Goal: Transaction & Acquisition: Purchase product/service

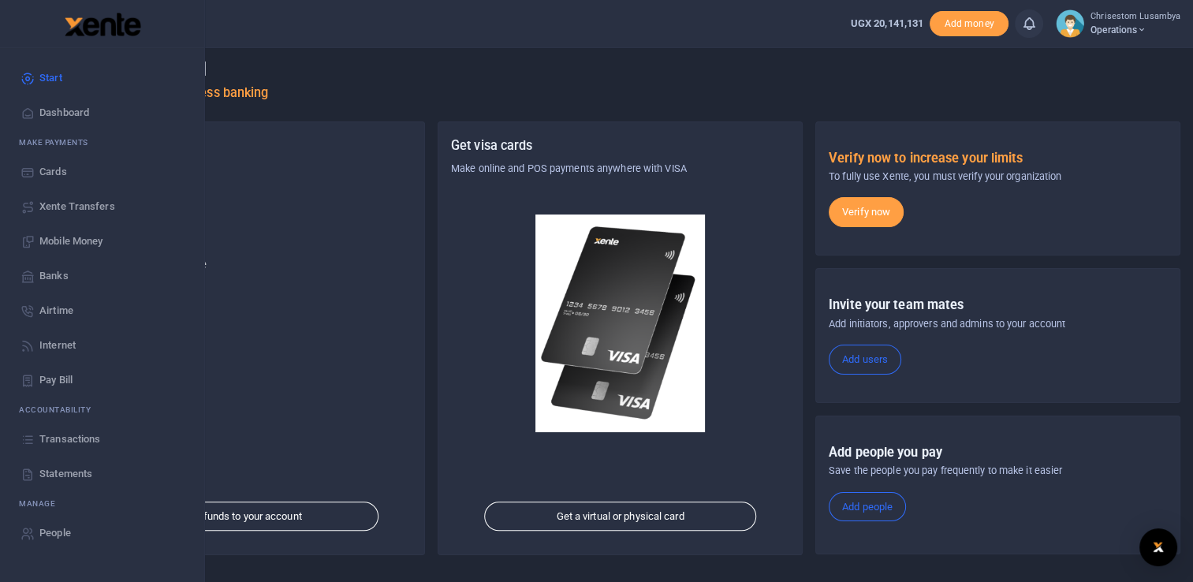
click at [79, 433] on span "Transactions" at bounding box center [69, 439] width 61 height 16
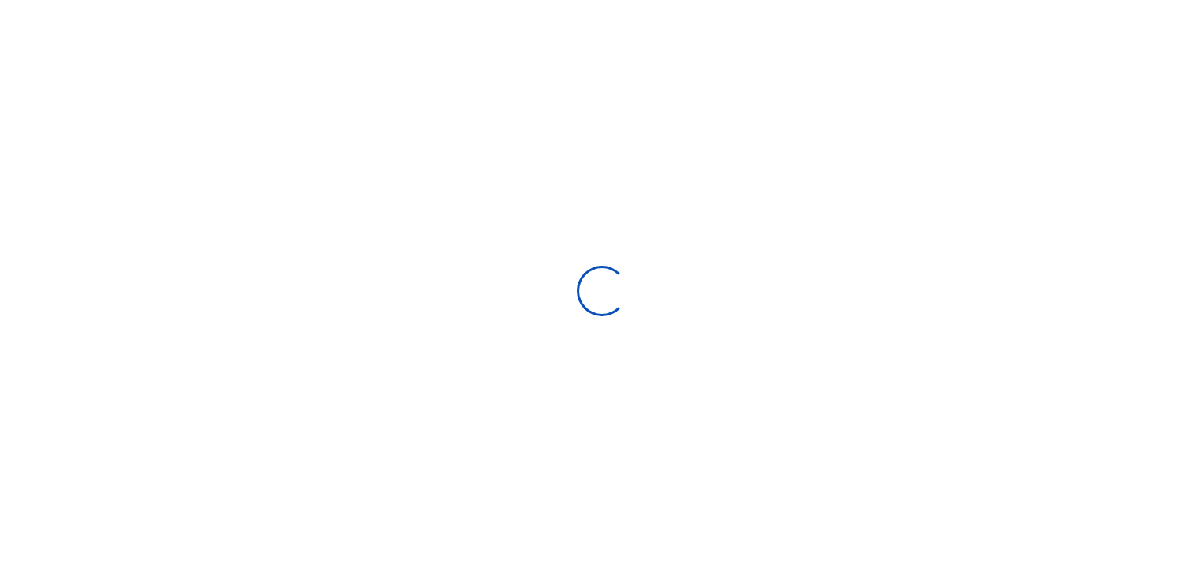
select select
type input "08/01/2025 - 08/30/2025"
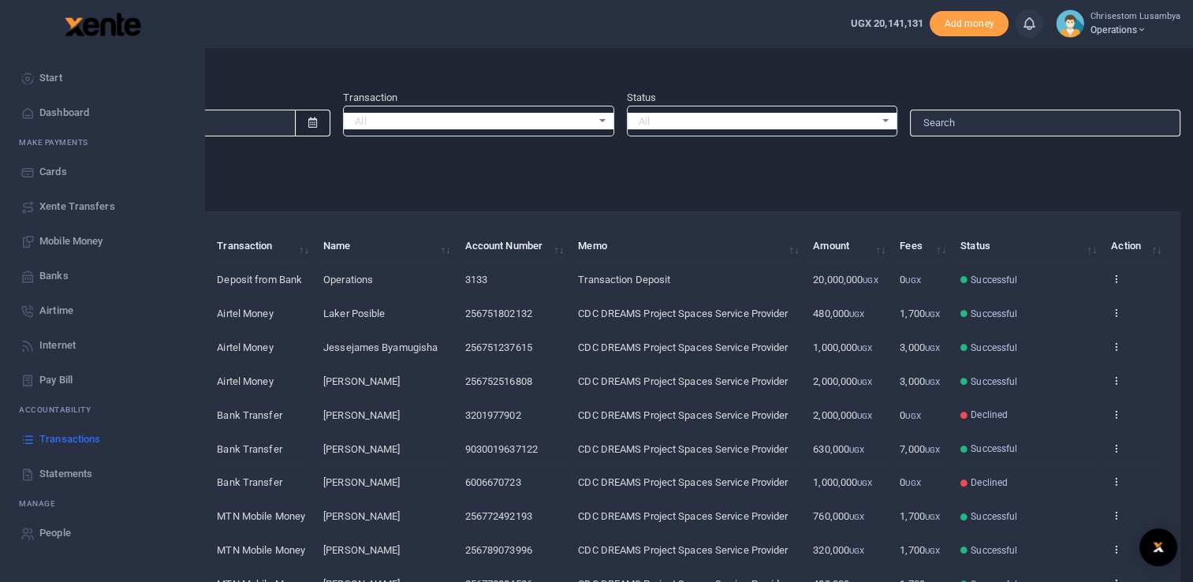
click at [85, 205] on span "Xente Transfers" at bounding box center [77, 207] width 76 height 16
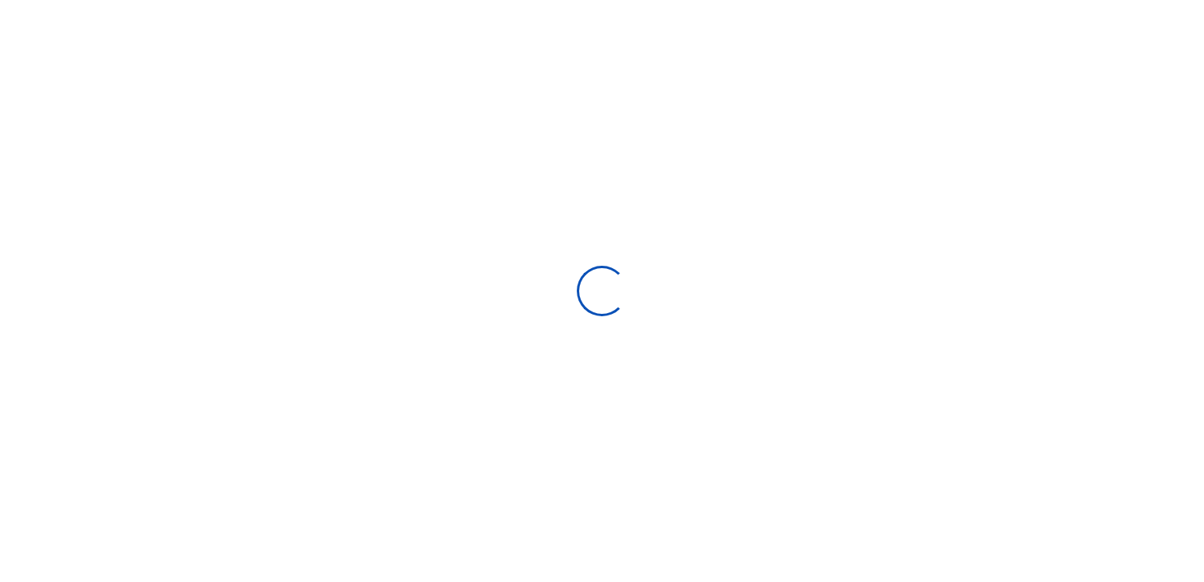
select select "Loading categories"
select select
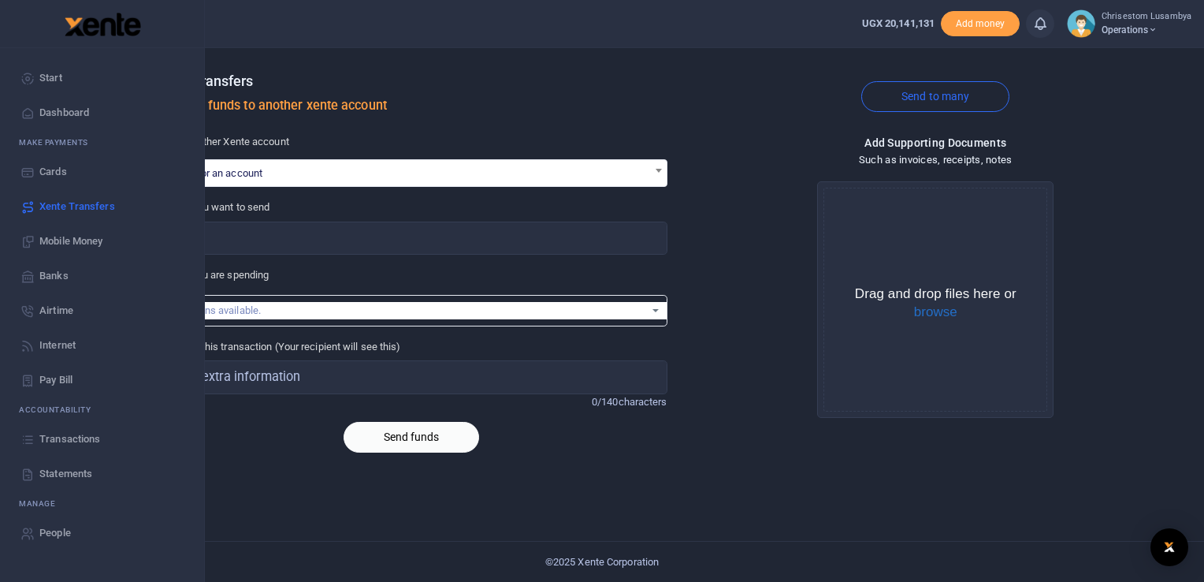
click at [77, 243] on span "Mobile Money" at bounding box center [70, 241] width 63 height 16
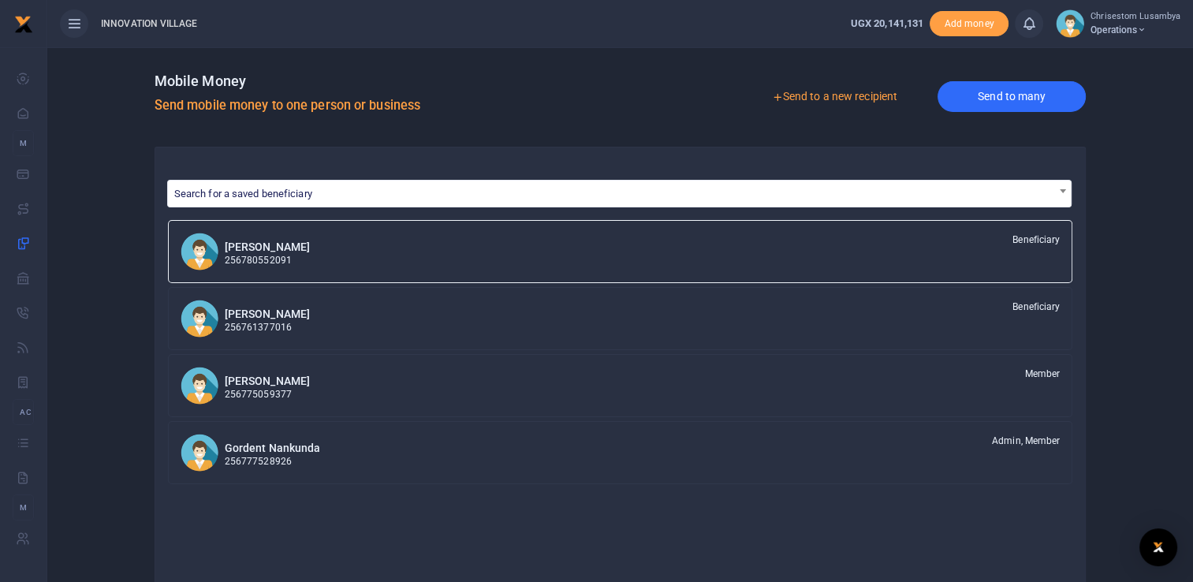
click at [986, 96] on link "Send to many" at bounding box center [1011, 96] width 148 height 31
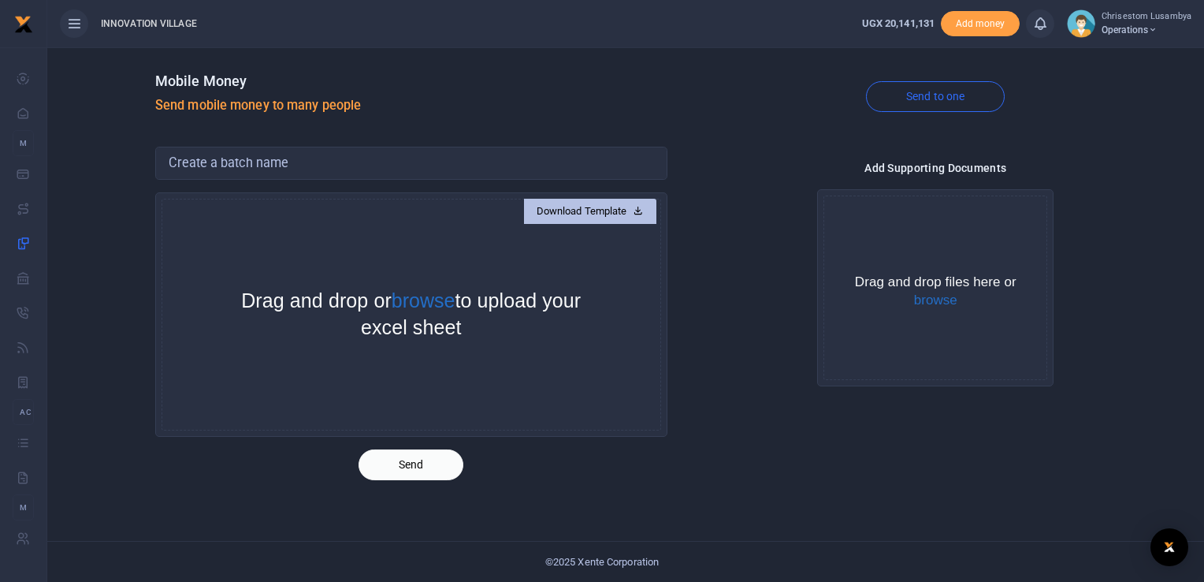
click at [594, 209] on link "Download Template" at bounding box center [590, 211] width 132 height 25
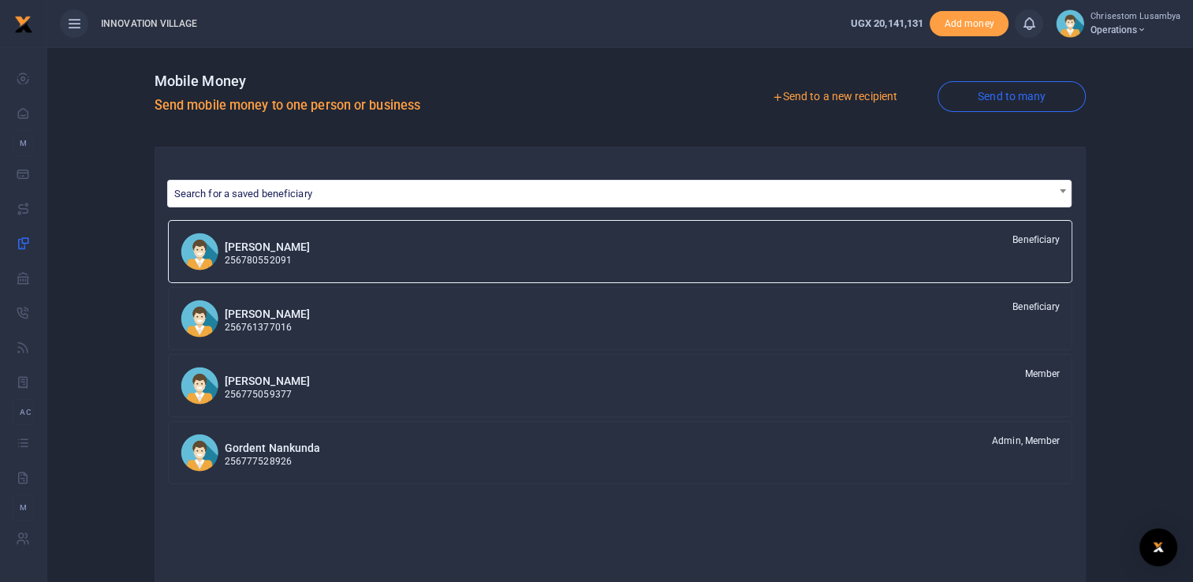
click at [825, 90] on link "Send to a new recipient" at bounding box center [834, 97] width 206 height 28
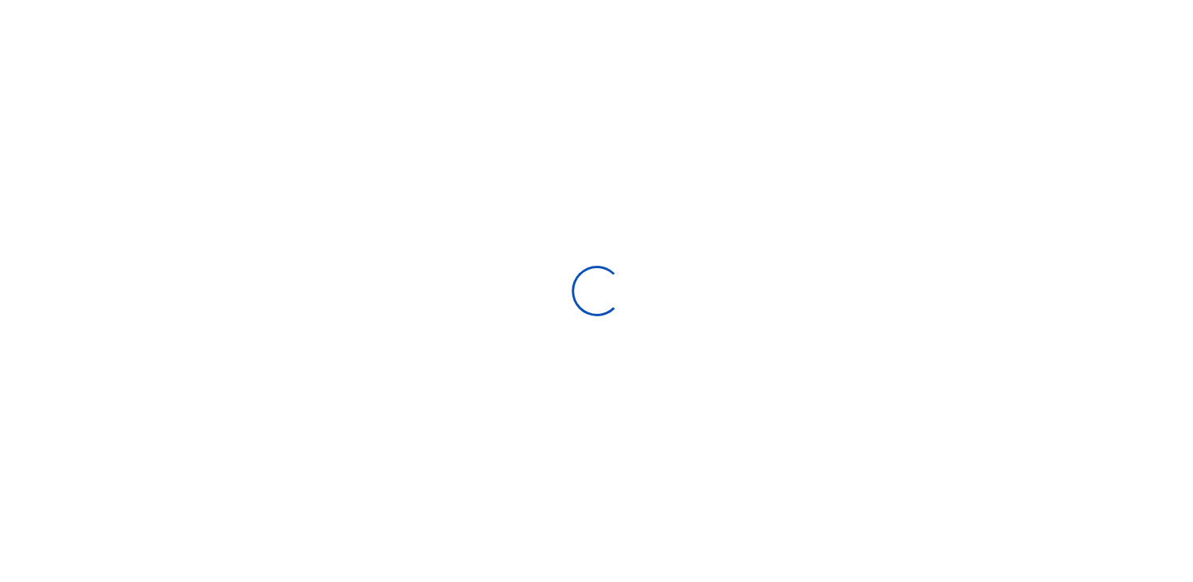
select select
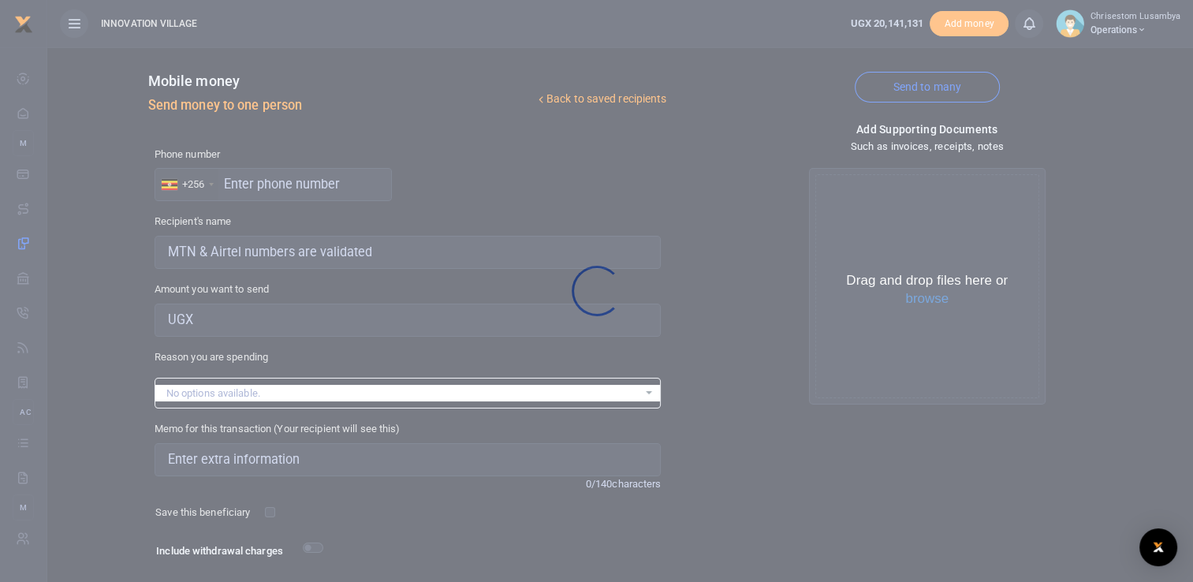
click at [19, 128] on div at bounding box center [596, 291] width 1193 height 582
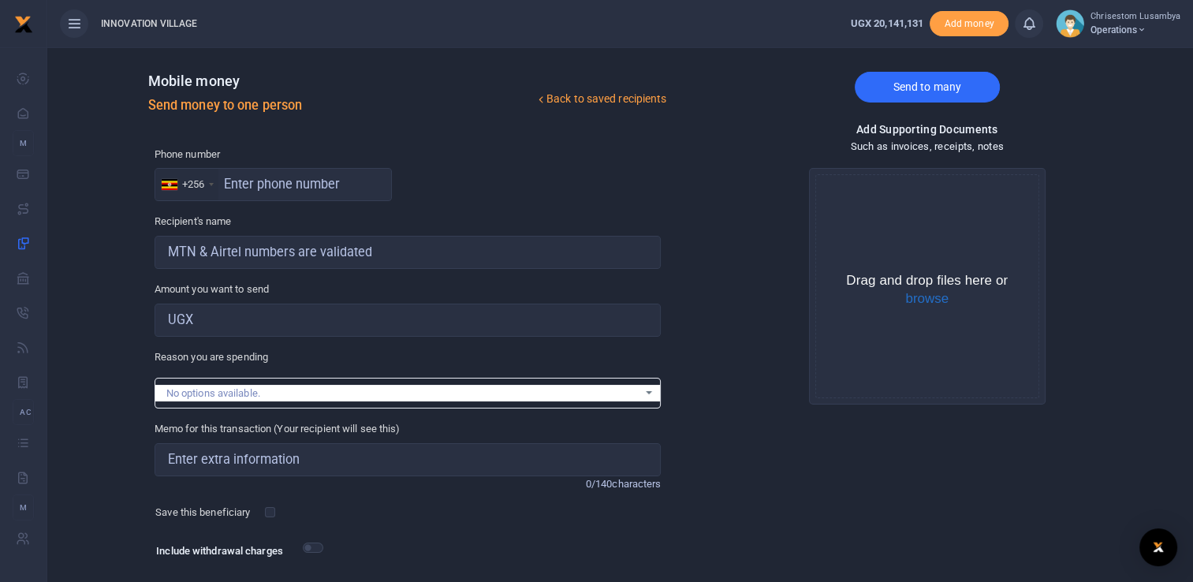
click at [895, 90] on link "Send to many" at bounding box center [926, 87] width 145 height 31
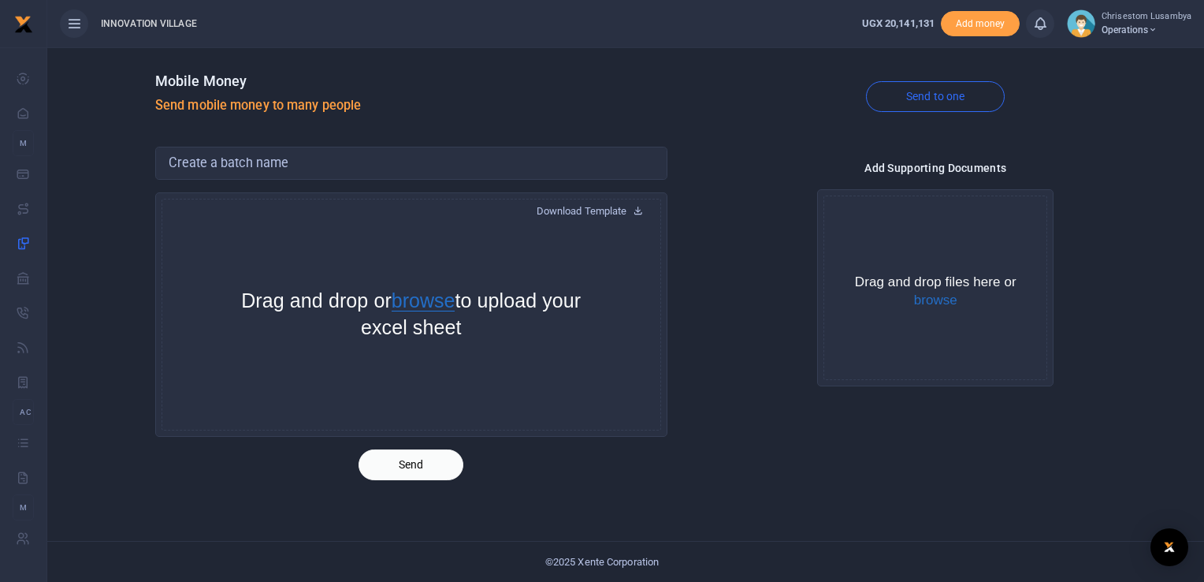
click at [447, 294] on button "browse" at bounding box center [424, 301] width 64 height 20
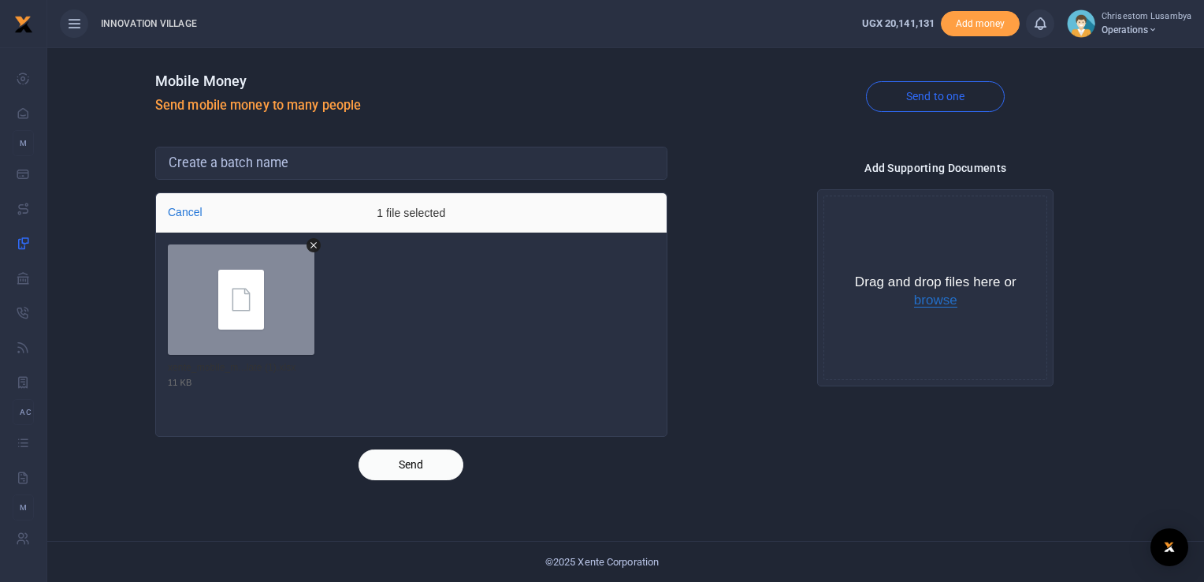
click at [936, 298] on button "browse" at bounding box center [935, 300] width 43 height 14
click at [944, 300] on button "browse" at bounding box center [935, 300] width 43 height 14
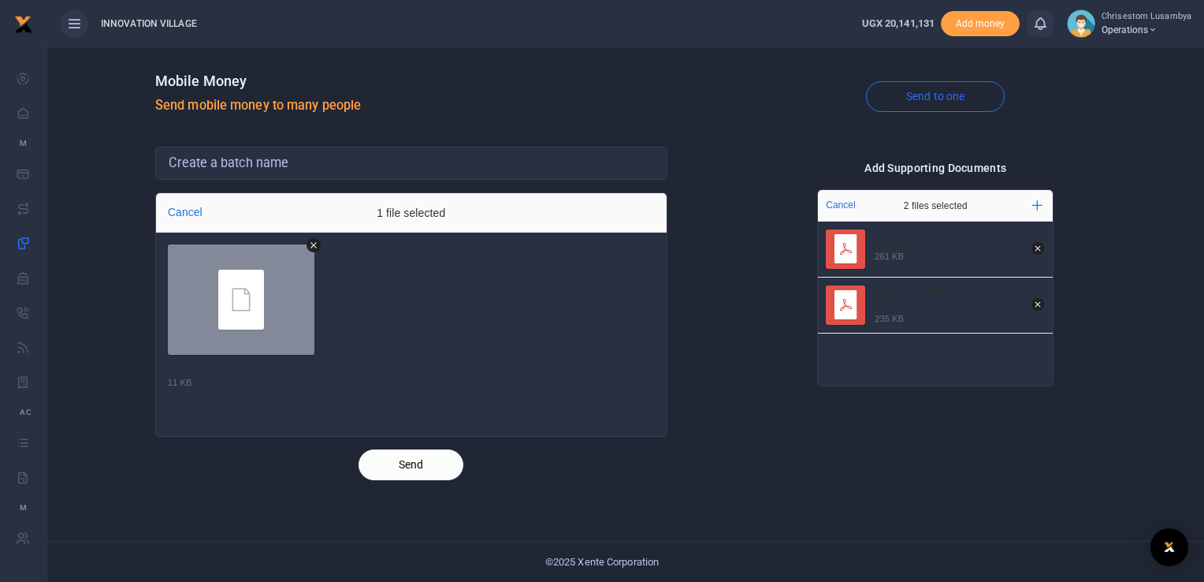
click at [400, 459] on button "Send" at bounding box center [411, 464] width 105 height 31
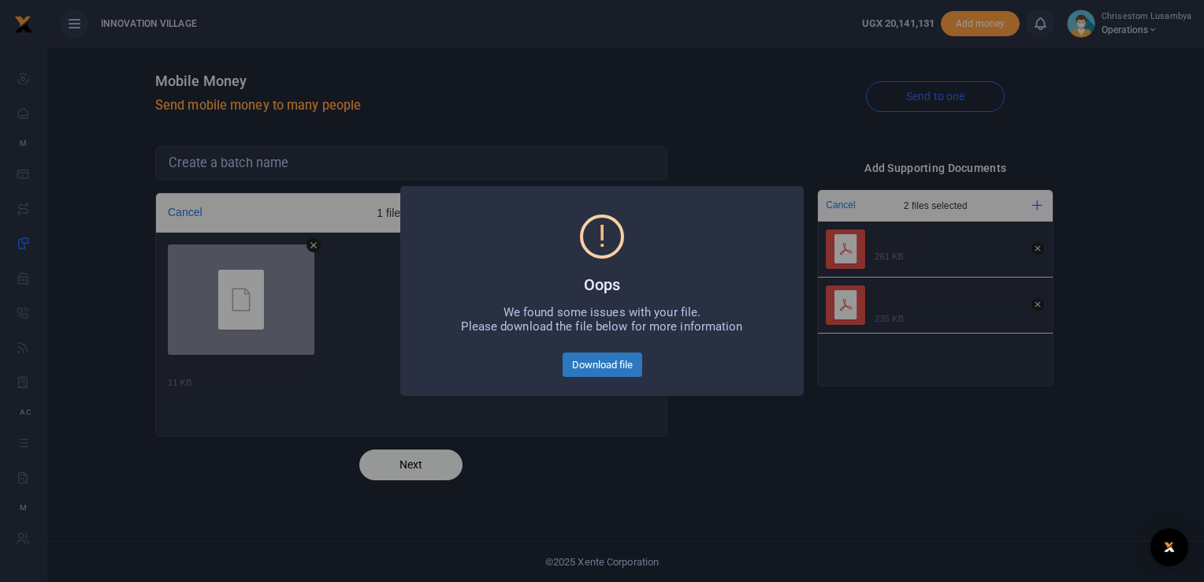
click at [592, 366] on button "Download file" at bounding box center [603, 364] width 80 height 25
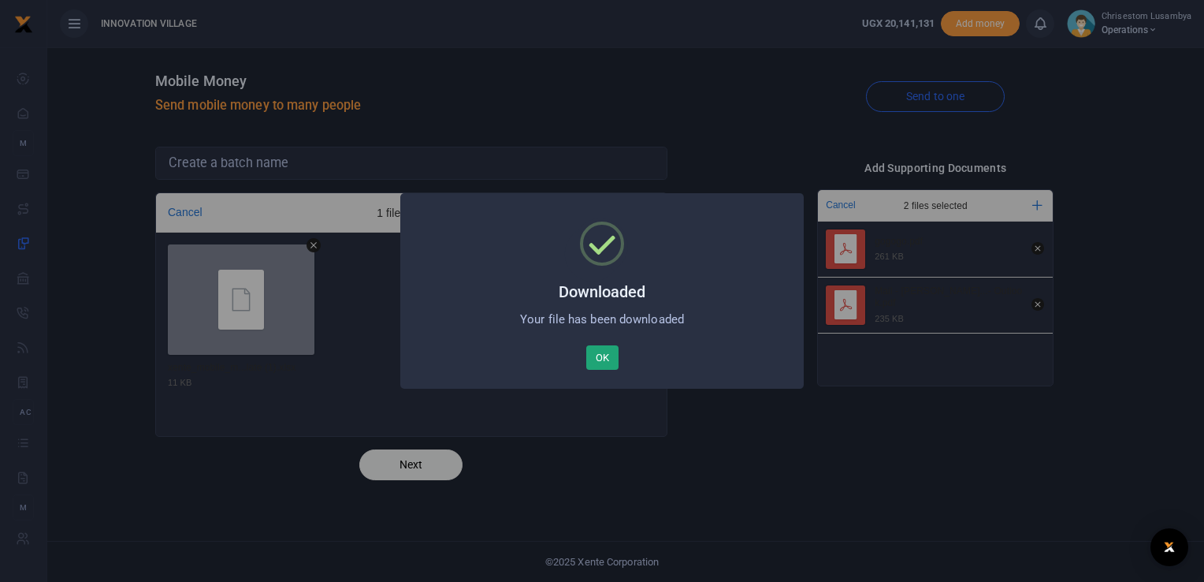
click at [591, 351] on button "OK" at bounding box center [602, 357] width 32 height 25
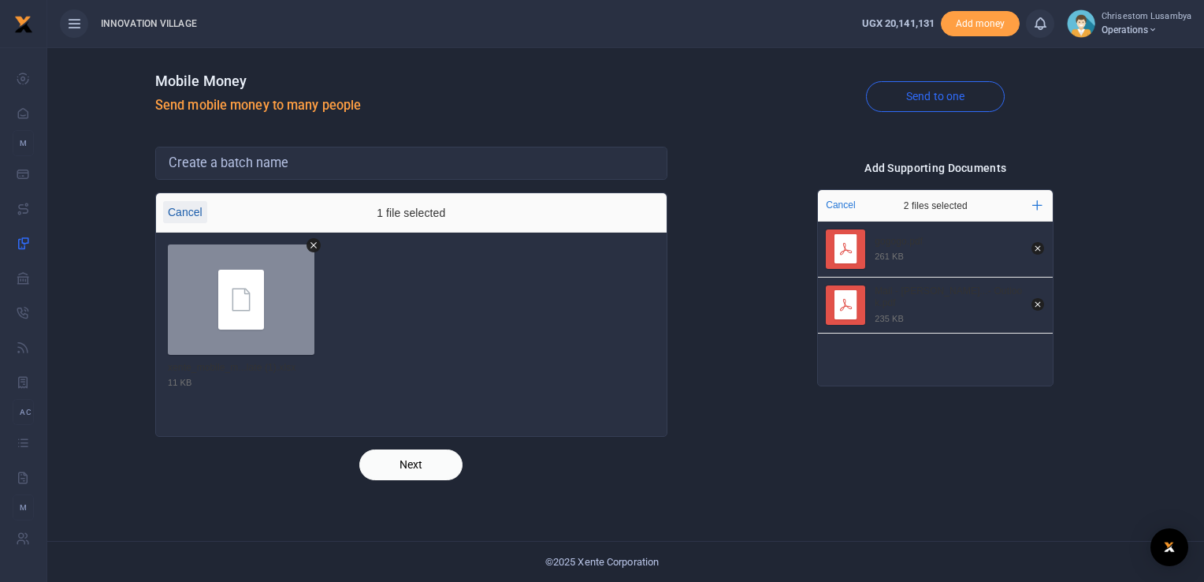
click at [186, 210] on button "Cancel" at bounding box center [185, 212] width 44 height 22
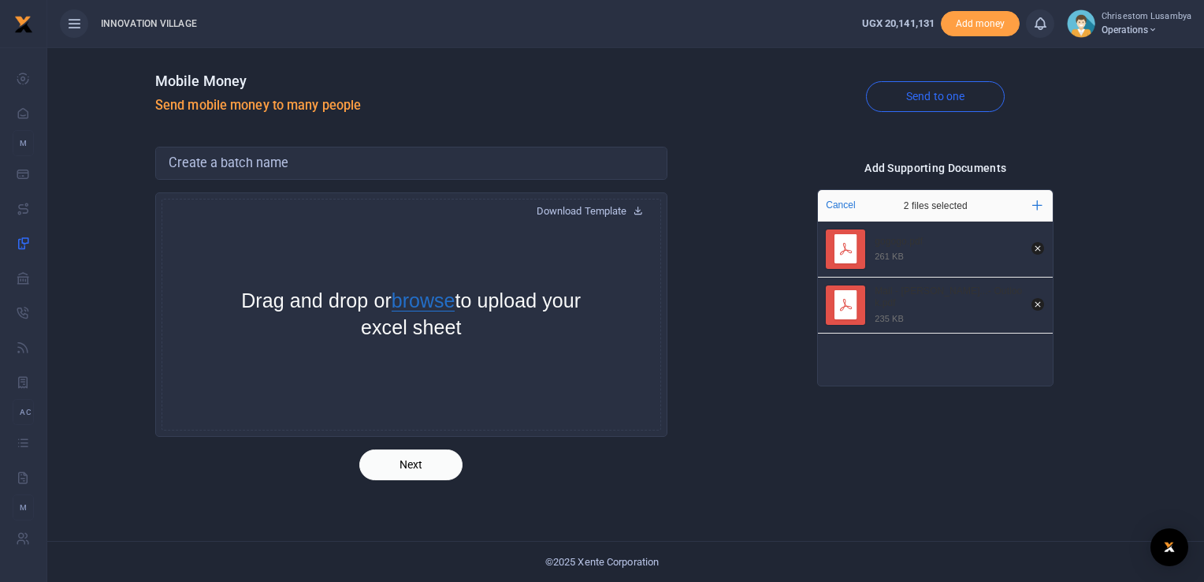
click at [456, 296] on button "browse" at bounding box center [424, 301] width 64 height 20
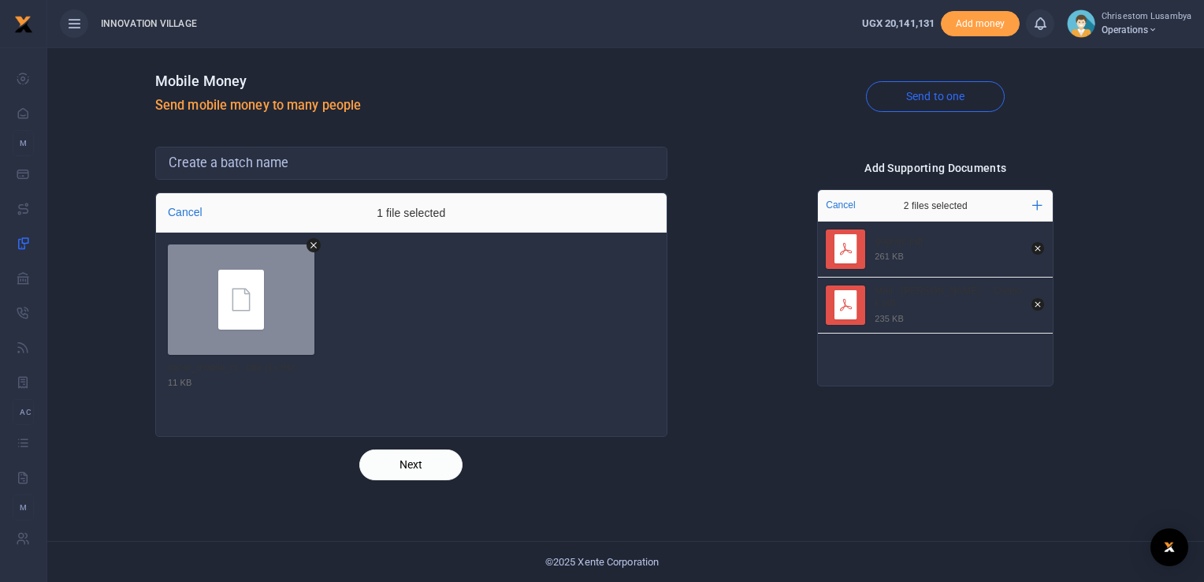
click at [422, 460] on button "Next" at bounding box center [410, 464] width 103 height 31
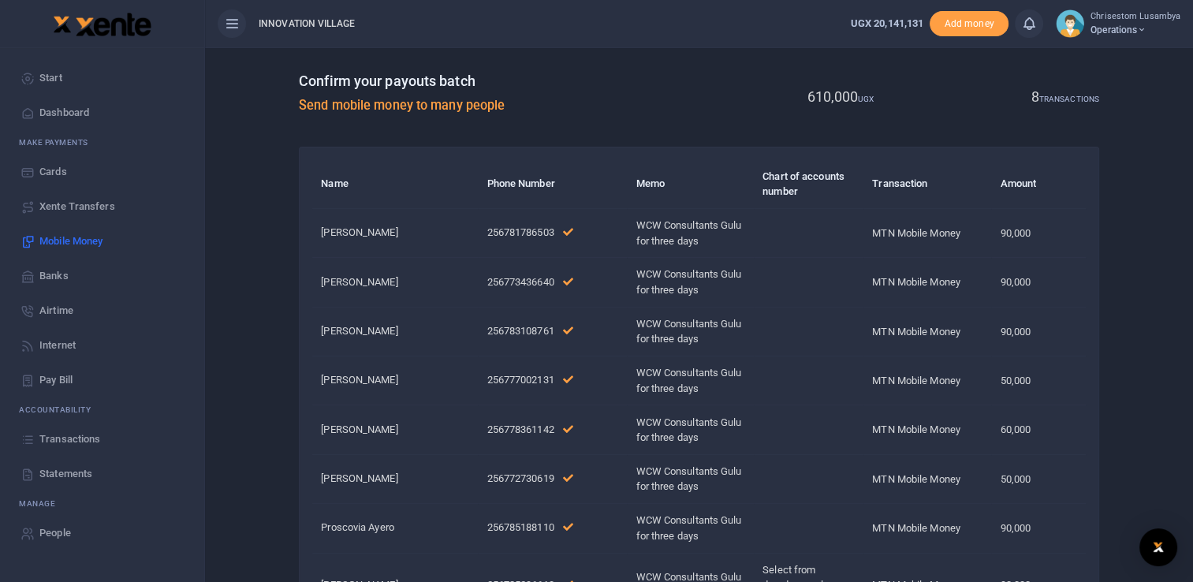
click at [512, 327] on p "256783108761" at bounding box center [553, 331] width 132 height 17
drag, startPoint x: 1192, startPoint y: 300, endPoint x: 1200, endPoint y: 395, distance: 95.7
click at [1193, 395] on html "Start Dashboard M ake Payments Cards Xente Transfers Mobile Money Banks Airtime" at bounding box center [596, 376] width 1193 height 752
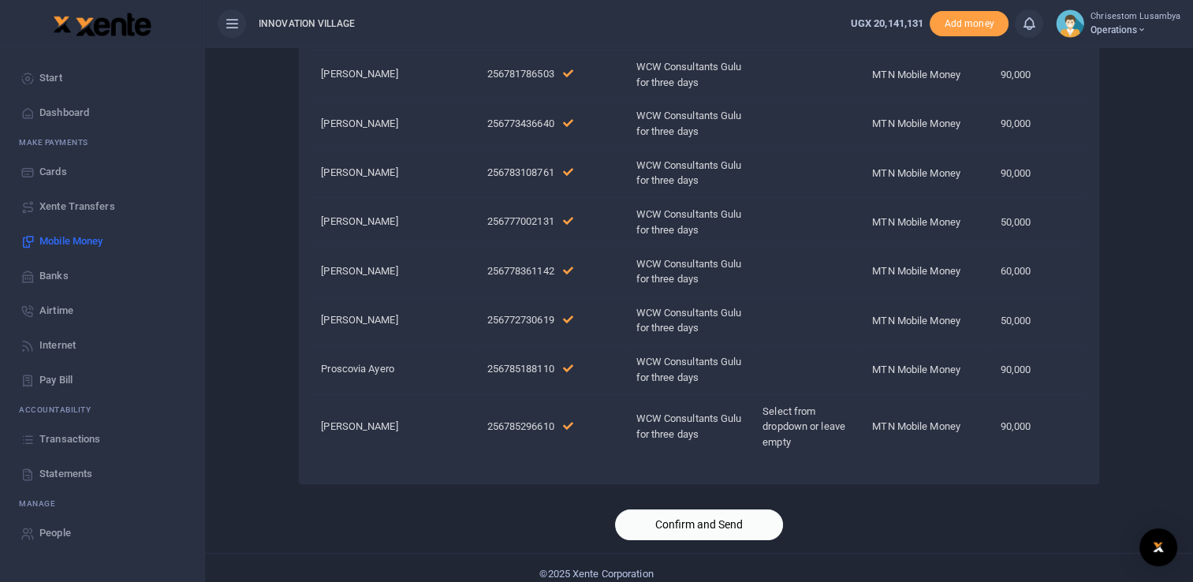
scroll to position [165, 0]
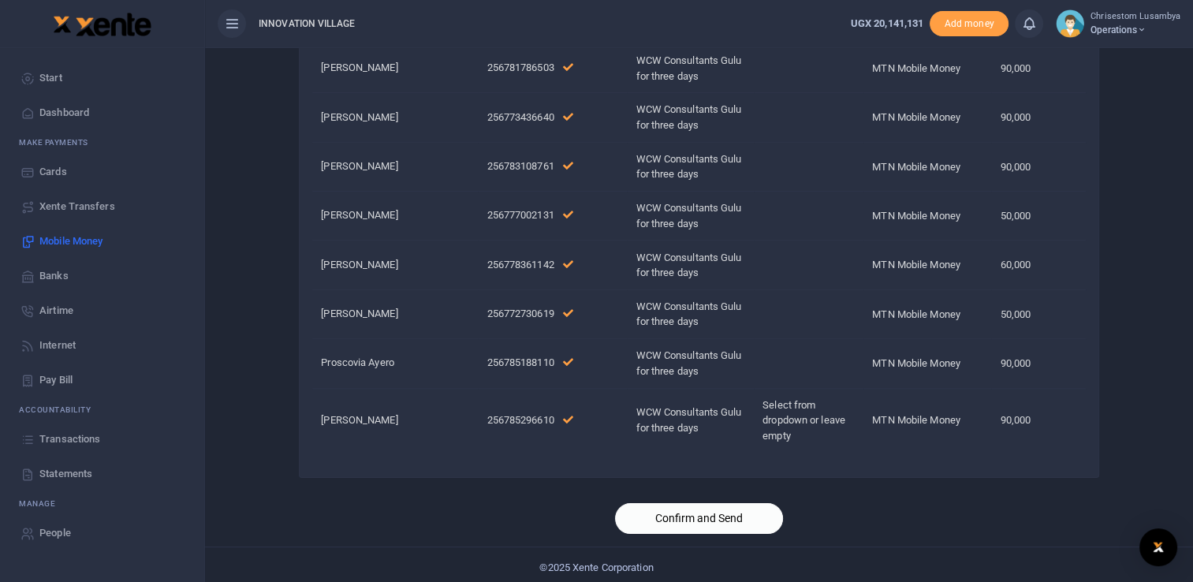
click at [724, 515] on button "Confirm and Send" at bounding box center [699, 518] width 168 height 31
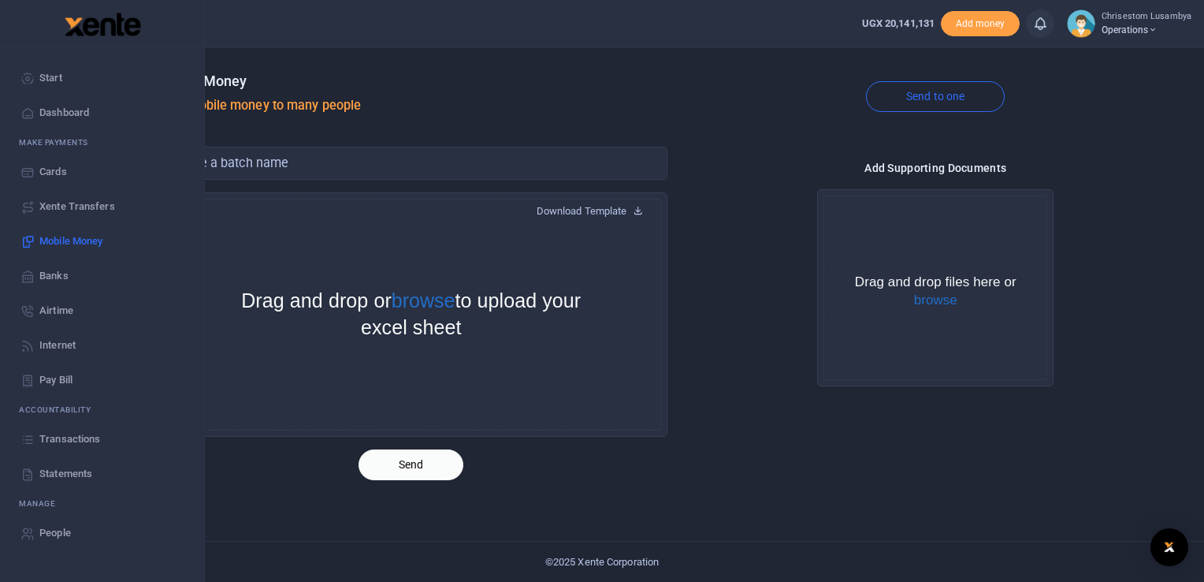
click at [69, 437] on span "Transactions" at bounding box center [69, 439] width 61 height 16
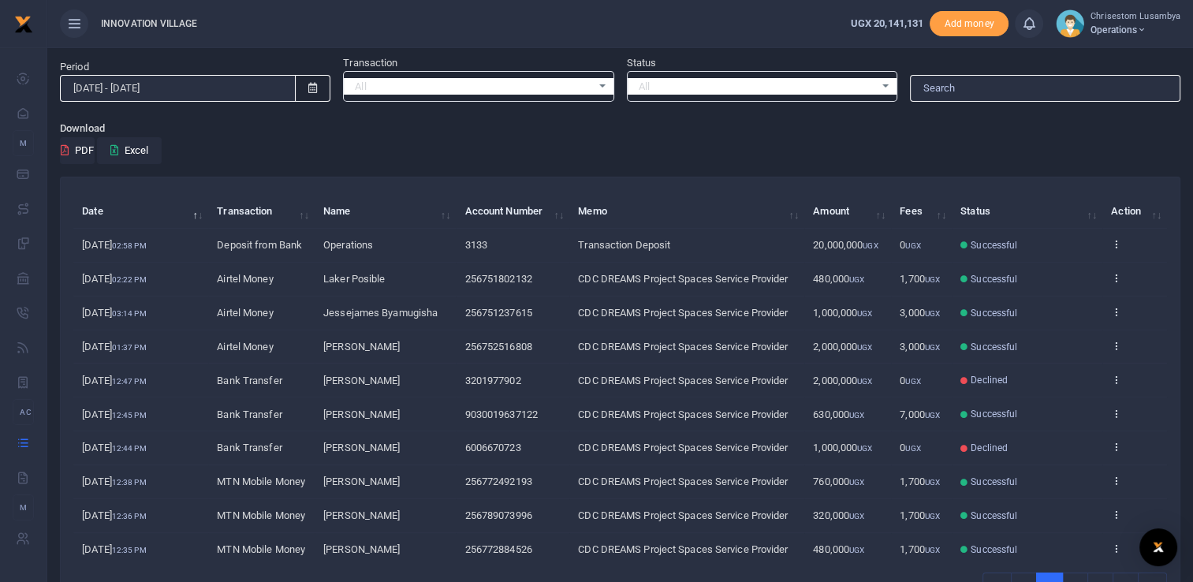
scroll to position [35, 0]
click at [604, 81] on div "All Select an option..." at bounding box center [478, 86] width 269 height 17
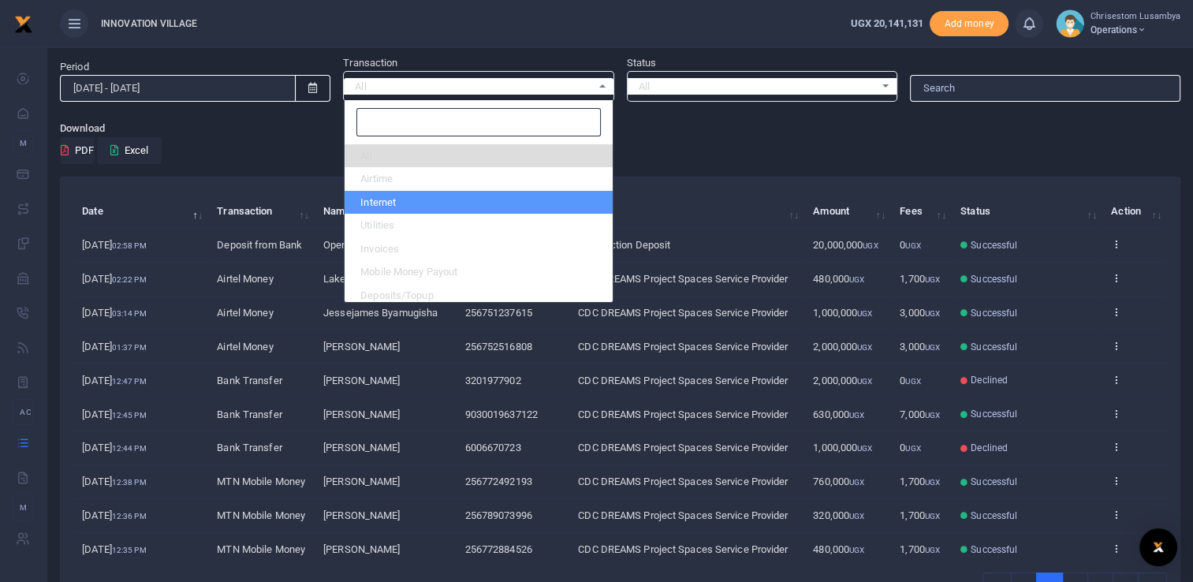
click at [887, 80] on div "All Select an option..." at bounding box center [761, 86] width 269 height 17
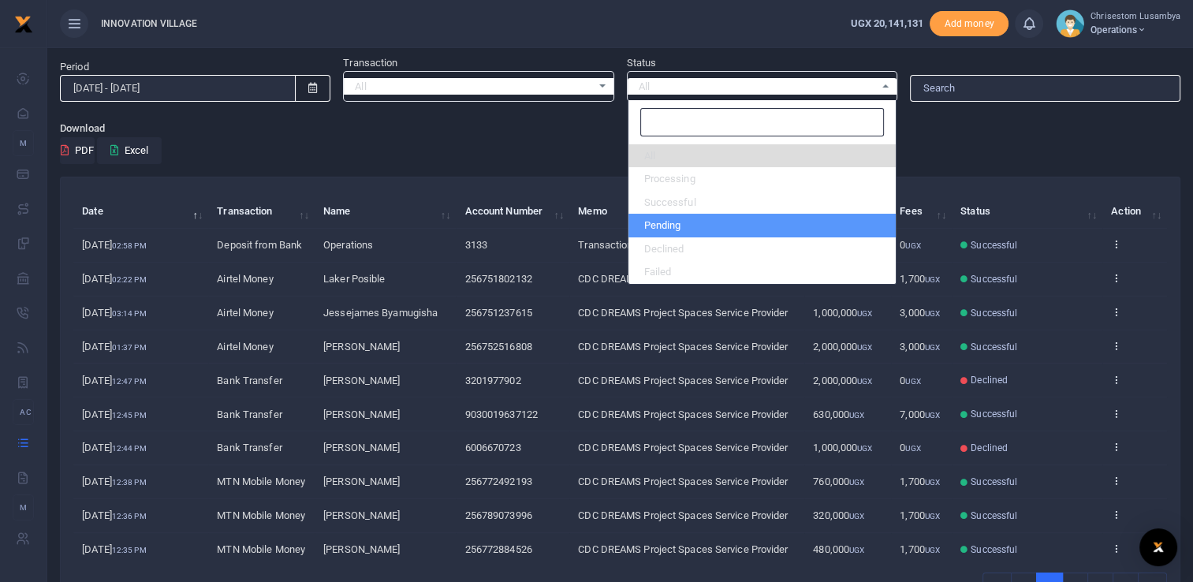
click at [688, 220] on li "Pending" at bounding box center [761, 226] width 267 height 24
select select "PENDING"
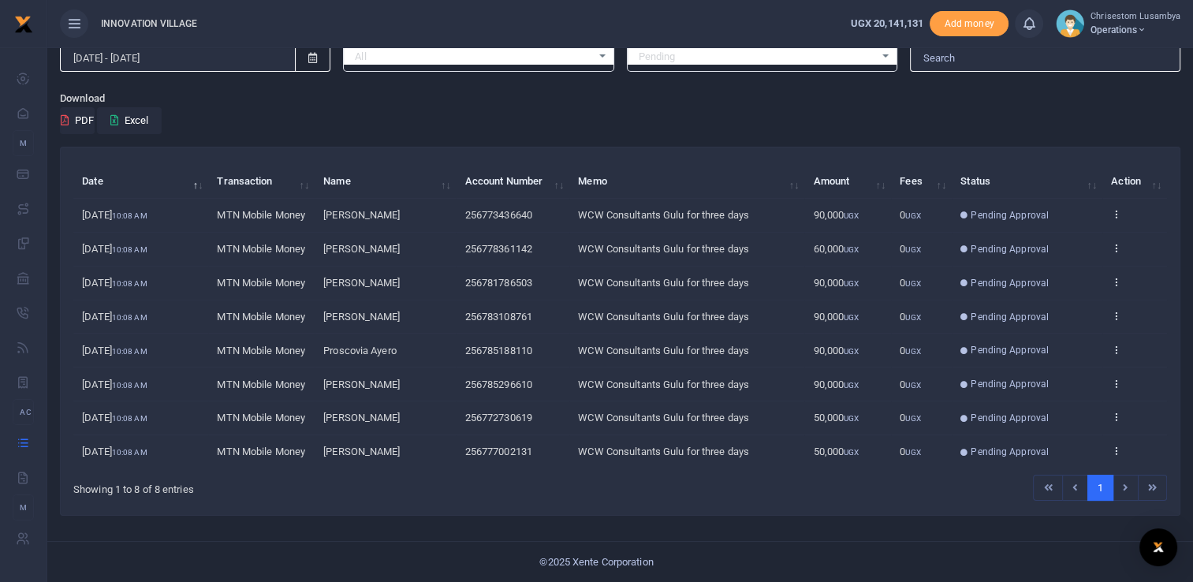
scroll to position [0, 0]
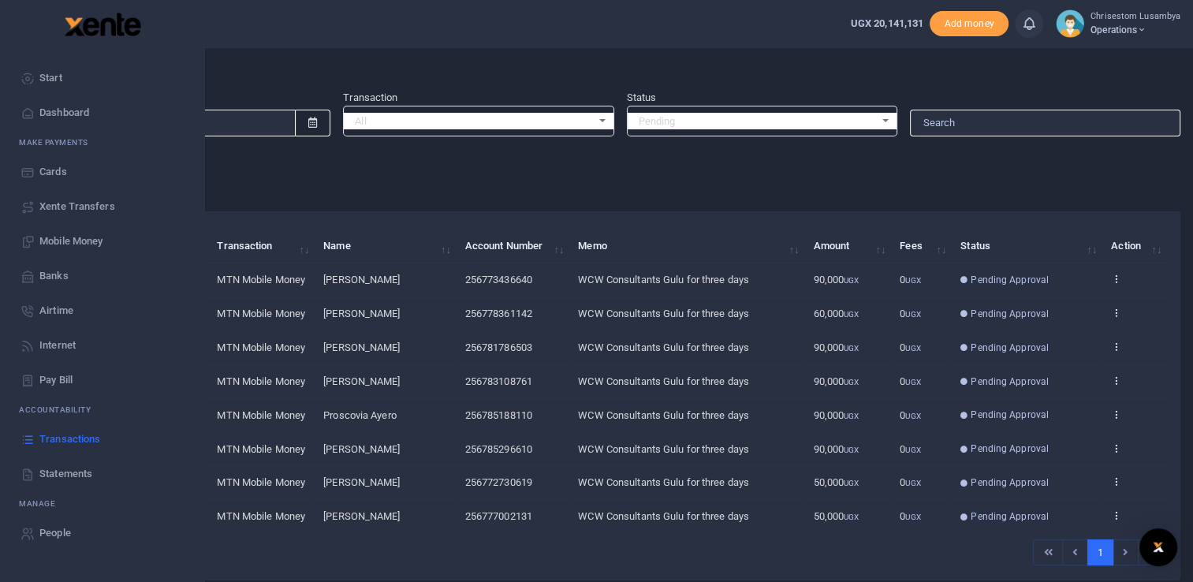
click at [93, 235] on span "Mobile Money" at bounding box center [70, 241] width 63 height 16
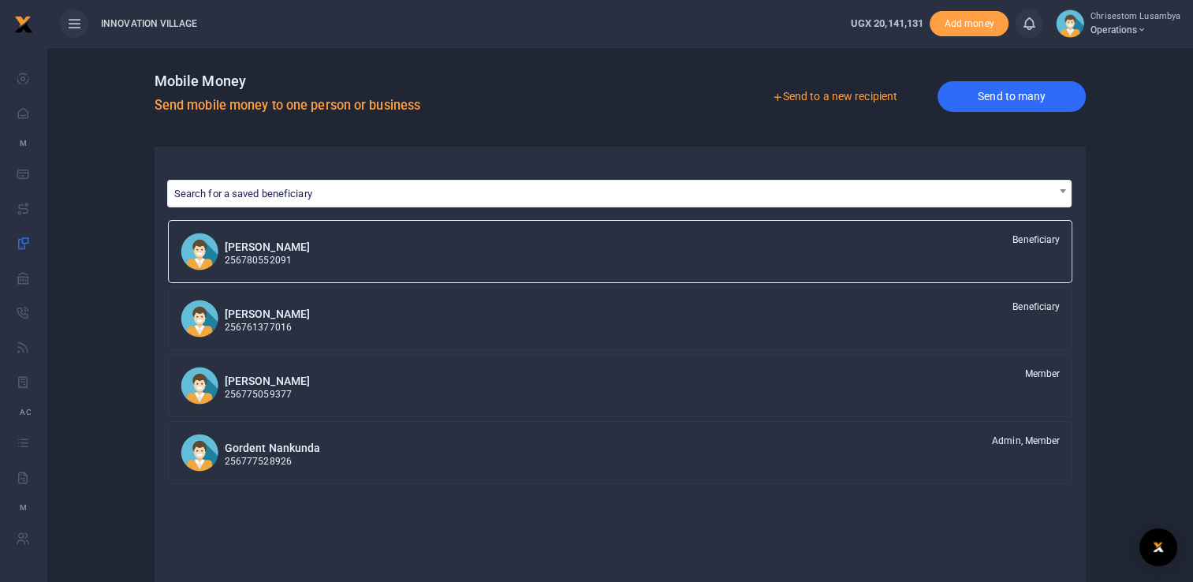
click at [1028, 93] on link "Send to many" at bounding box center [1011, 96] width 148 height 31
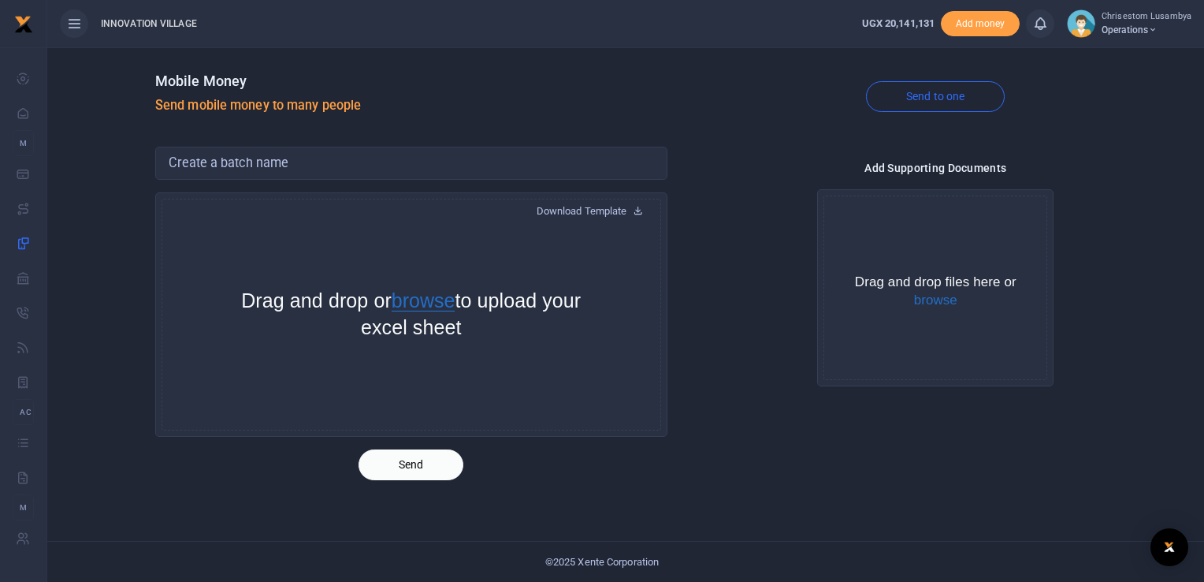
click at [455, 301] on button "browse" at bounding box center [424, 301] width 64 height 20
click at [454, 297] on button "browse" at bounding box center [424, 301] width 64 height 20
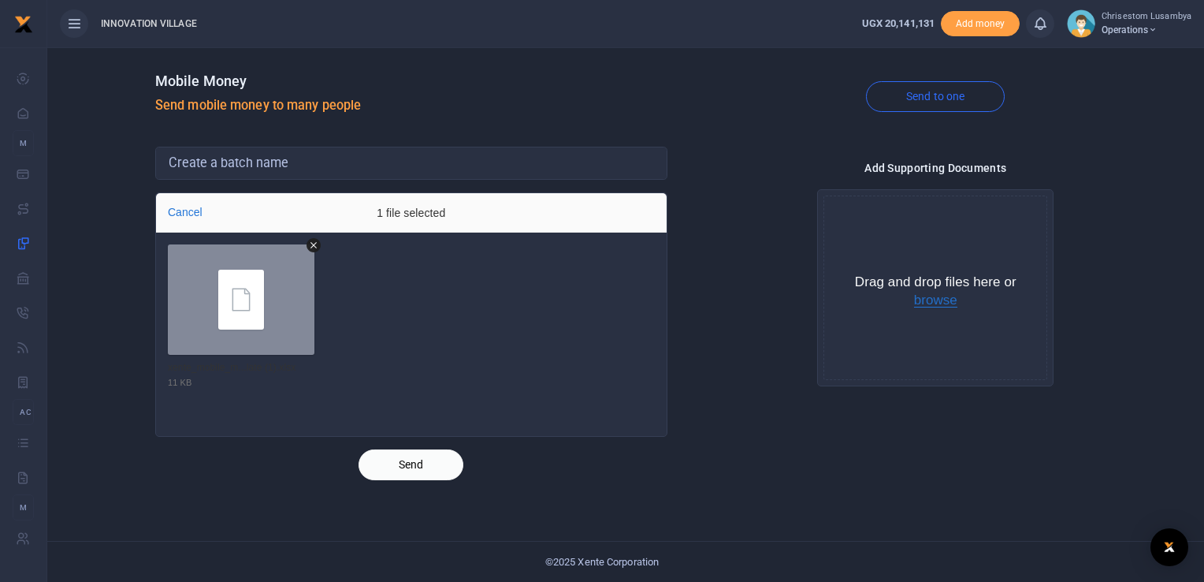
click at [927, 307] on button "browse" at bounding box center [935, 300] width 43 height 14
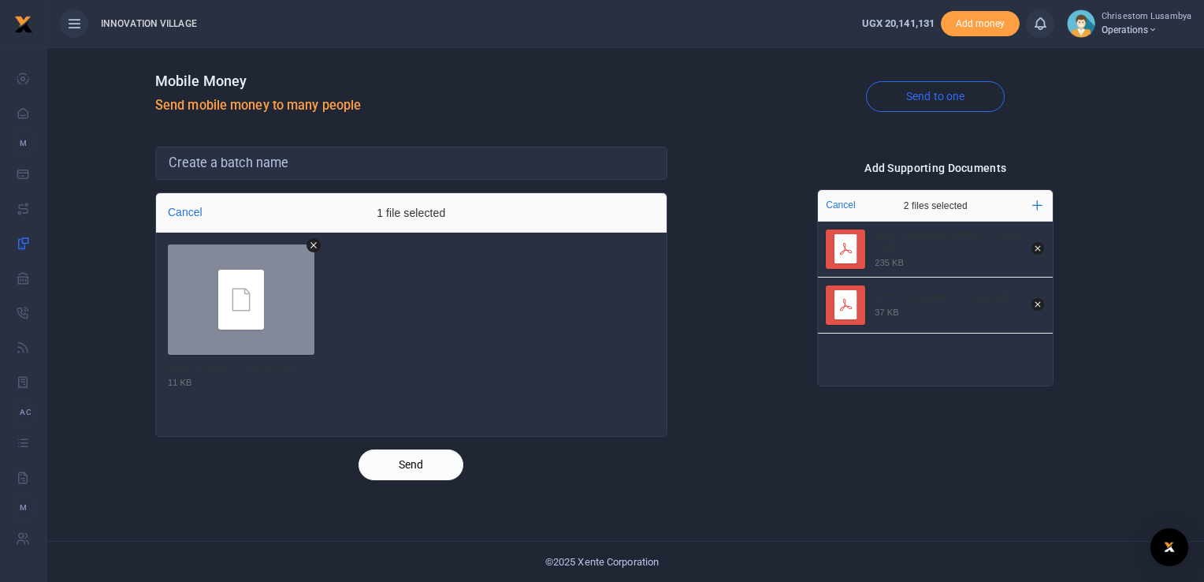
click at [417, 472] on button "Send" at bounding box center [411, 464] width 105 height 31
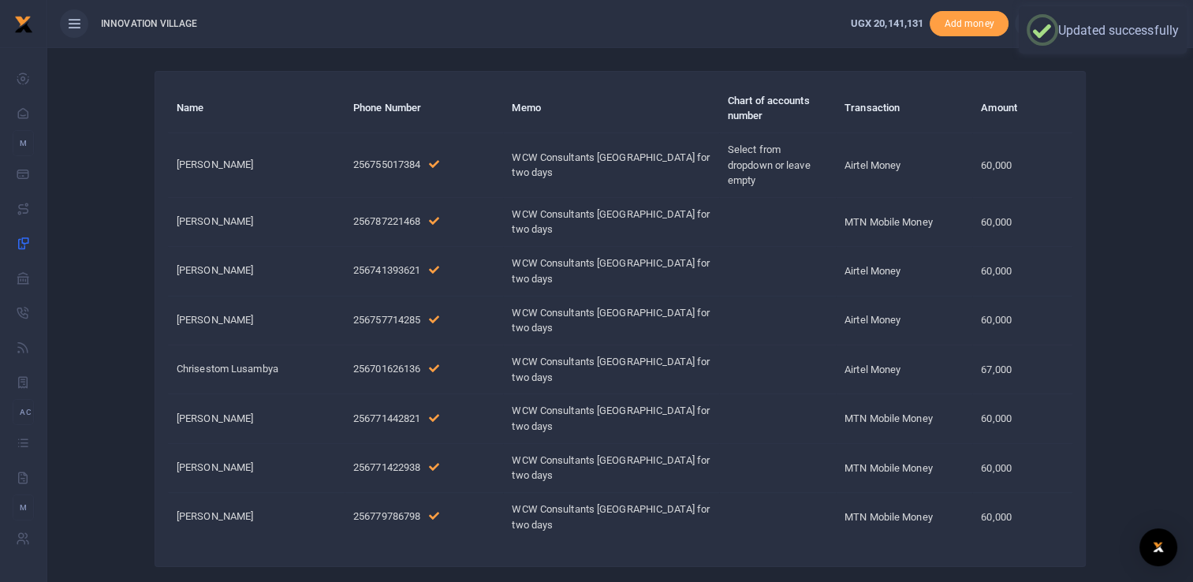
scroll to position [153, 0]
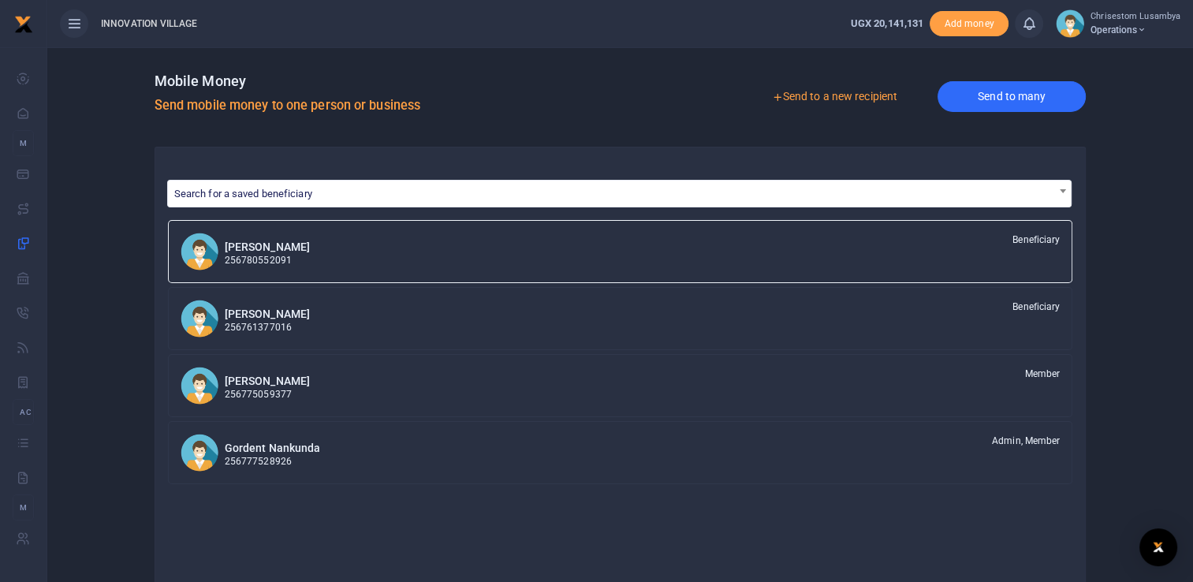
click at [971, 91] on link "Send to many" at bounding box center [1011, 96] width 148 height 31
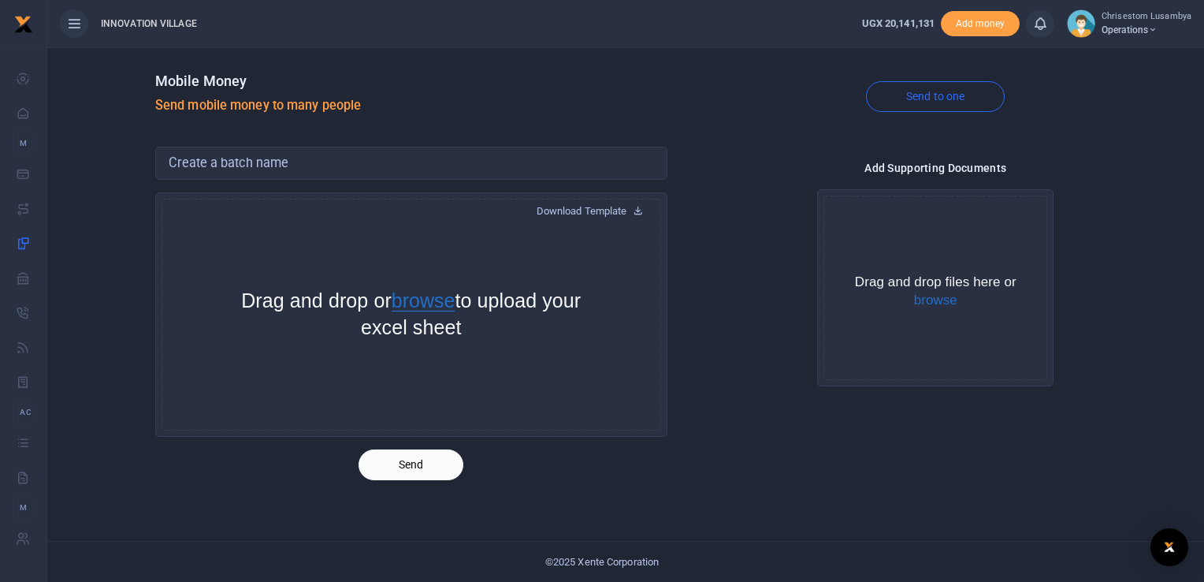
click at [456, 300] on button "browse" at bounding box center [424, 301] width 64 height 20
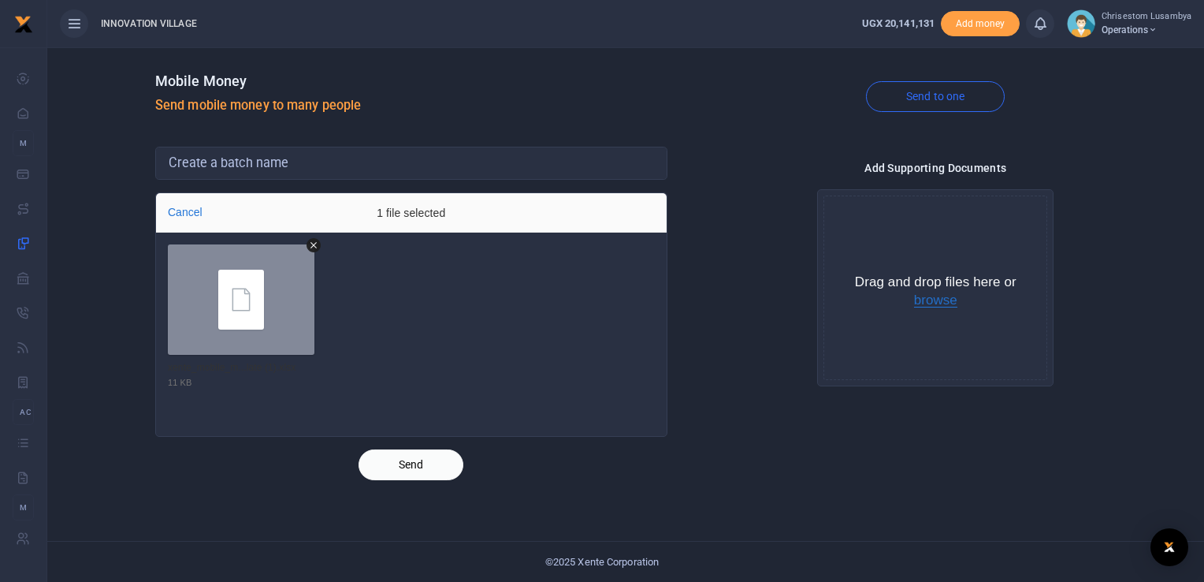
click at [939, 307] on button "browse" at bounding box center [935, 300] width 43 height 14
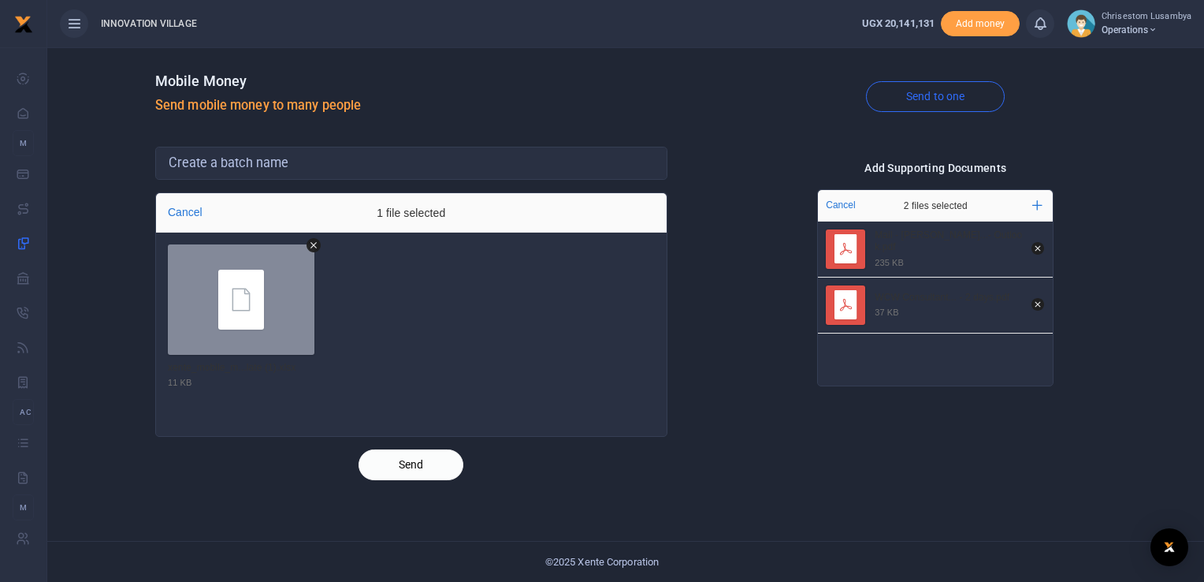
click at [412, 460] on button "Send" at bounding box center [411, 464] width 105 height 31
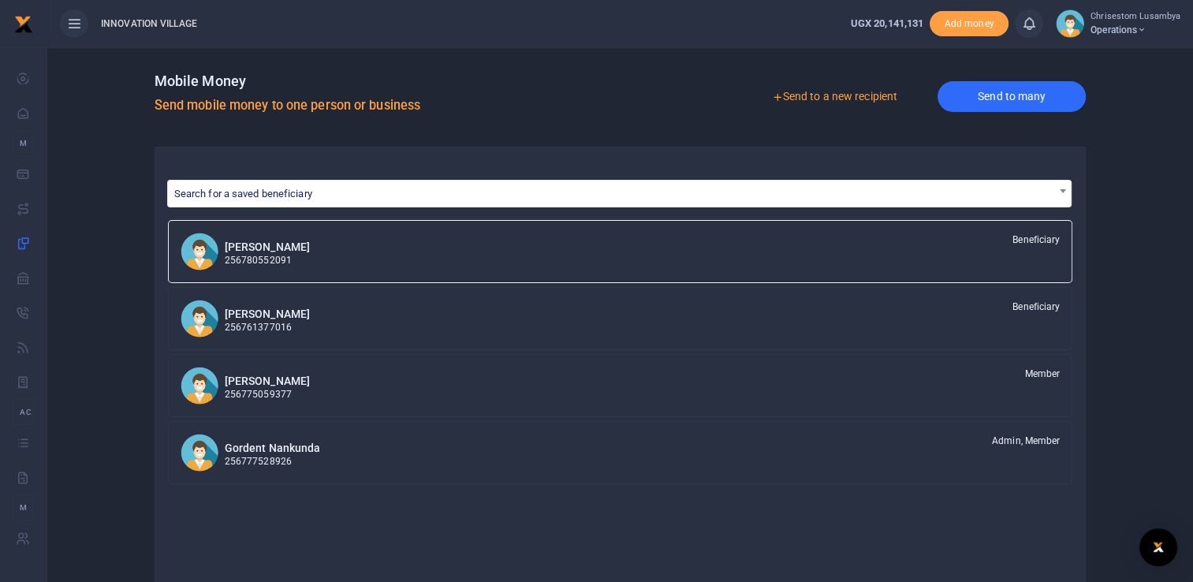
click at [971, 87] on link "Send to many" at bounding box center [1011, 96] width 148 height 31
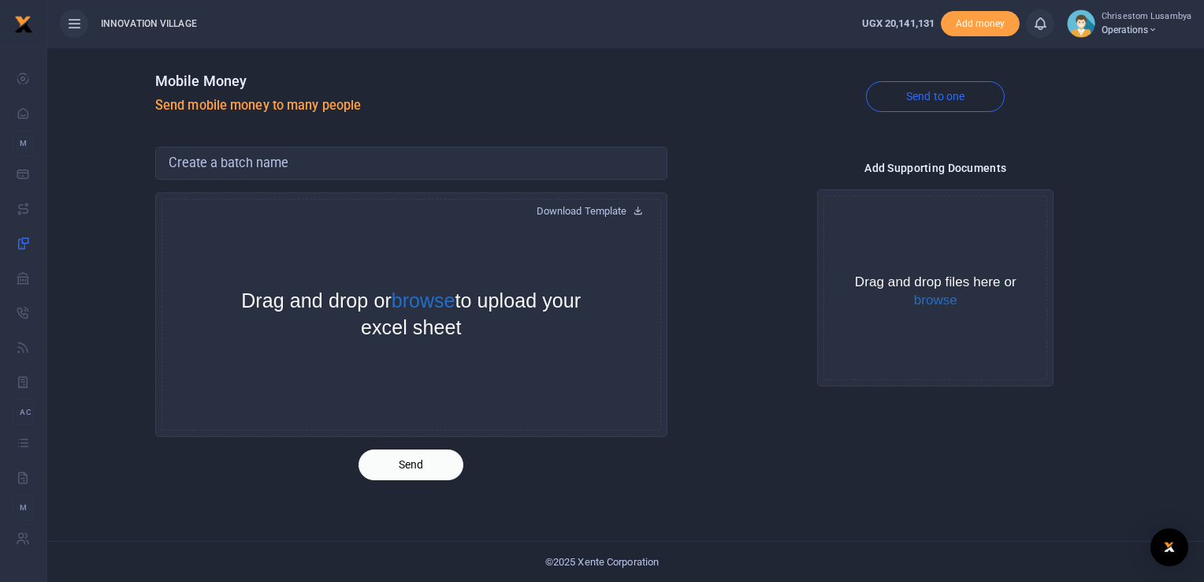
click at [457, 303] on div at bounding box center [602, 291] width 1204 height 582
click at [445, 299] on button "browse" at bounding box center [424, 301] width 64 height 20
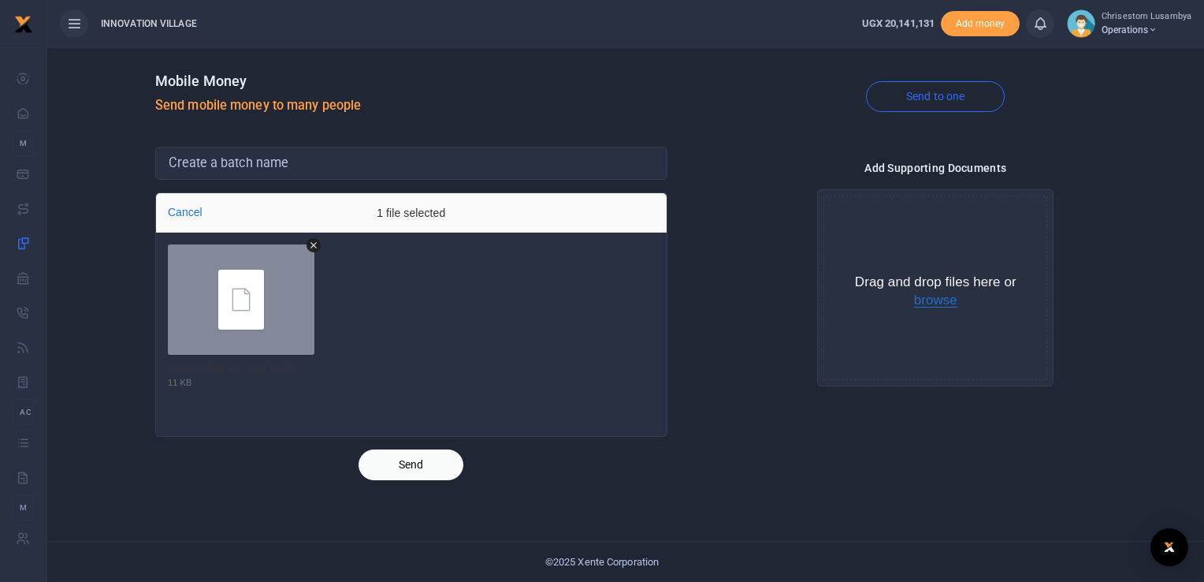
click at [933, 304] on button "browse" at bounding box center [935, 300] width 43 height 14
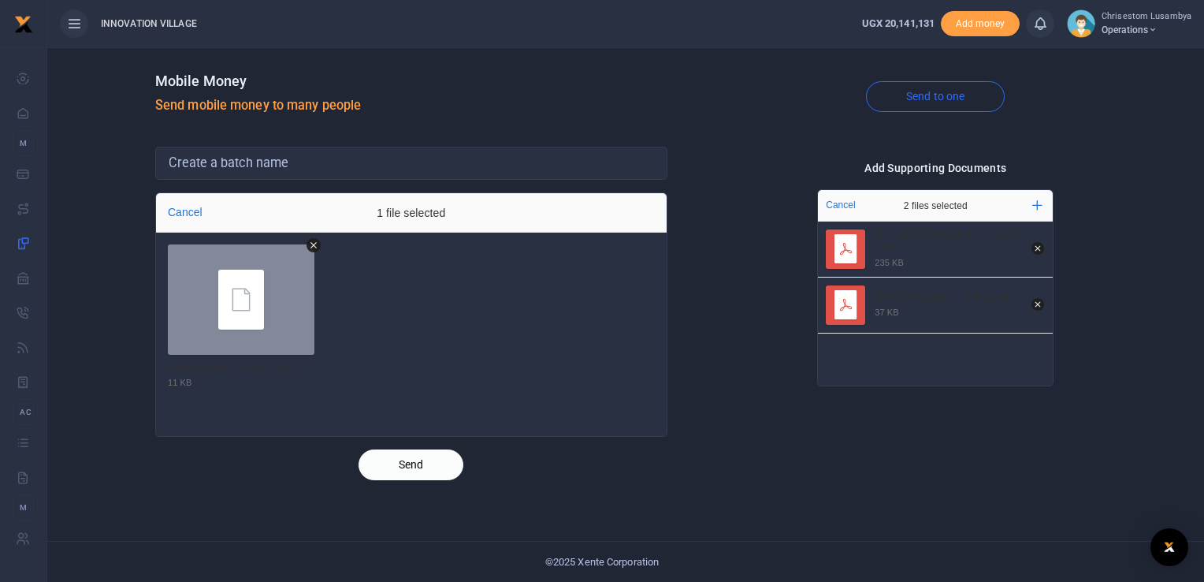
click at [419, 474] on button "Send" at bounding box center [411, 464] width 105 height 31
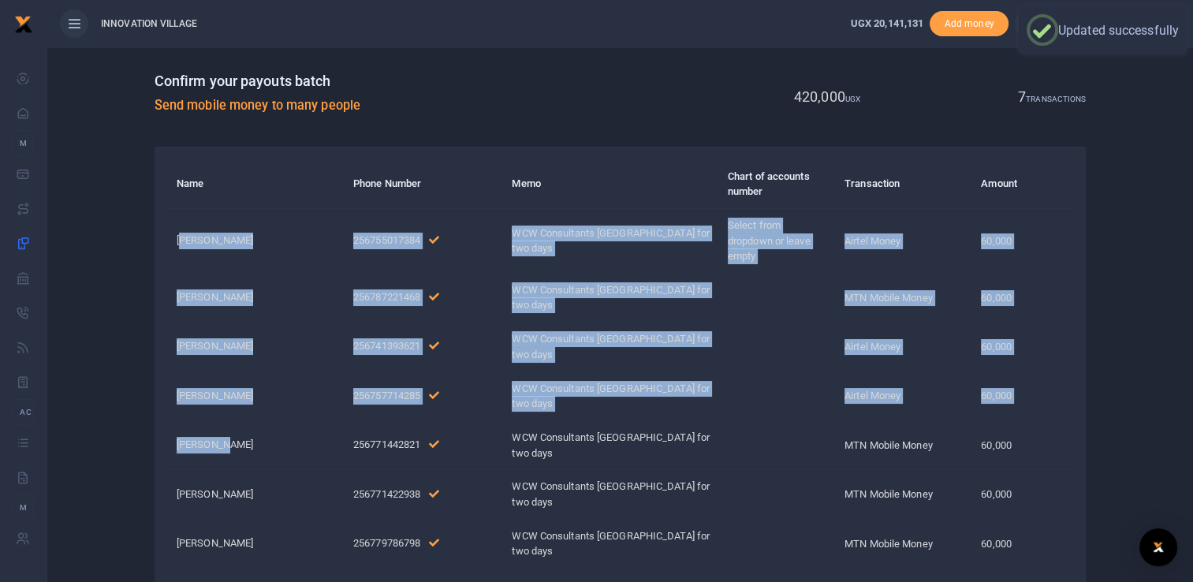
drag, startPoint x: 180, startPoint y: 236, endPoint x: 221, endPoint y: 449, distance: 217.5
click at [221, 449] on tbody "Andrew Tugume 256755017384 WCW Consultants Kampala for two days Select from dro…" at bounding box center [620, 387] width 905 height 359
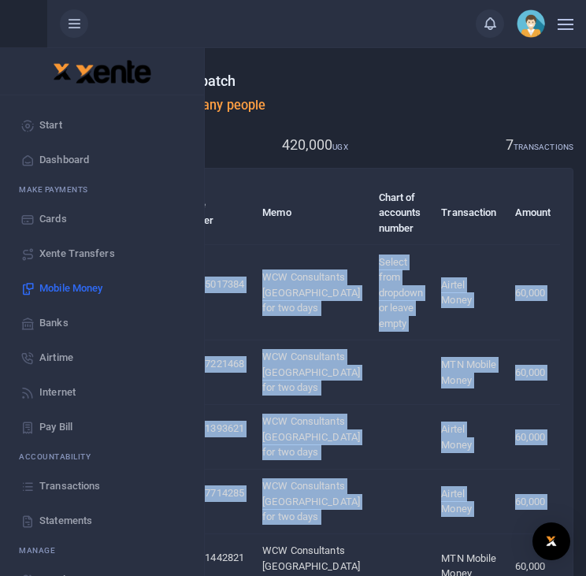
click at [370, 231] on th "Chart of accounts number" at bounding box center [401, 213] width 63 height 64
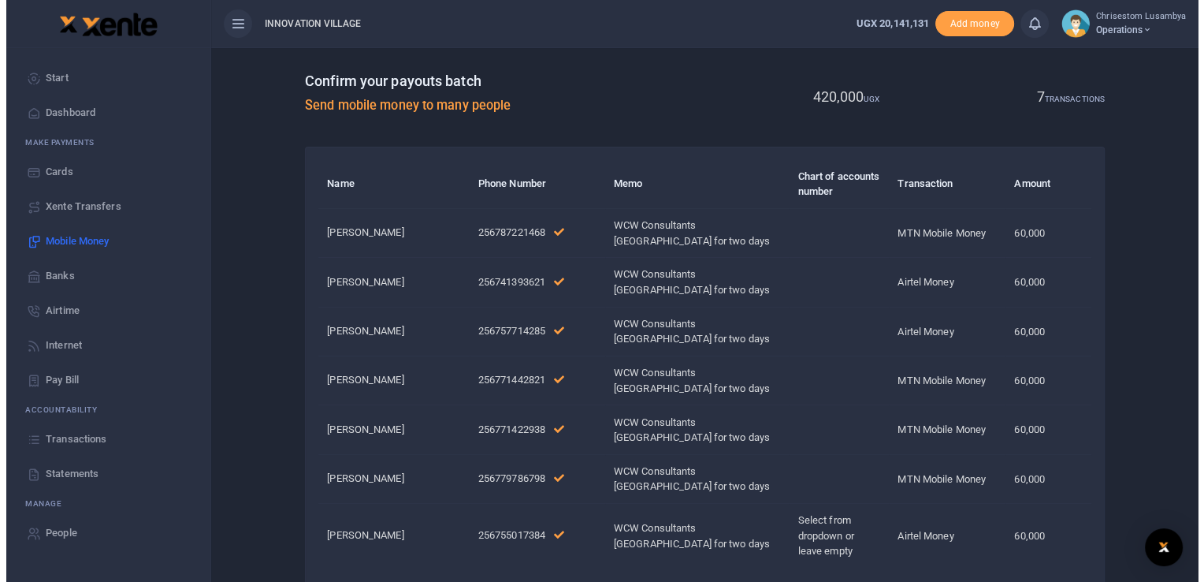
scroll to position [120, 0]
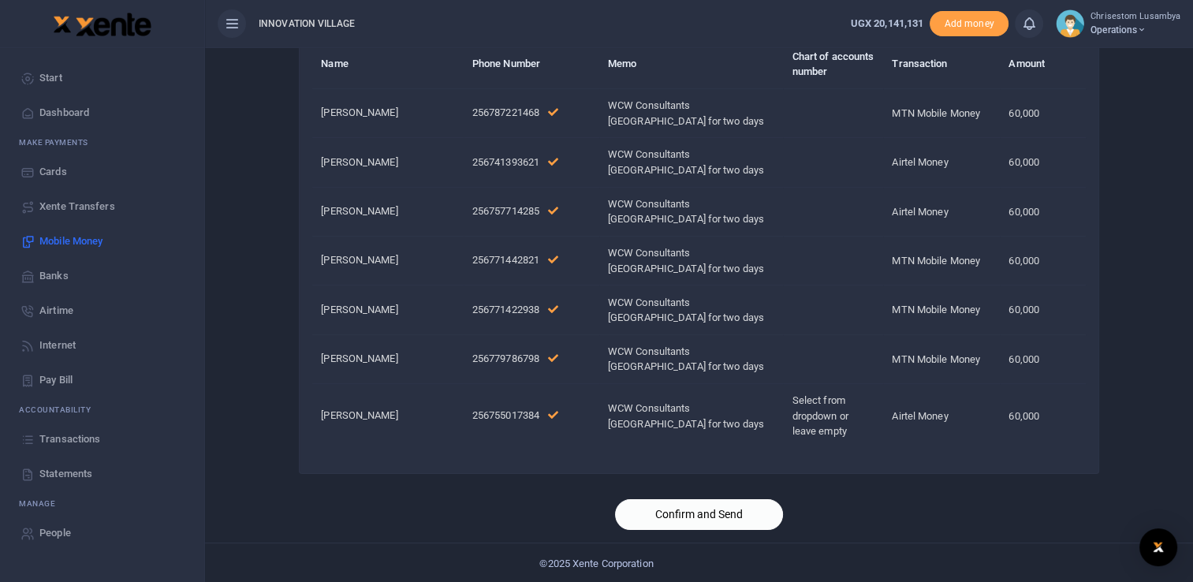
click at [705, 521] on button "Confirm and Send" at bounding box center [699, 514] width 168 height 31
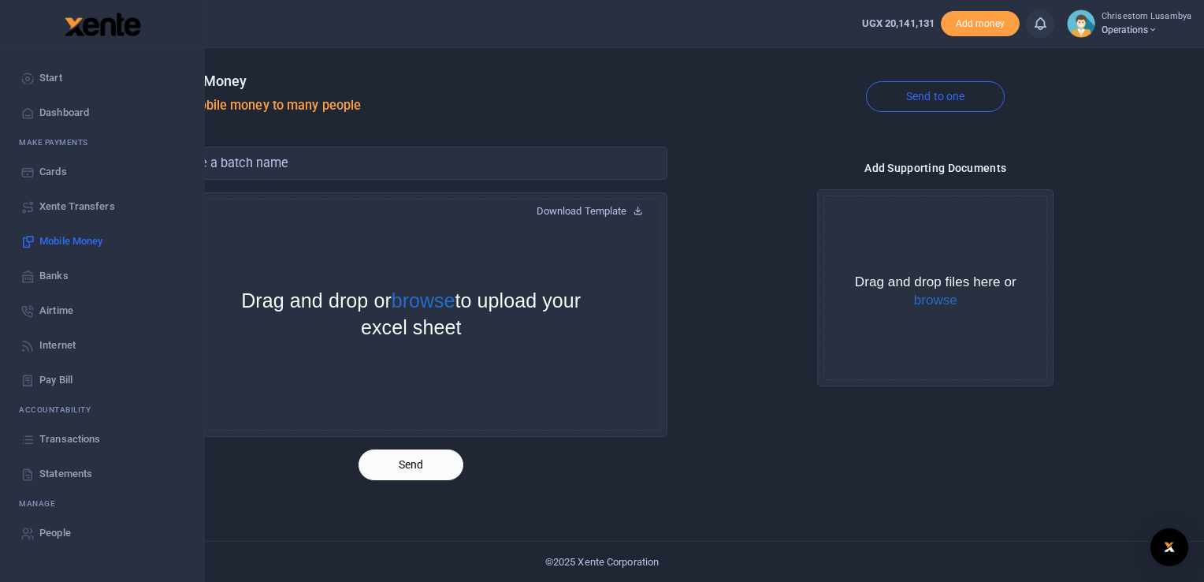
click at [69, 437] on span "Transactions" at bounding box center [69, 439] width 61 height 16
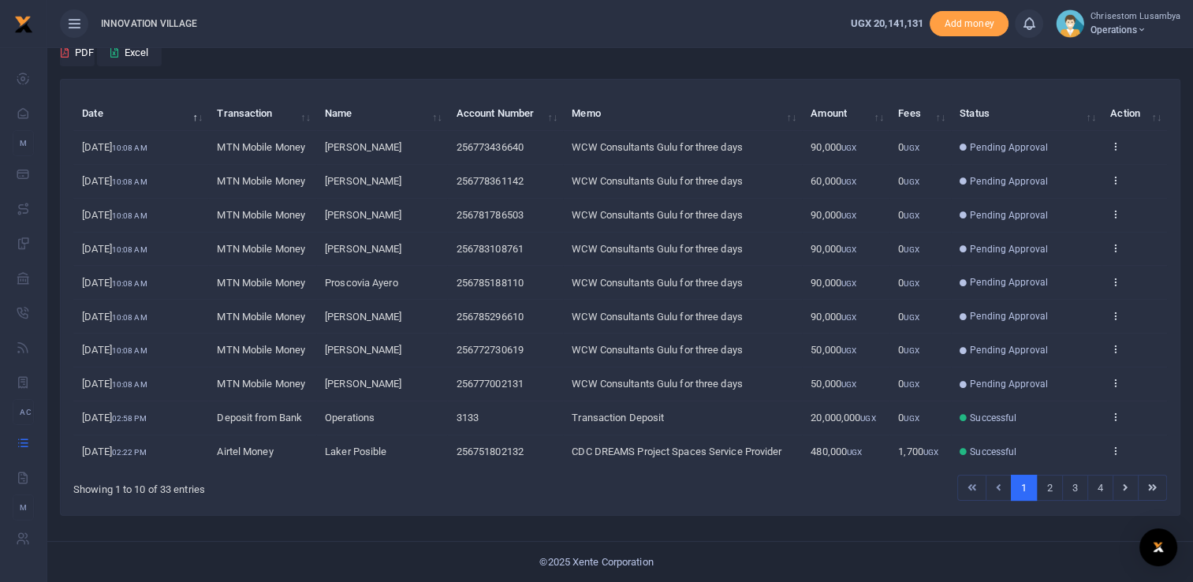
scroll to position [173, 0]
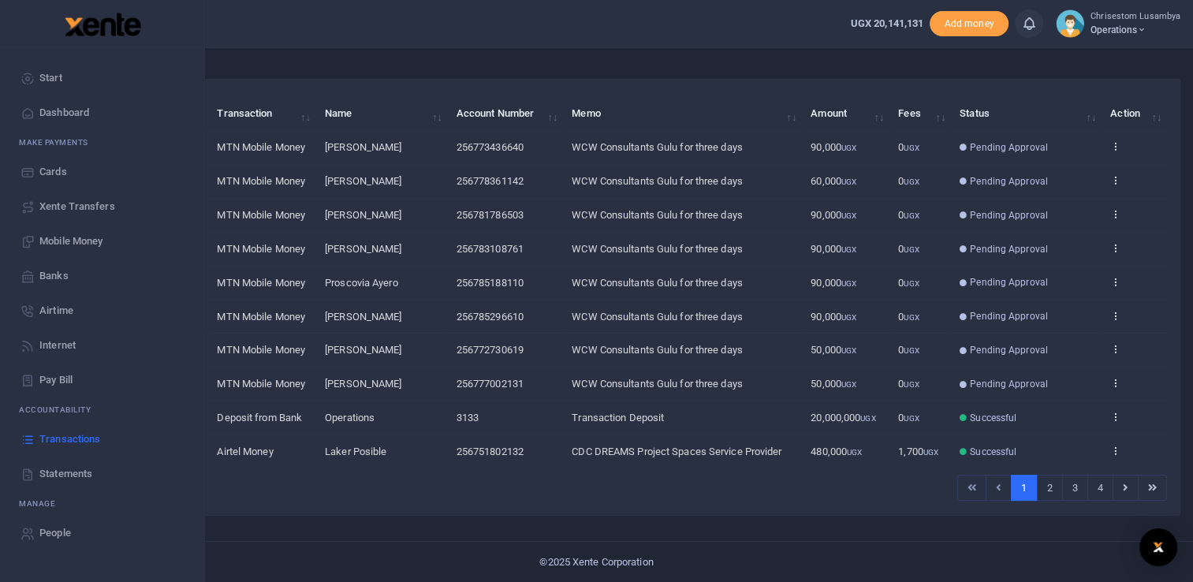
click at [82, 235] on span "Mobile Money" at bounding box center [70, 241] width 63 height 16
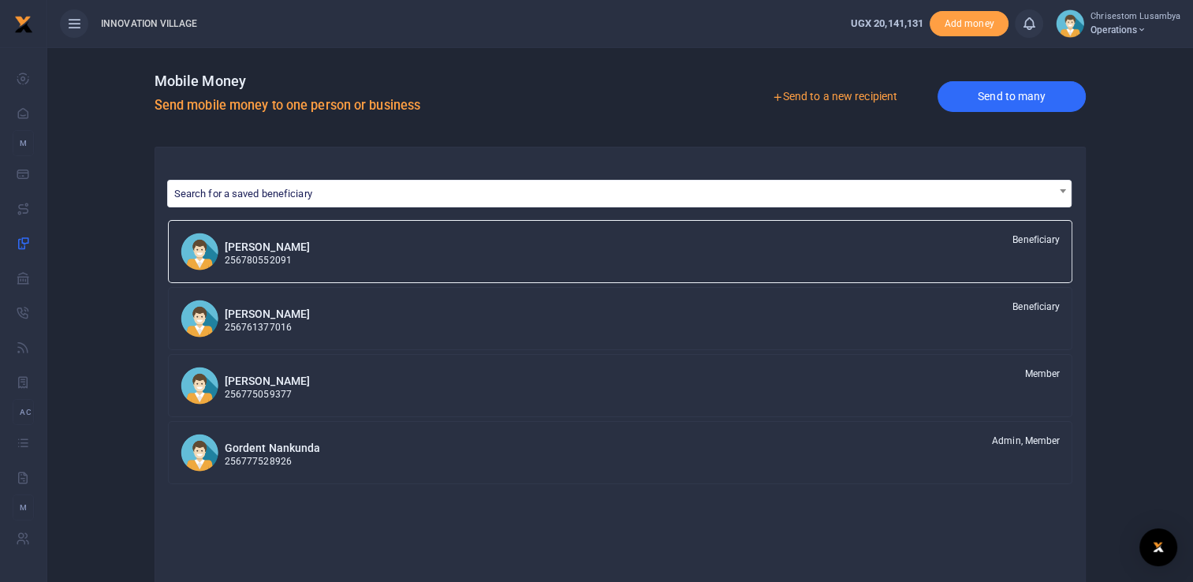
click at [987, 91] on link "Send to many" at bounding box center [1011, 96] width 148 height 31
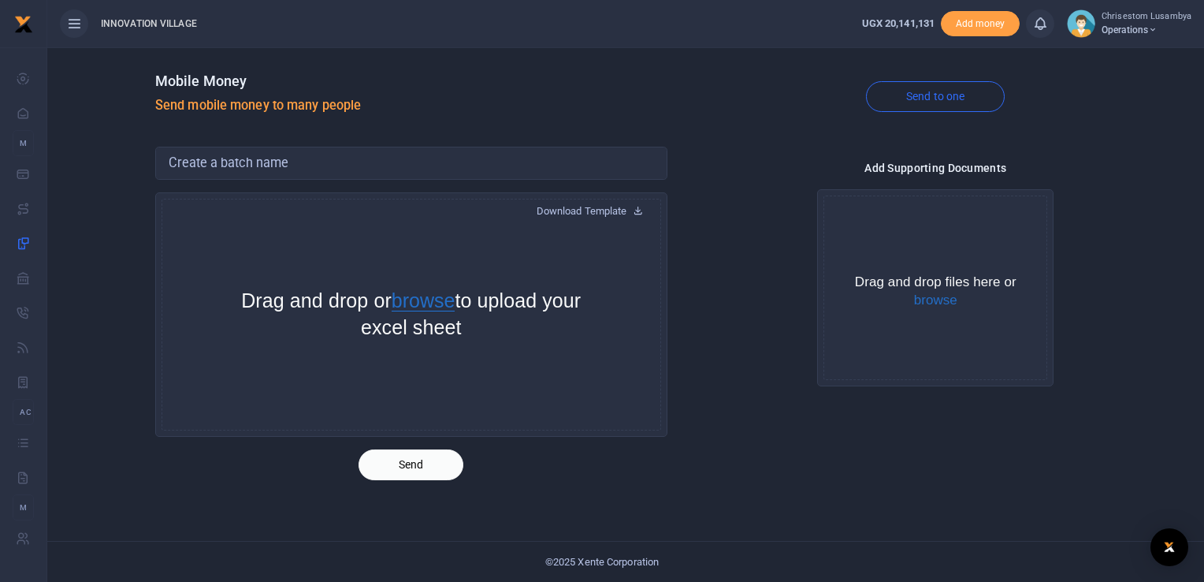
click at [452, 309] on button "browse" at bounding box center [424, 301] width 64 height 20
click at [931, 303] on button "browse" at bounding box center [935, 300] width 43 height 14
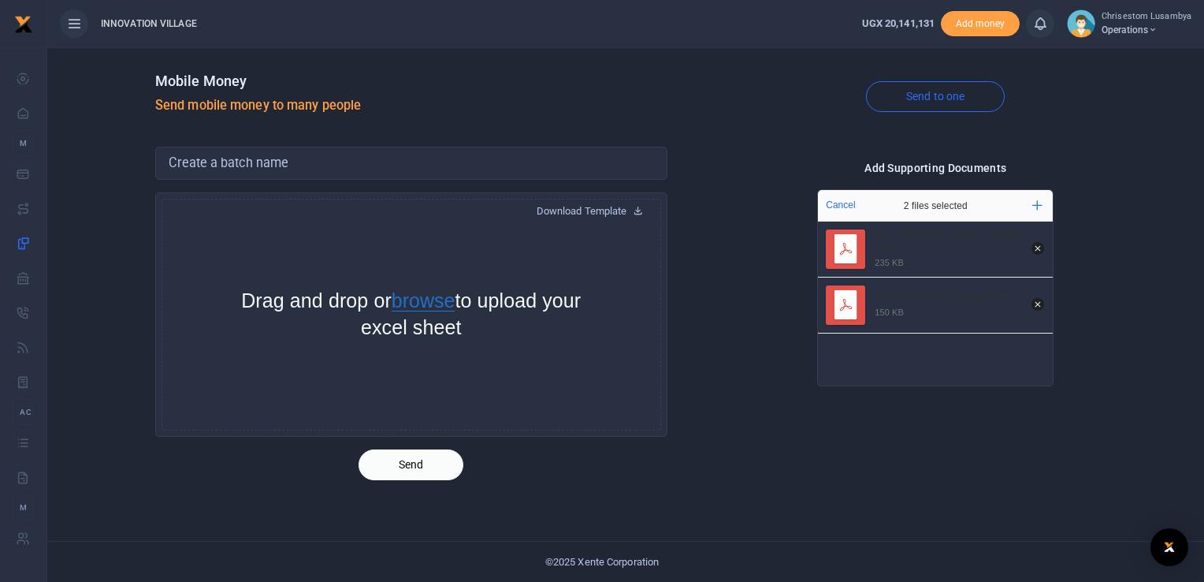
click at [456, 300] on button "browse" at bounding box center [424, 301] width 64 height 20
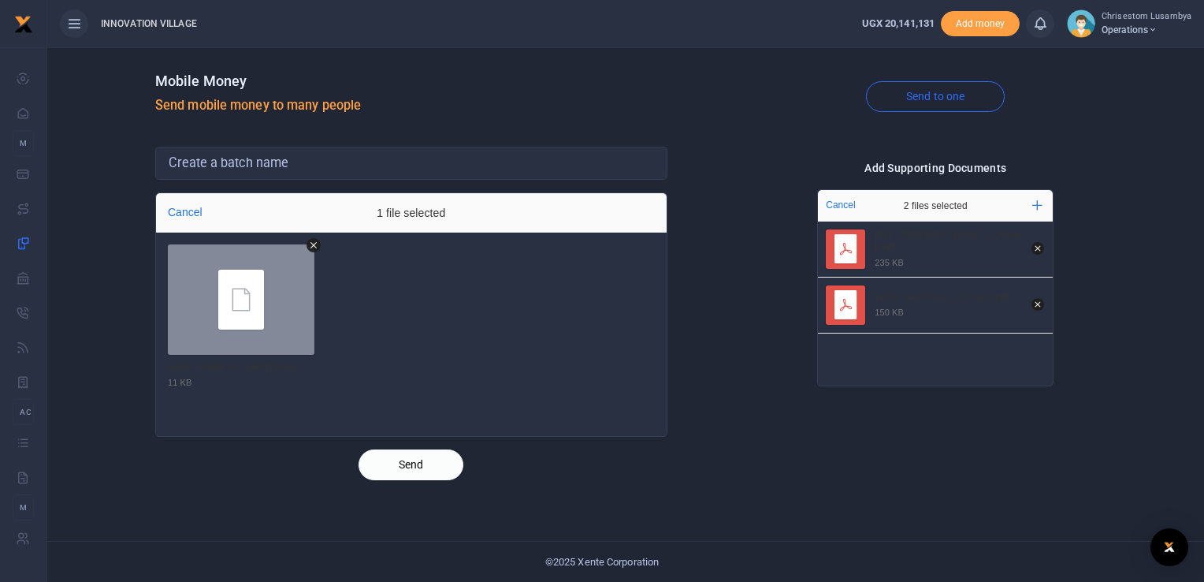
click at [409, 470] on button "Send" at bounding box center [411, 464] width 105 height 31
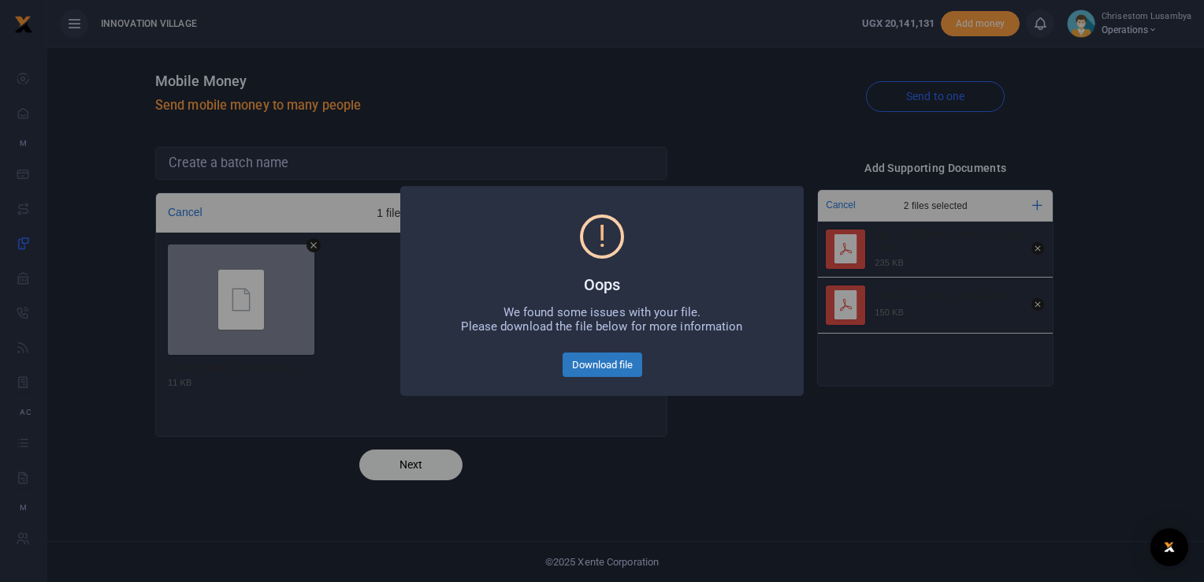
click at [583, 363] on button "Download file" at bounding box center [603, 364] width 80 height 25
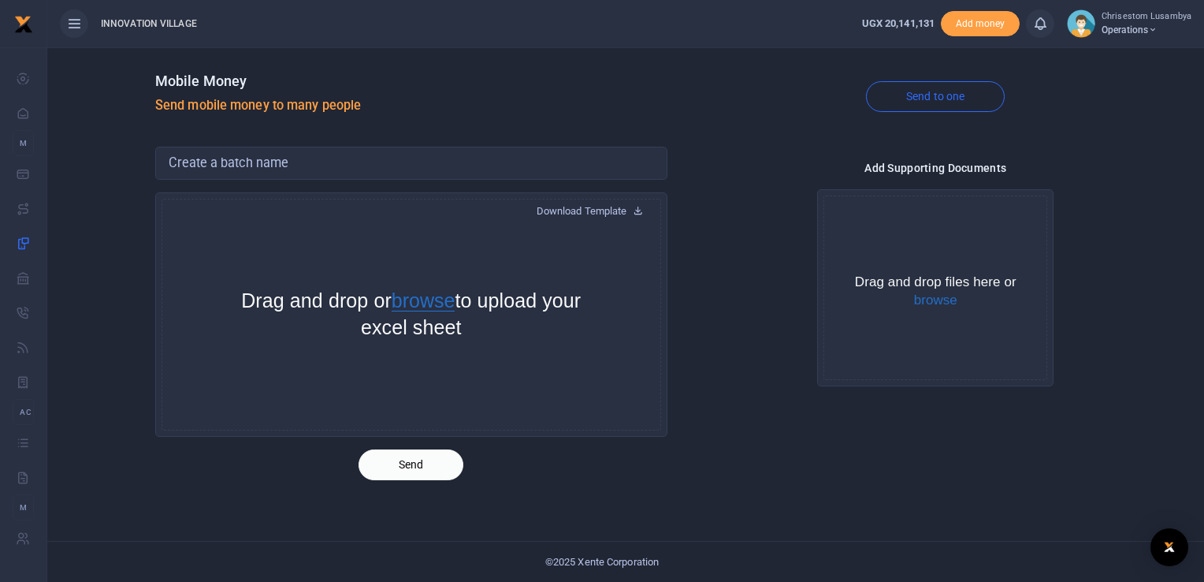
click at [449, 296] on button "browse" at bounding box center [424, 301] width 64 height 20
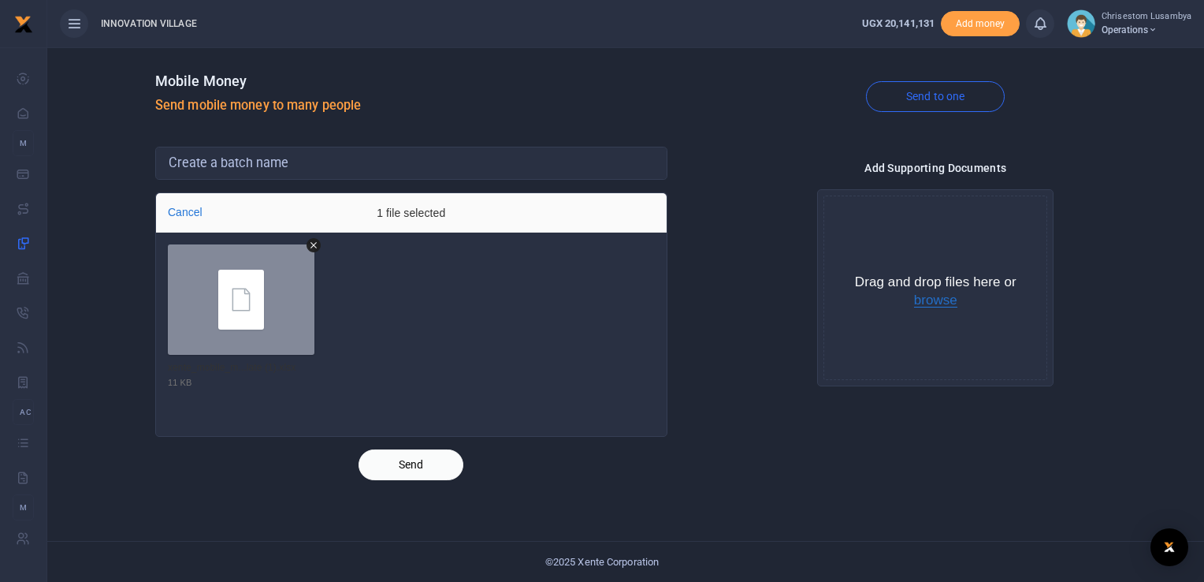
click at [934, 306] on button "browse" at bounding box center [935, 300] width 43 height 14
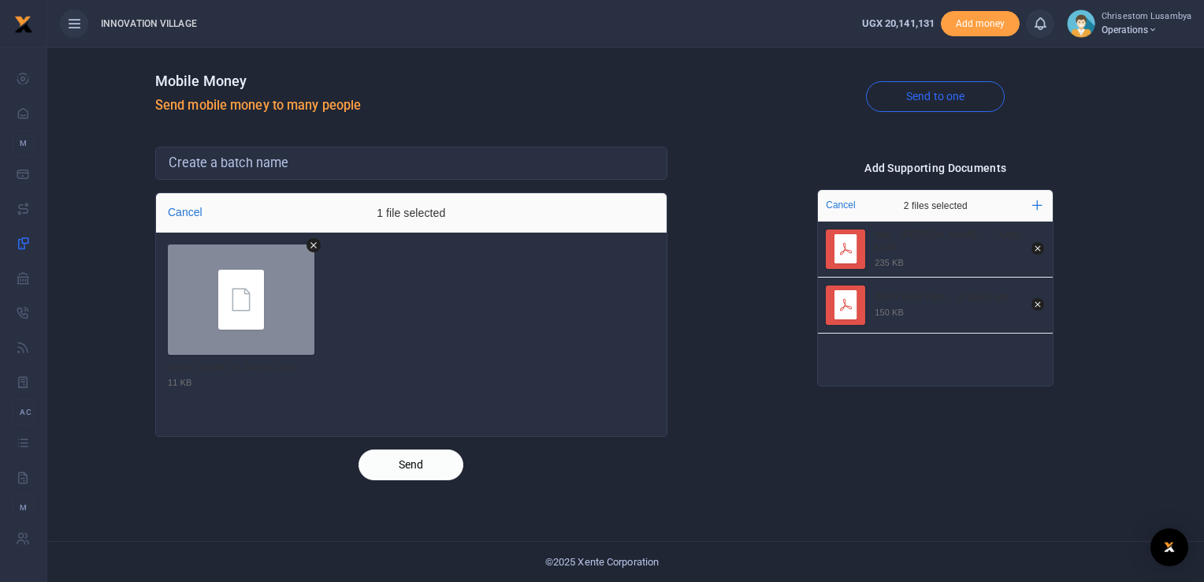
click at [393, 465] on button "Send" at bounding box center [411, 464] width 105 height 31
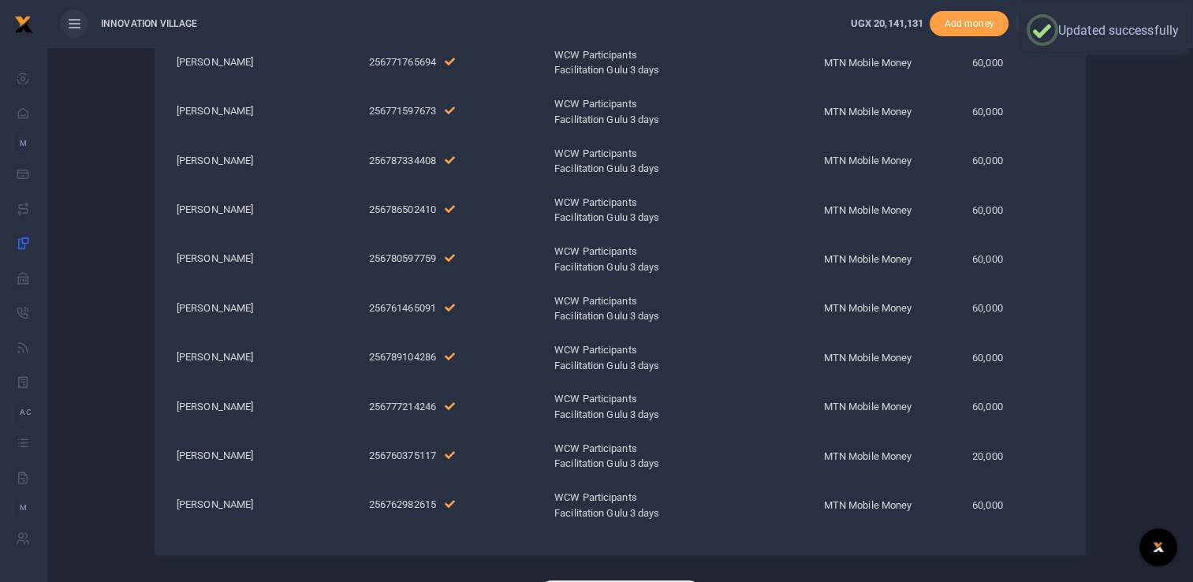
scroll to position [741, 0]
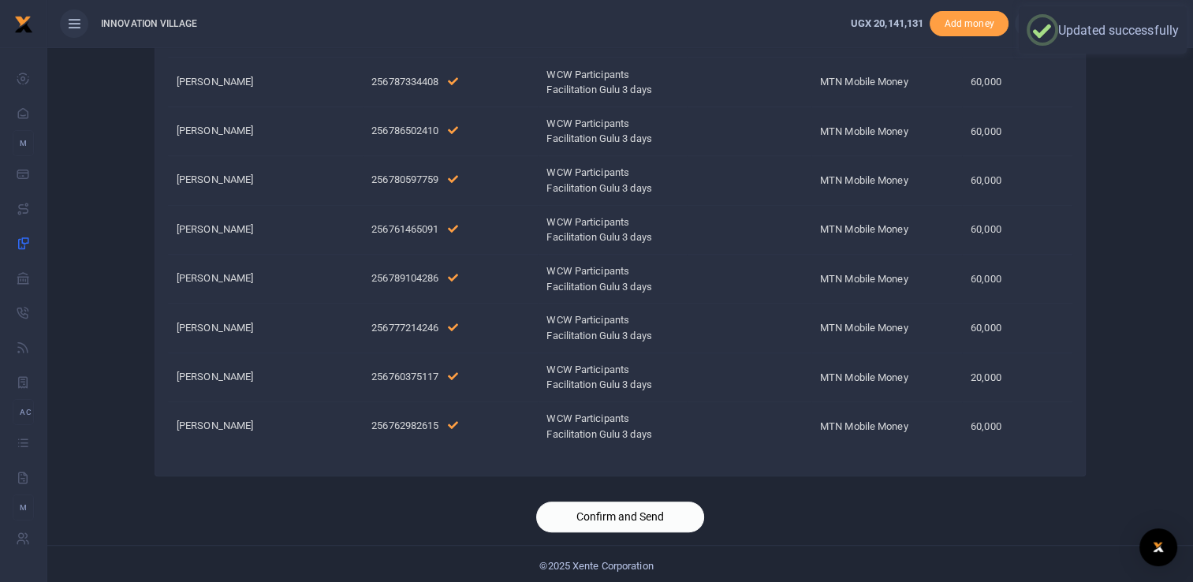
click at [581, 506] on button "Confirm and Send" at bounding box center [620, 516] width 168 height 31
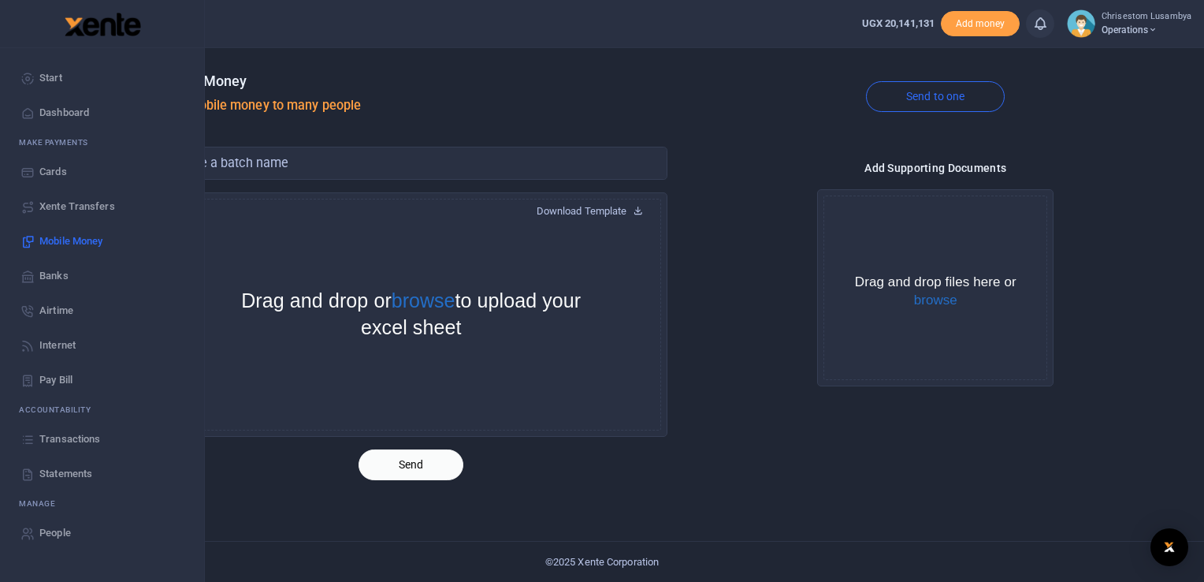
click at [75, 444] on span "Transactions" at bounding box center [69, 439] width 61 height 16
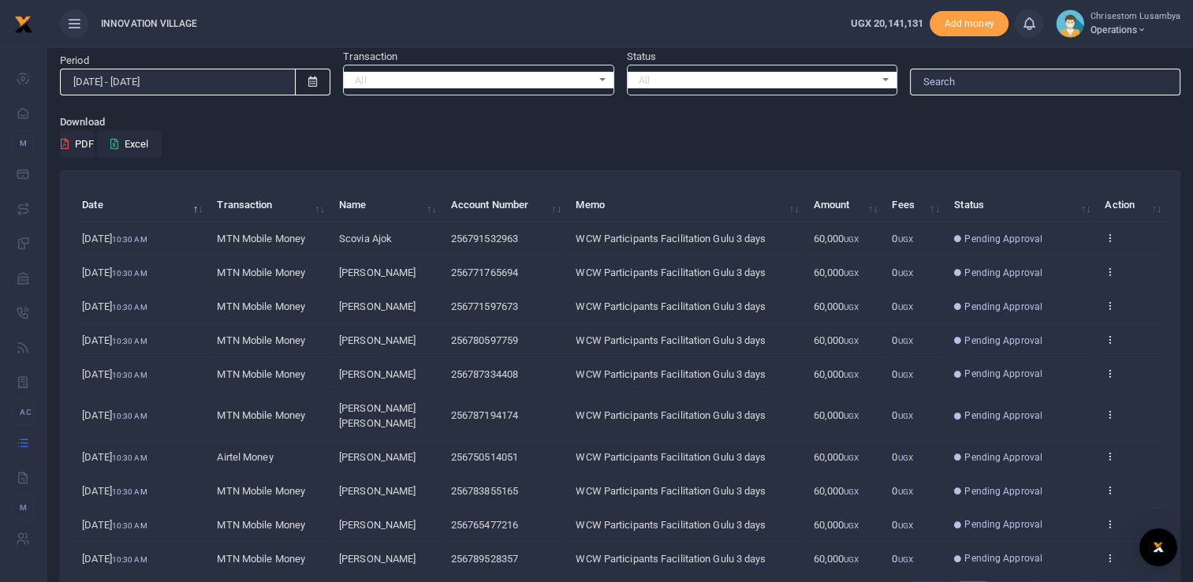
scroll to position [54, 0]
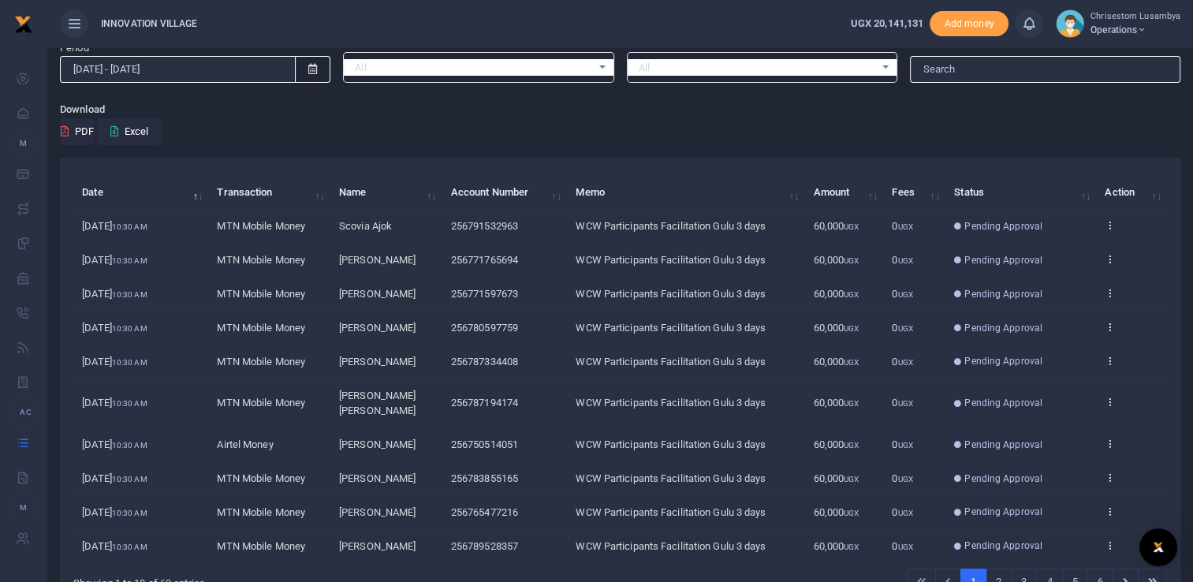
click at [1103, 223] on td "View details Send again" at bounding box center [1131, 227] width 71 height 34
click at [1110, 225] on icon at bounding box center [1109, 224] width 10 height 11
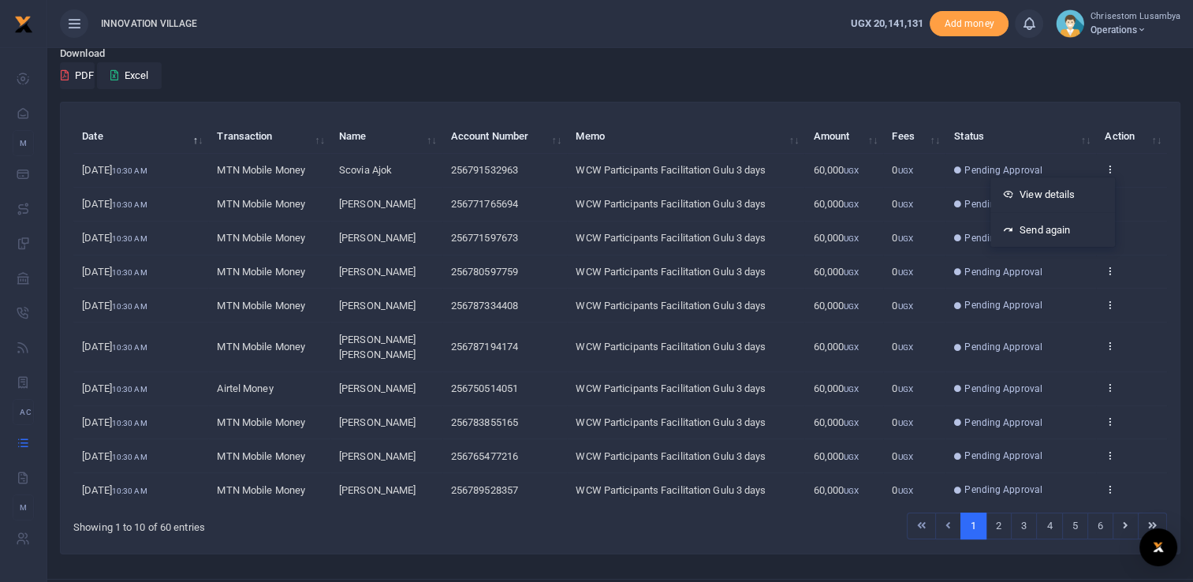
scroll to position [129, 0]
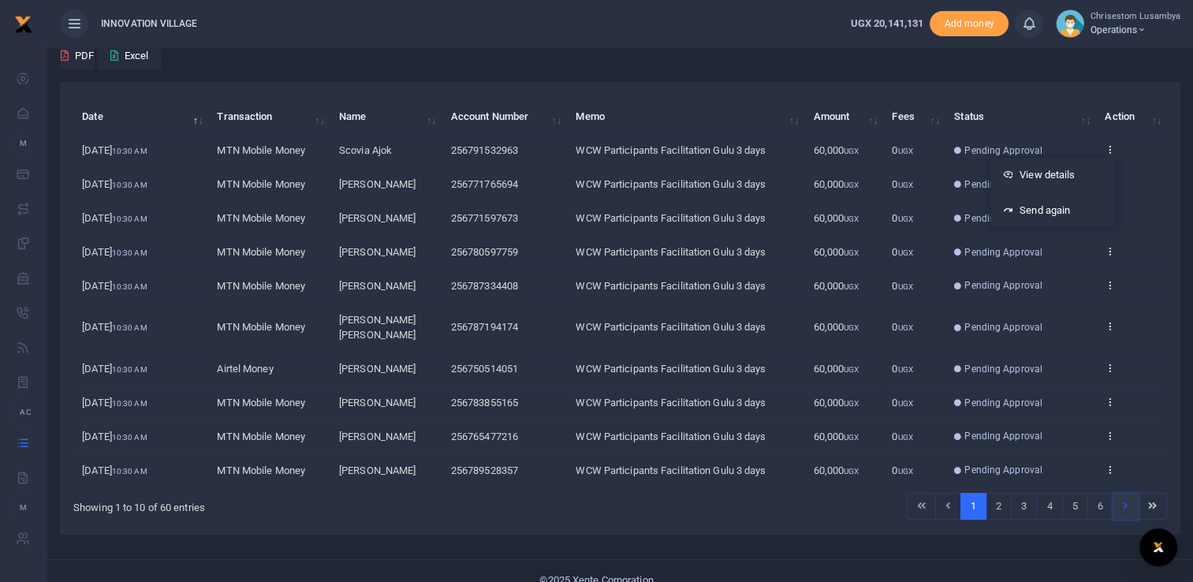
click at [1129, 493] on link at bounding box center [1125, 506] width 26 height 27
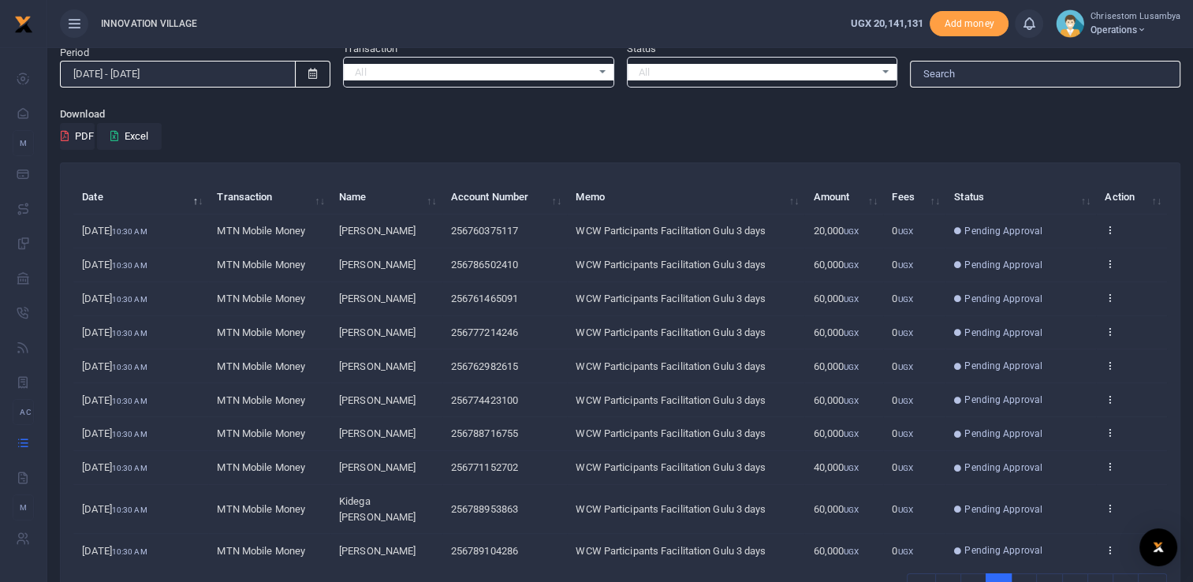
scroll to position [65, 0]
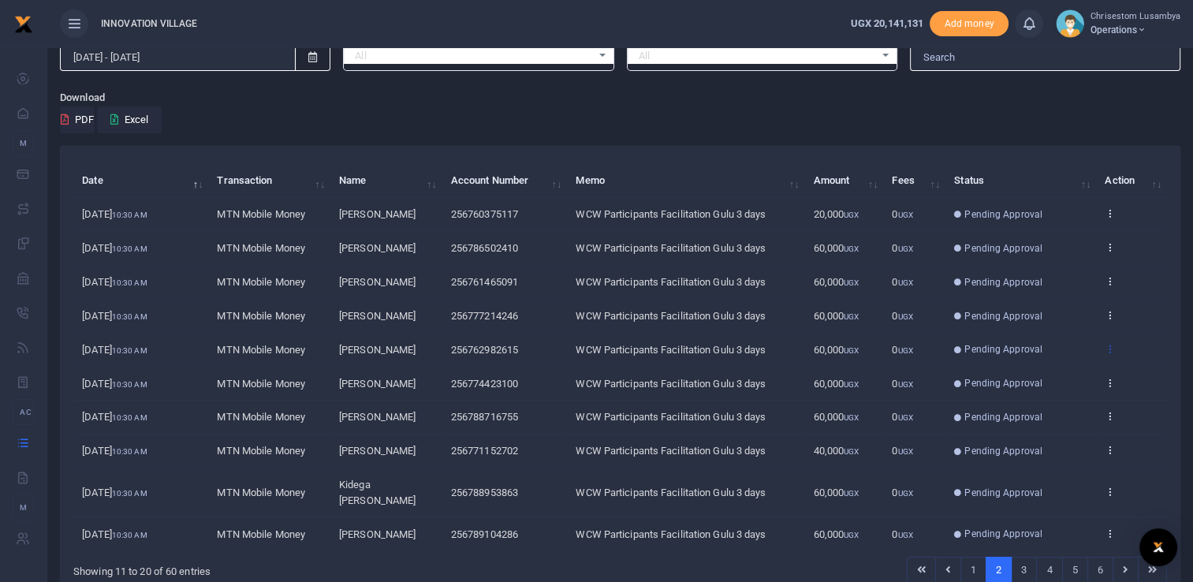
click at [1115, 343] on icon at bounding box center [1109, 348] width 10 height 11
click at [1066, 370] on link "View details" at bounding box center [1052, 374] width 125 height 22
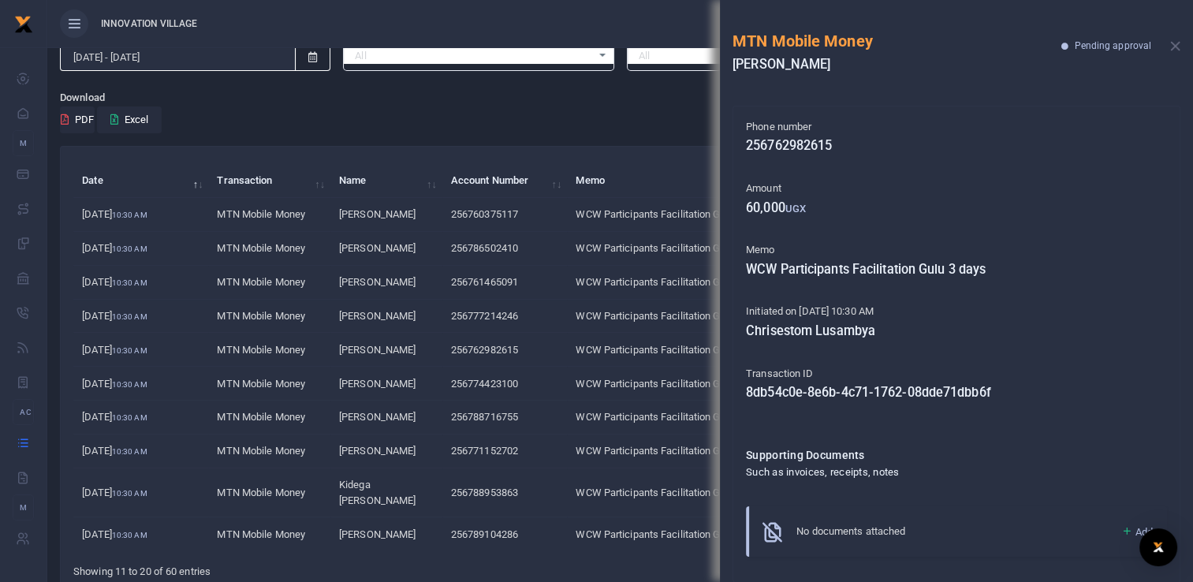
scroll to position [26, 0]
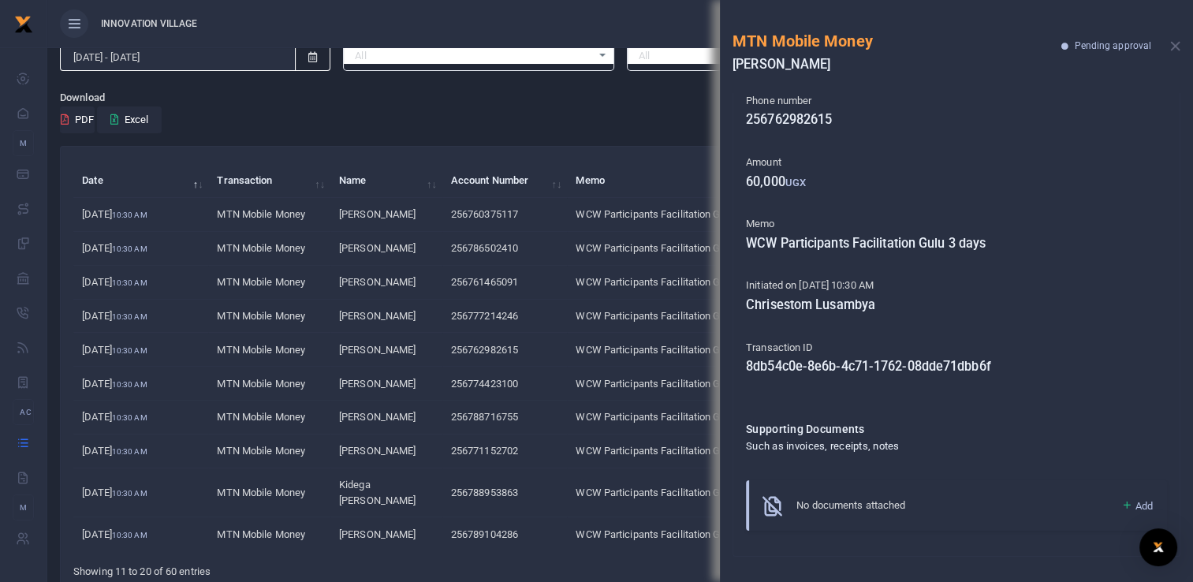
click at [625, 300] on td "WCW Participants Facilitation Gulu 3 days" at bounding box center [685, 317] width 237 height 34
click at [1173, 52] on div "MTN Mobile Money Peter Opwonya Pending approval" at bounding box center [956, 46] width 473 height 93
click at [1171, 47] on button "Close" at bounding box center [1175, 46] width 10 height 10
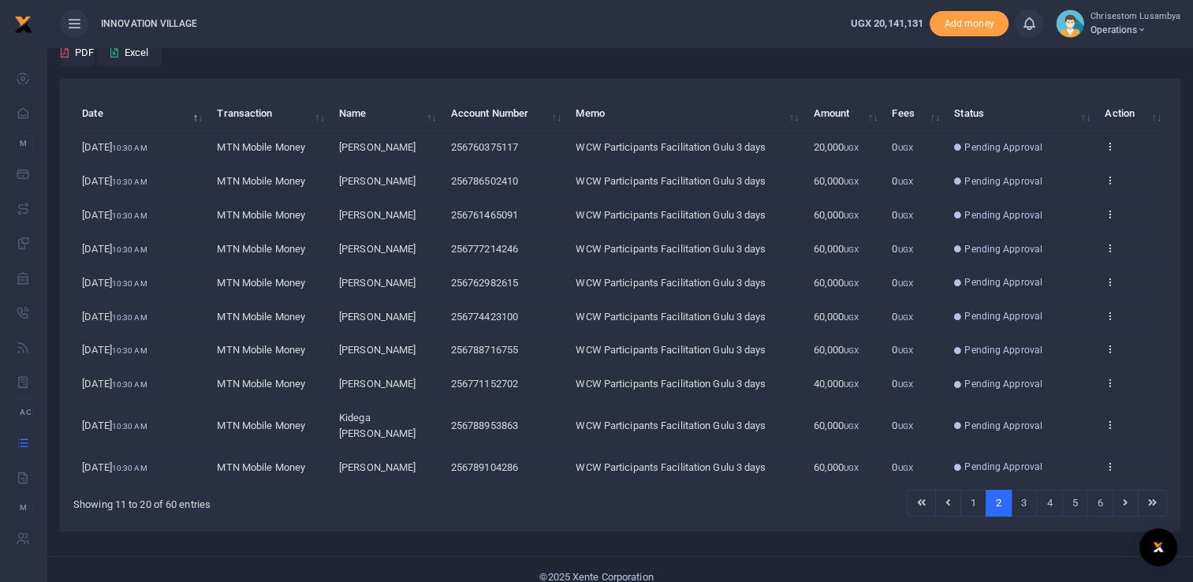
scroll to position [114, 0]
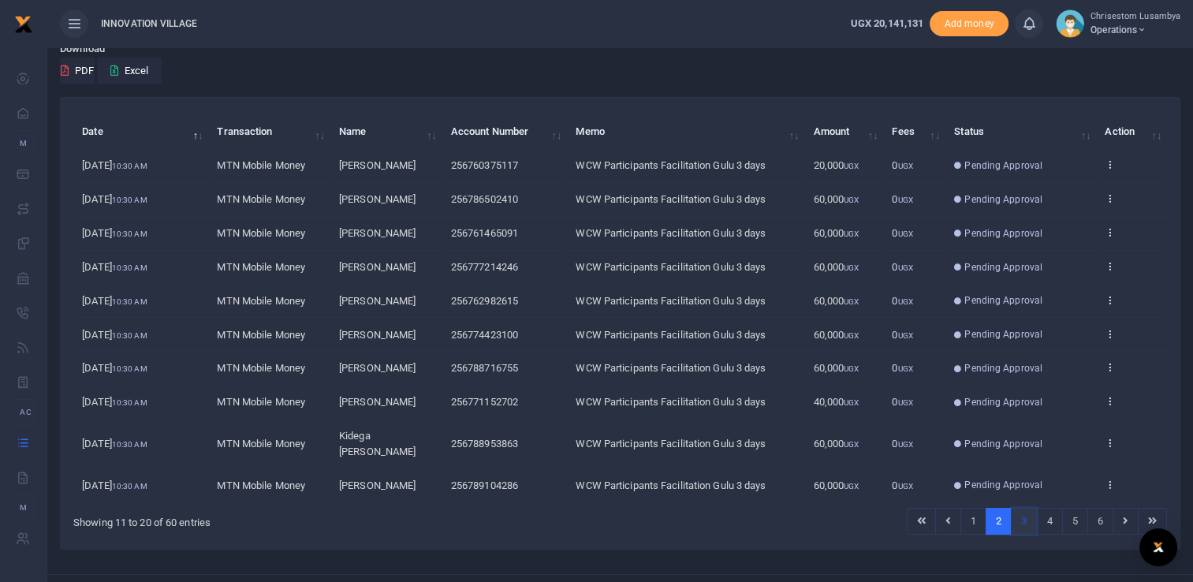
click at [1025, 508] on link "3" at bounding box center [1024, 521] width 26 height 27
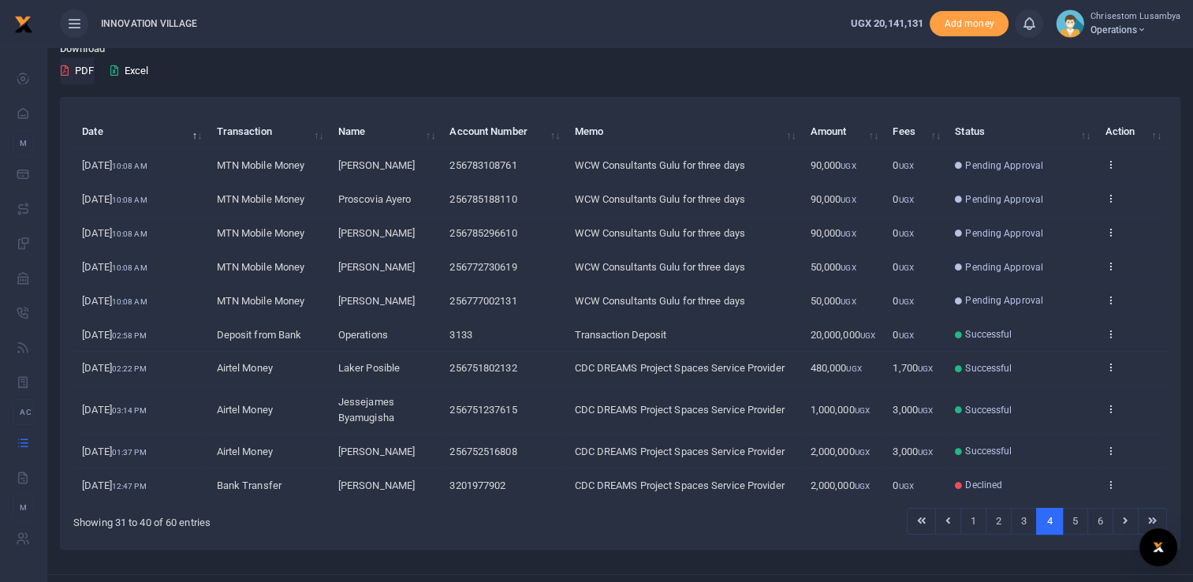
click at [139, 79] on button "Excel" at bounding box center [129, 71] width 65 height 27
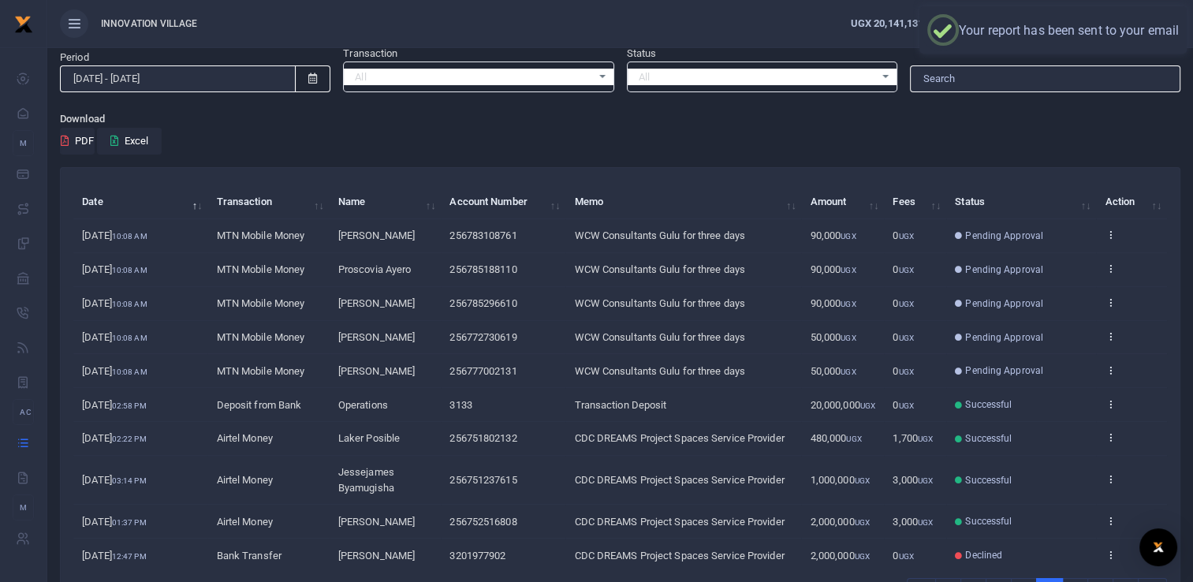
scroll to position [0, 0]
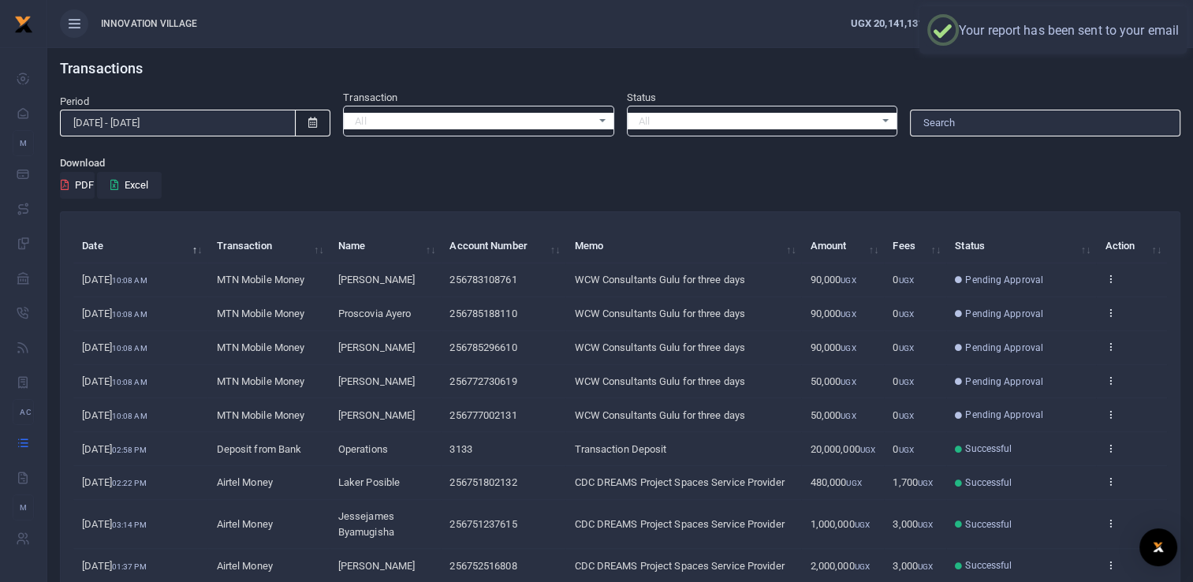
click at [311, 120] on icon at bounding box center [312, 122] width 9 height 10
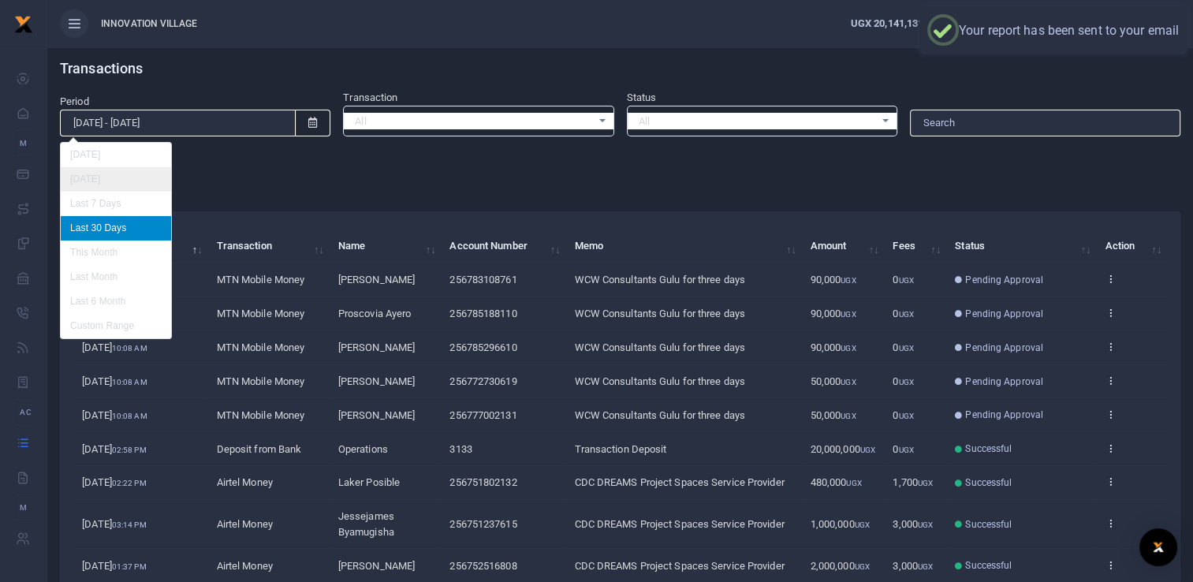
click at [106, 177] on li "[DATE]" at bounding box center [116, 179] width 110 height 24
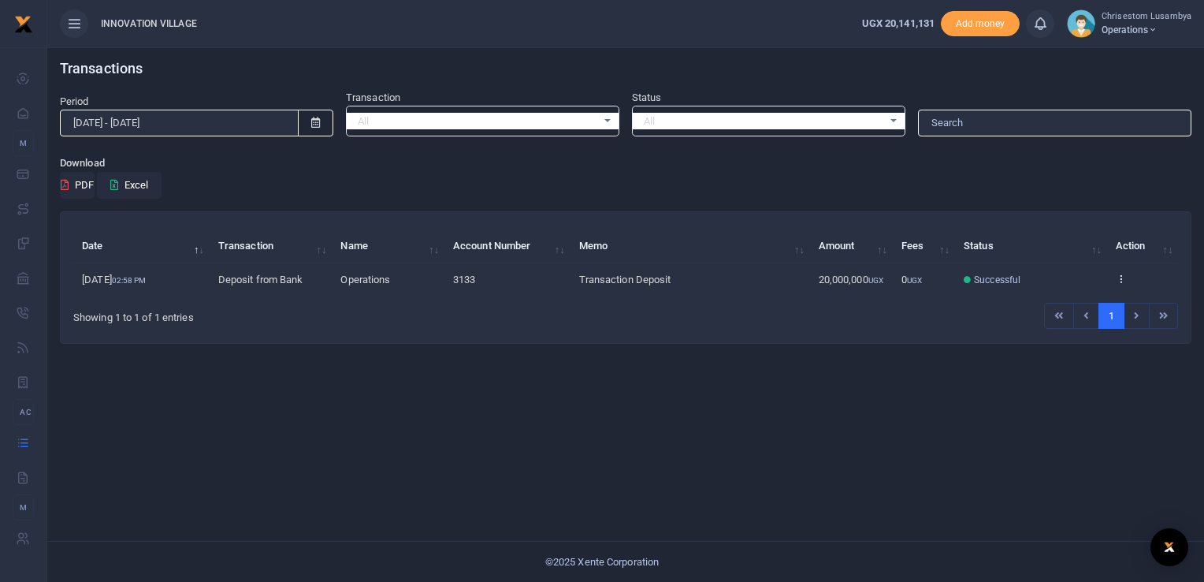
click at [324, 118] on span at bounding box center [315, 123] width 35 height 27
click at [307, 126] on span at bounding box center [315, 123] width 35 height 27
click at [311, 126] on icon at bounding box center [315, 122] width 9 height 10
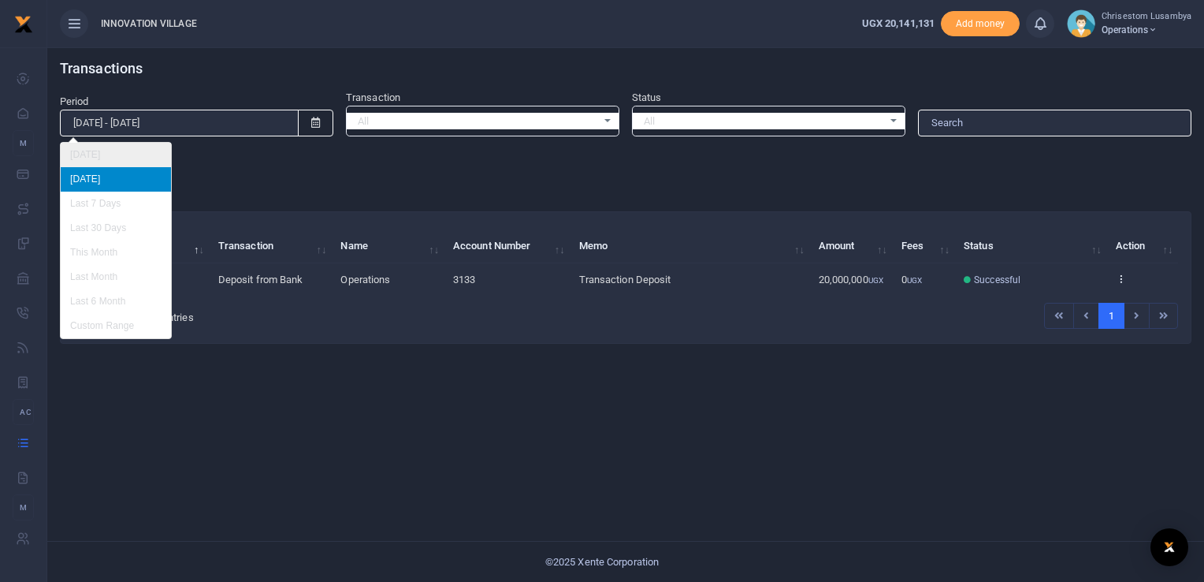
click at [110, 147] on li "[DATE]" at bounding box center [116, 155] width 110 height 24
type input "08/30/2025 - 08/30/2025"
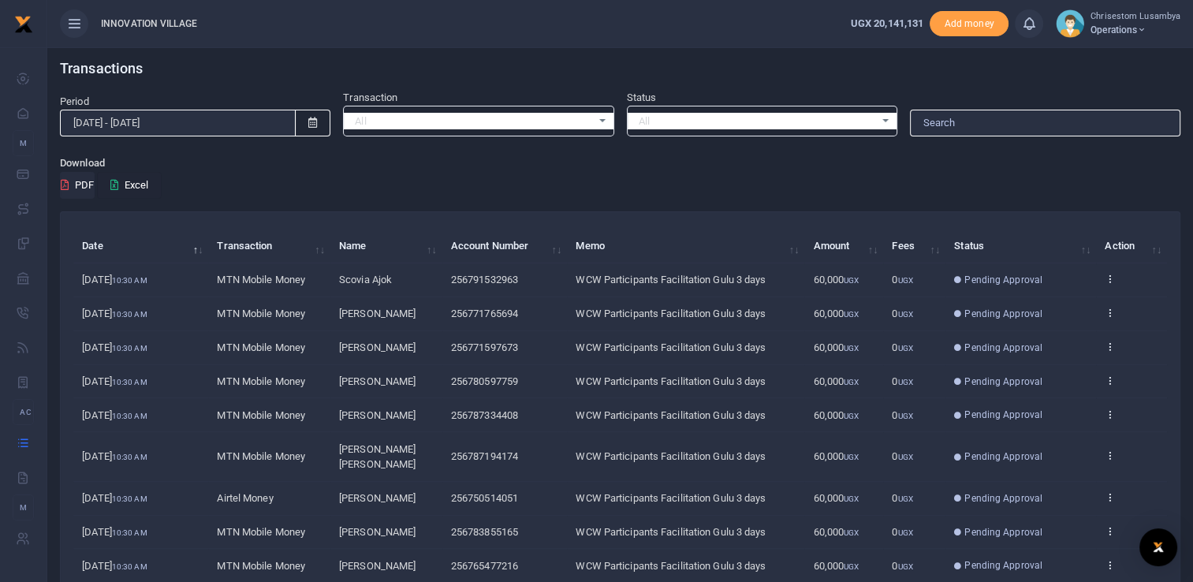
click at [127, 182] on button "Excel" at bounding box center [129, 185] width 65 height 27
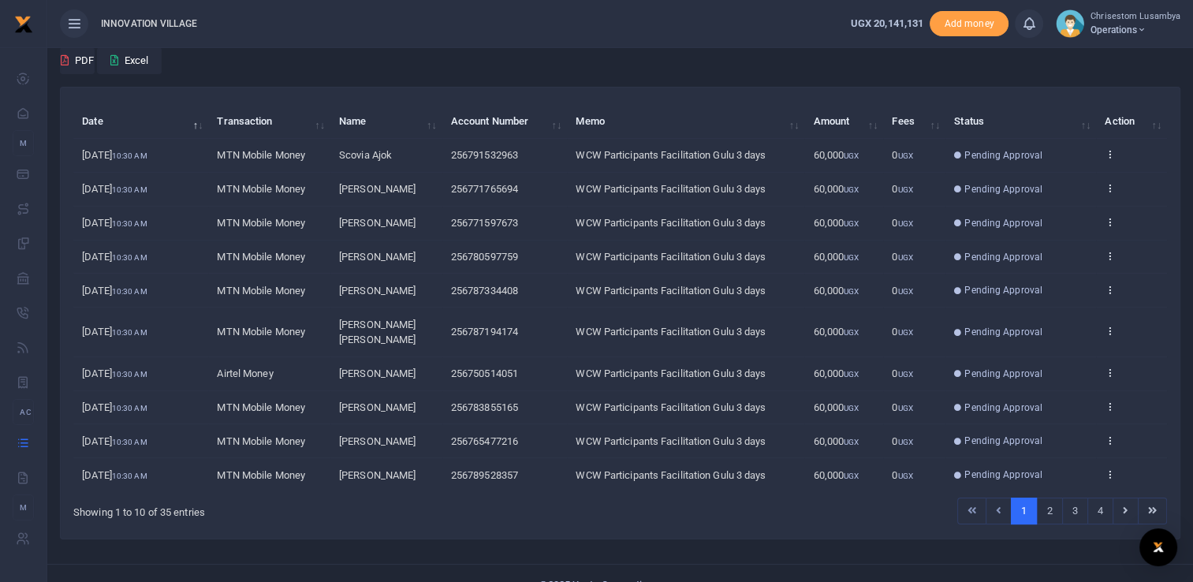
scroll to position [129, 0]
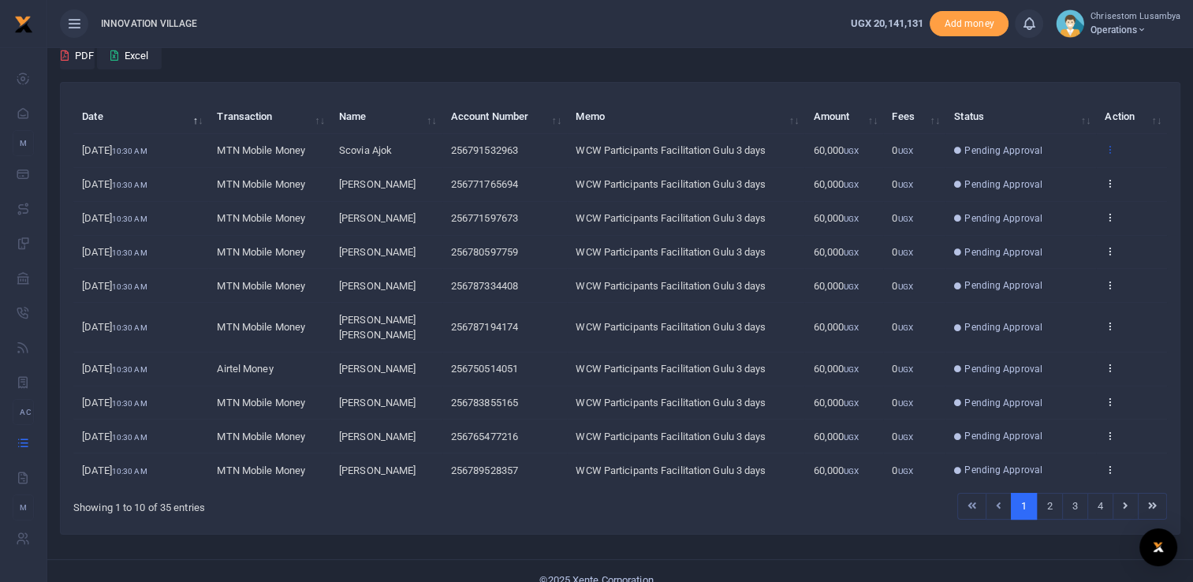
click at [1112, 143] on icon at bounding box center [1109, 148] width 10 height 11
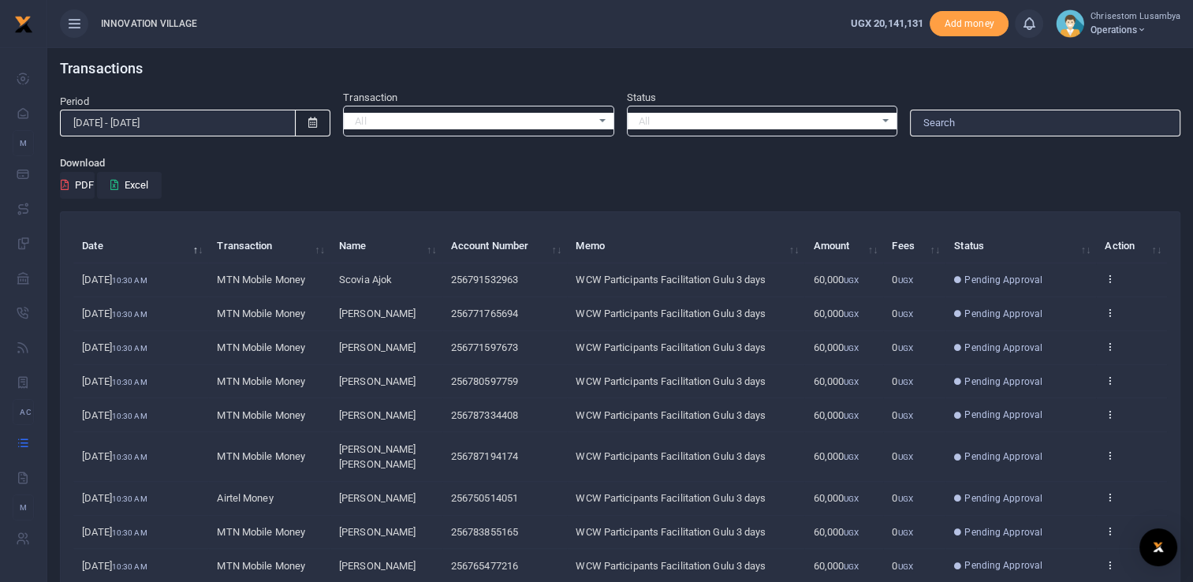
scroll to position [129, 0]
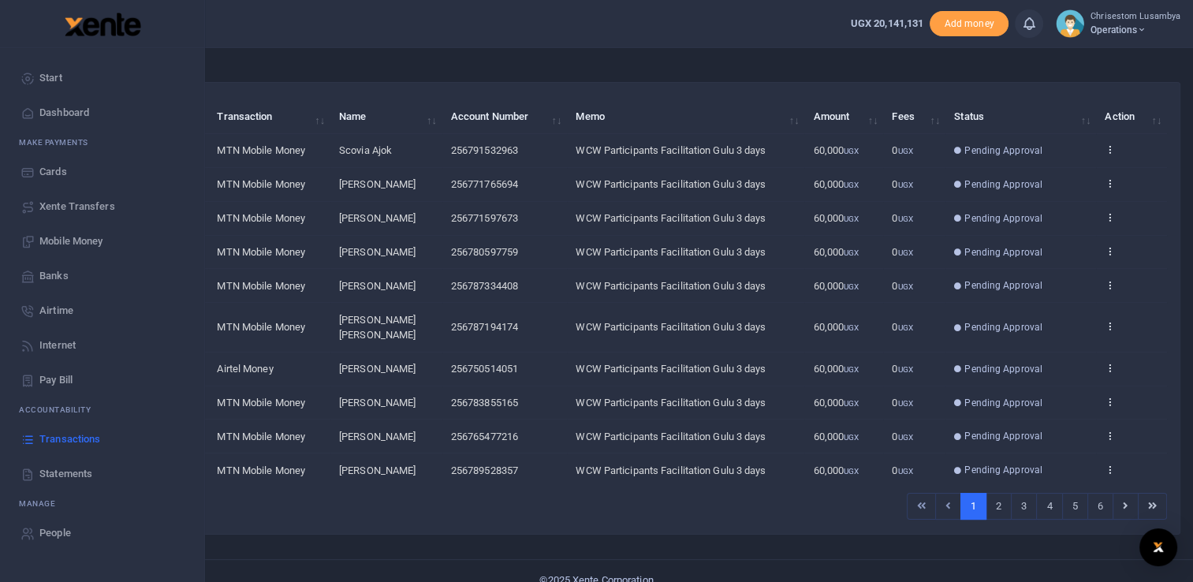
click at [90, 238] on span "Mobile Money" at bounding box center [70, 241] width 63 height 16
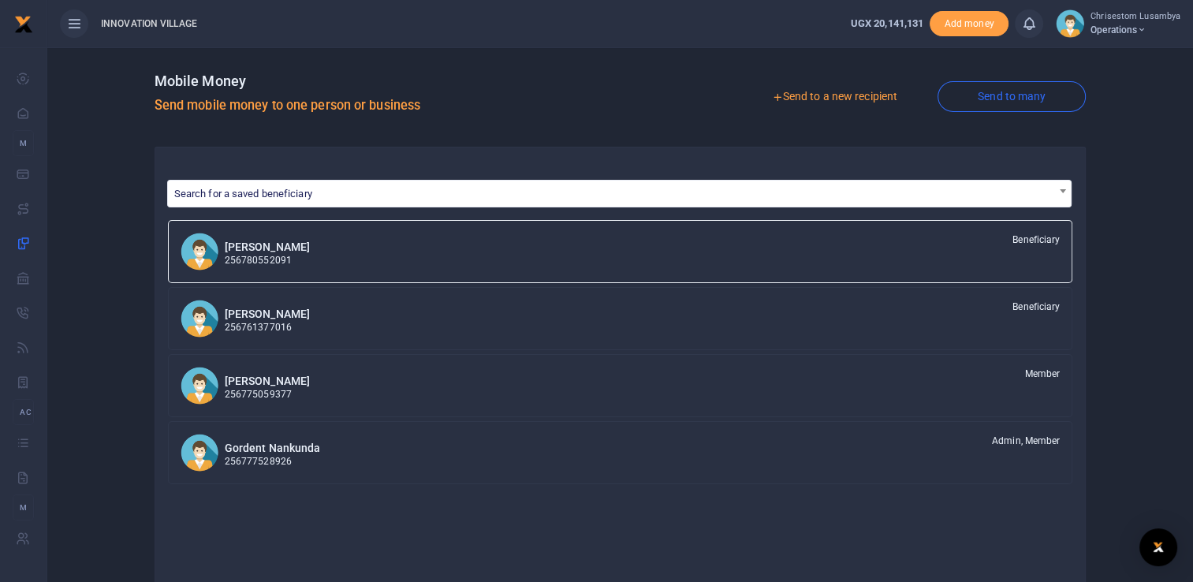
click at [1006, 96] on link "Send to many" at bounding box center [1011, 96] width 148 height 31
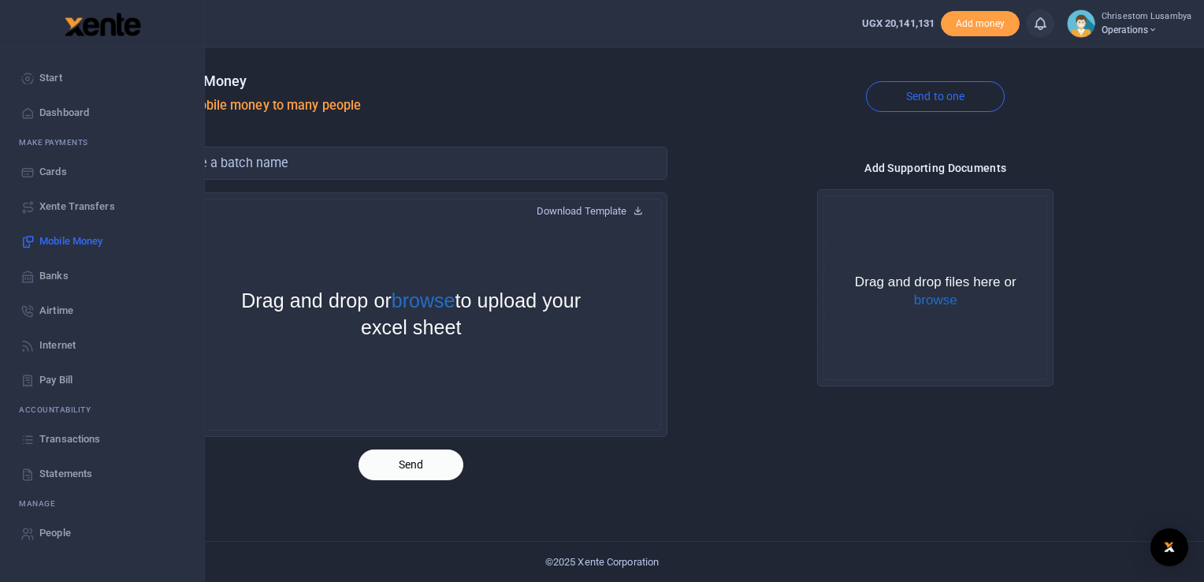
click at [95, 434] on span "Transactions" at bounding box center [69, 439] width 61 height 16
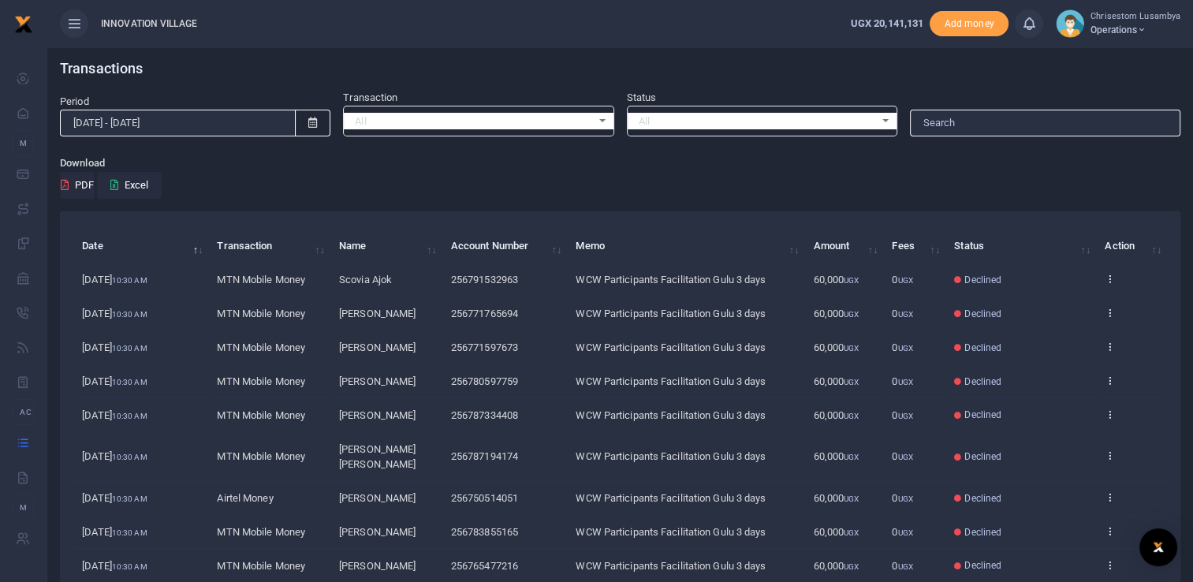
scroll to position [129, 0]
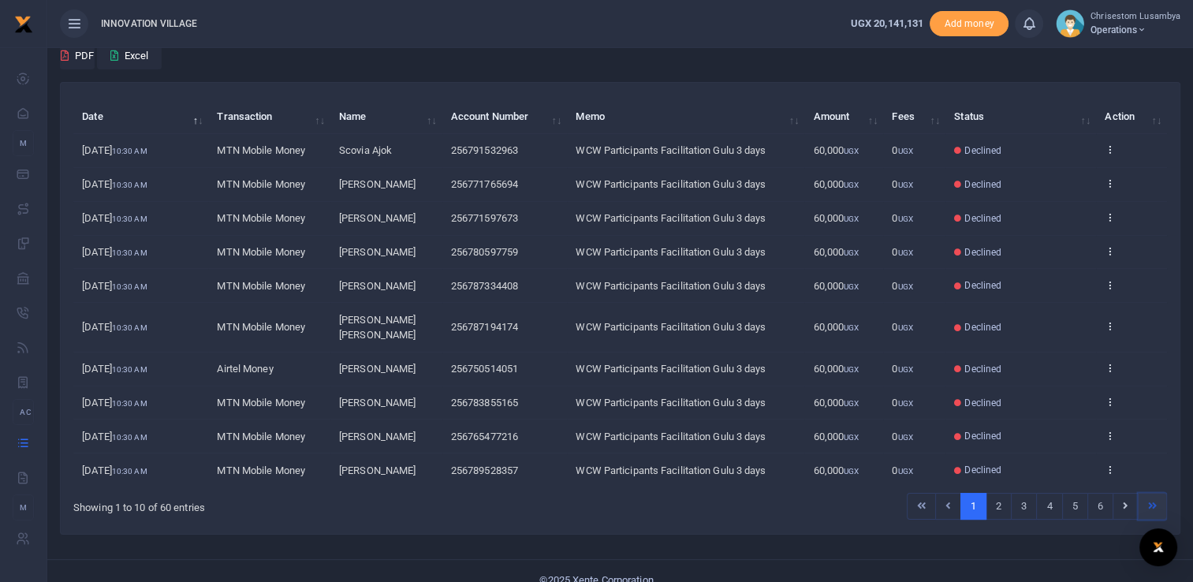
click at [1157, 493] on link at bounding box center [1151, 506] width 29 height 27
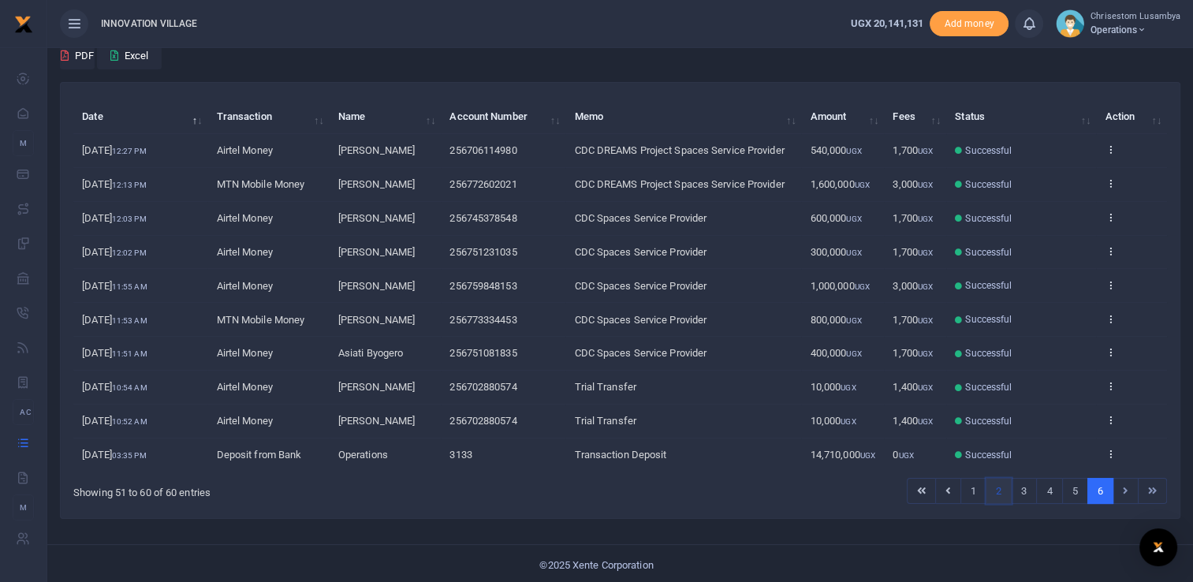
click at [1001, 486] on link "2" at bounding box center [998, 491] width 26 height 27
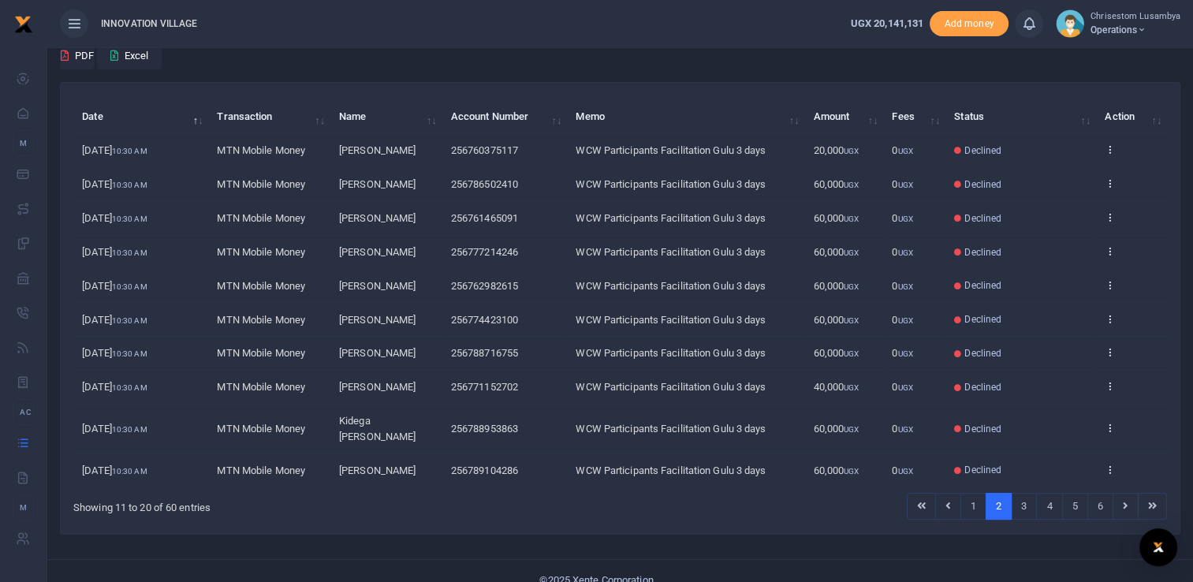
scroll to position [0, 0]
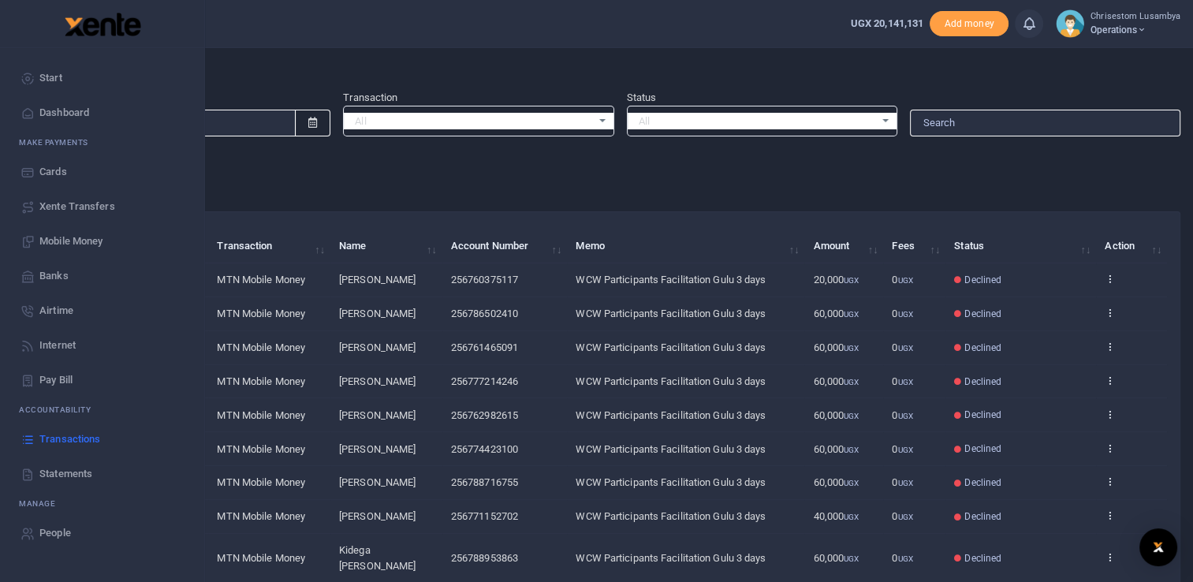
click at [89, 234] on span "Mobile Money" at bounding box center [70, 241] width 63 height 16
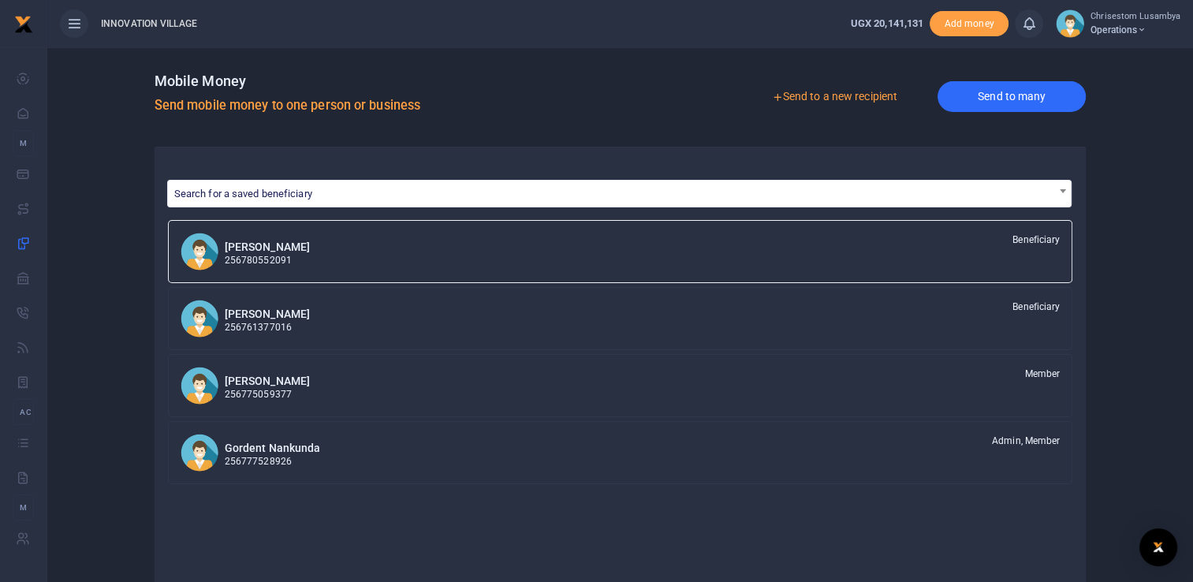
click at [967, 88] on link "Send to many" at bounding box center [1011, 96] width 148 height 31
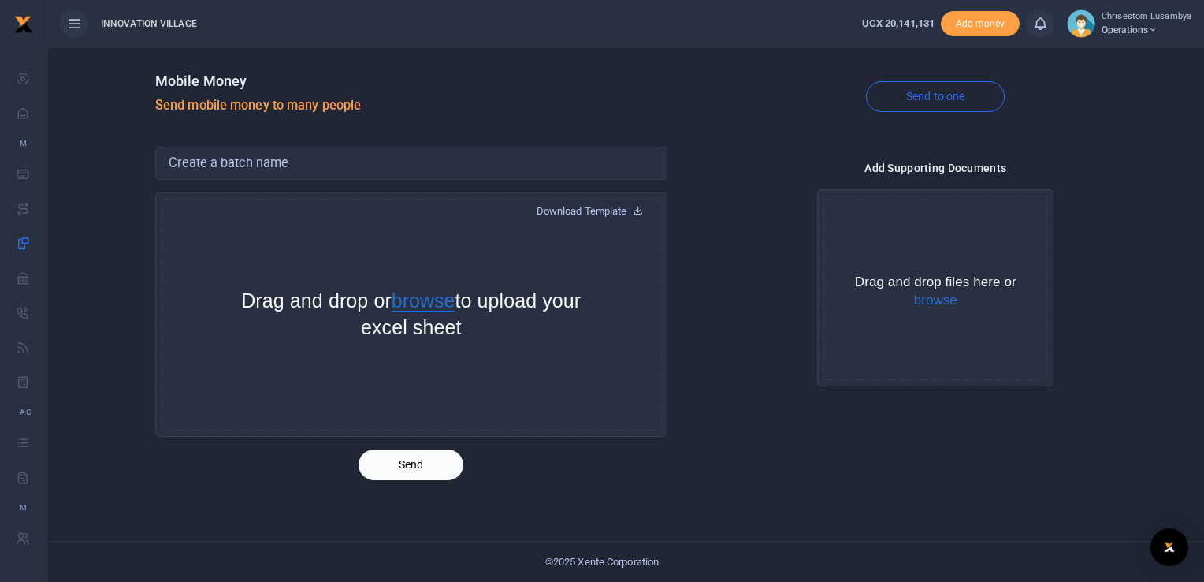
click at [456, 303] on button "browse" at bounding box center [424, 301] width 64 height 20
click at [456, 304] on button "browse" at bounding box center [424, 301] width 64 height 20
click at [925, 299] on button "browse" at bounding box center [935, 300] width 43 height 14
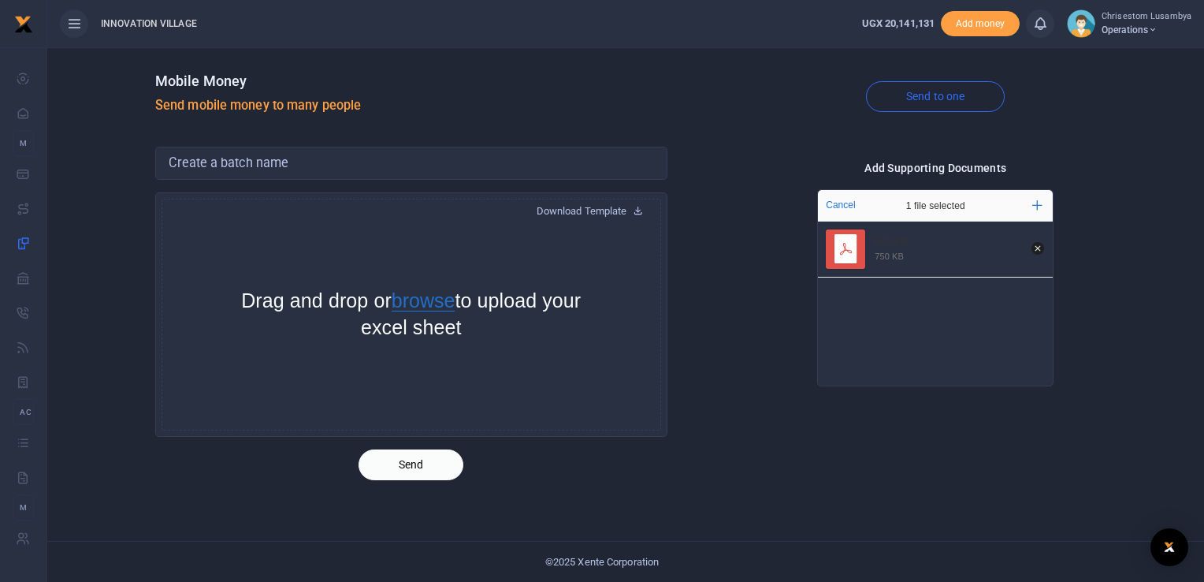
click at [449, 304] on button "browse" at bounding box center [424, 301] width 64 height 20
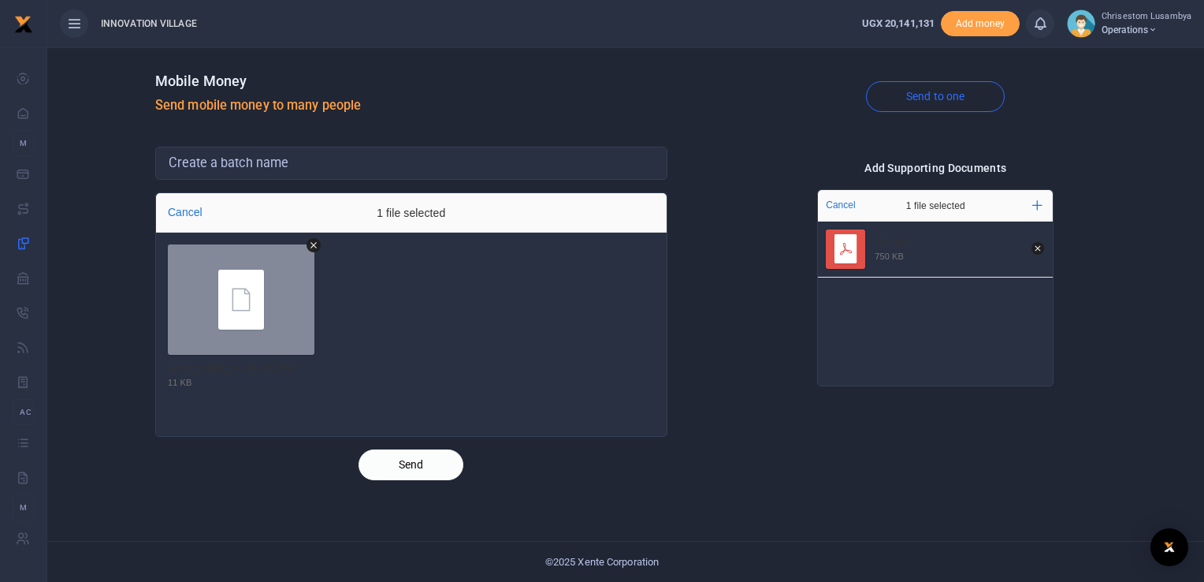
click at [409, 463] on button "Send" at bounding box center [411, 464] width 105 height 31
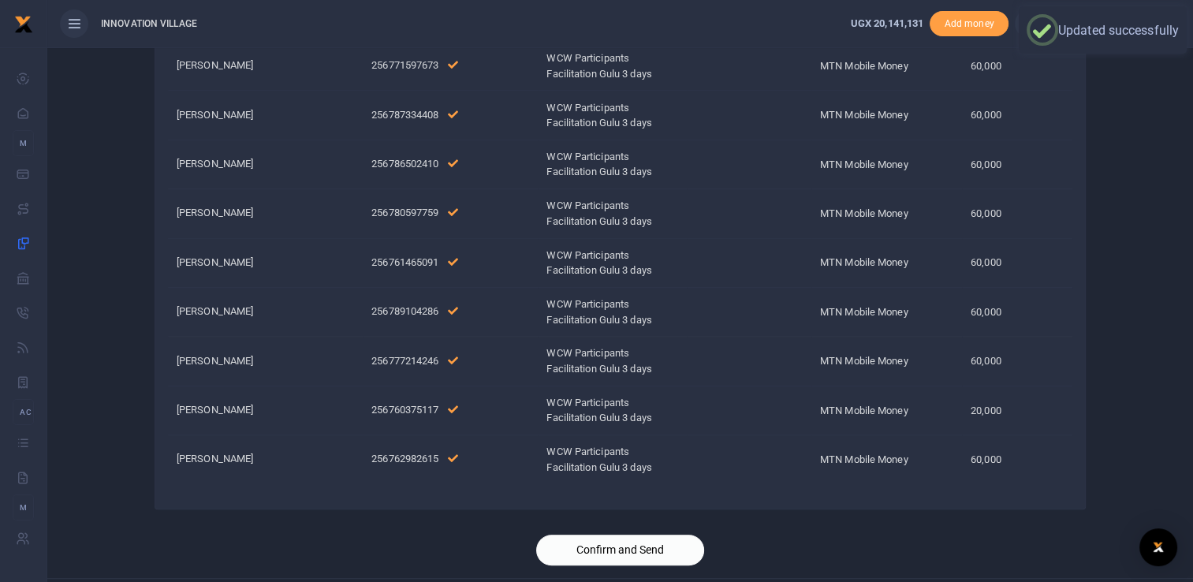
scroll to position [720, 0]
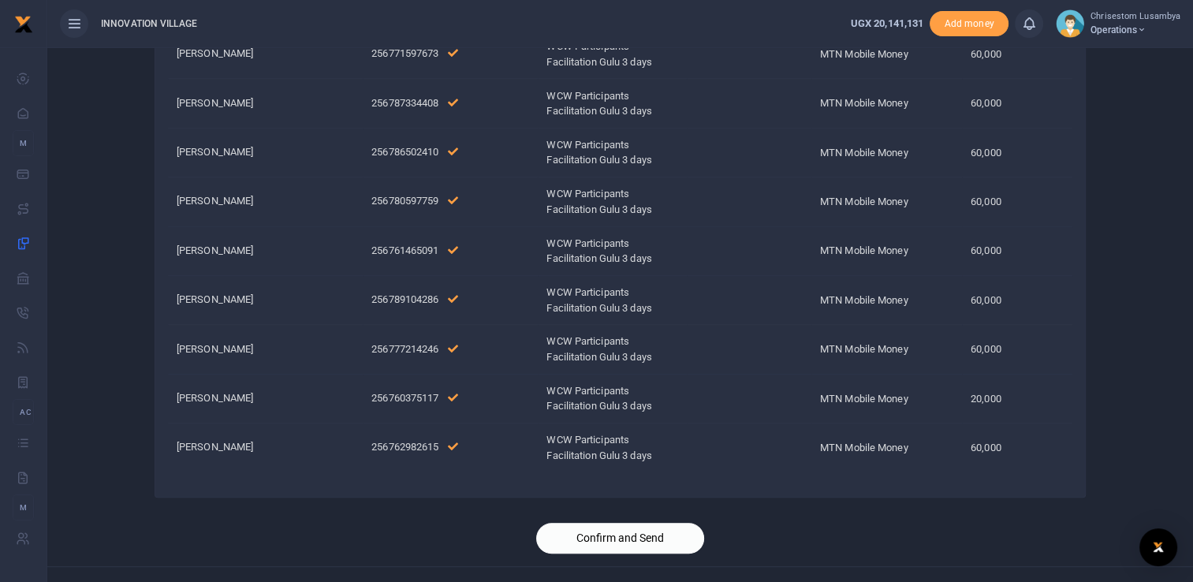
click at [601, 524] on button "Confirm and Send" at bounding box center [620, 538] width 168 height 31
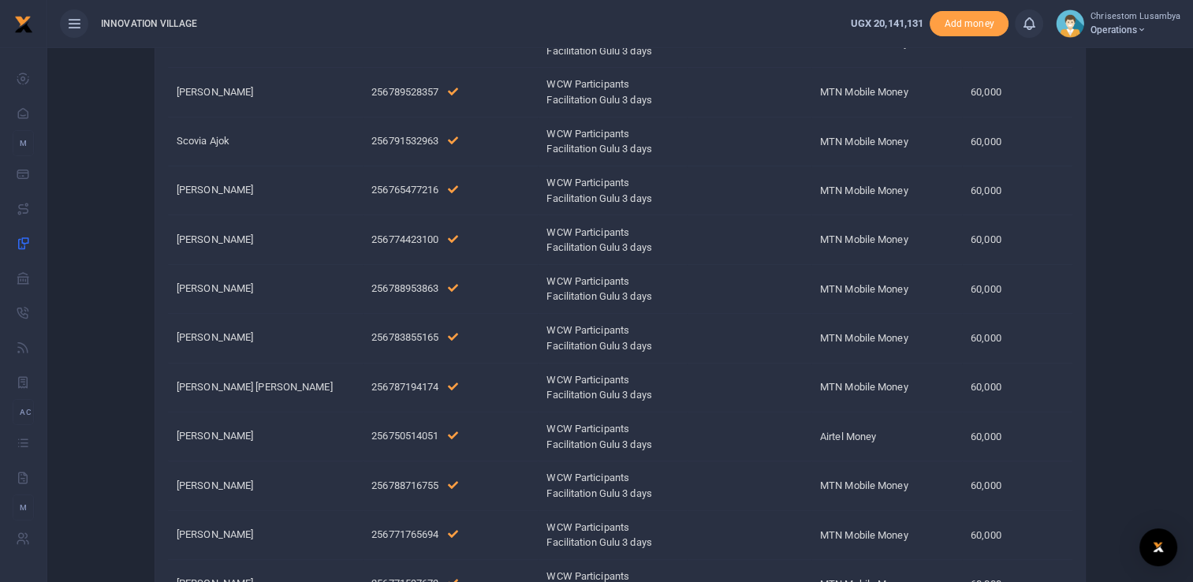
scroll to position [65, 0]
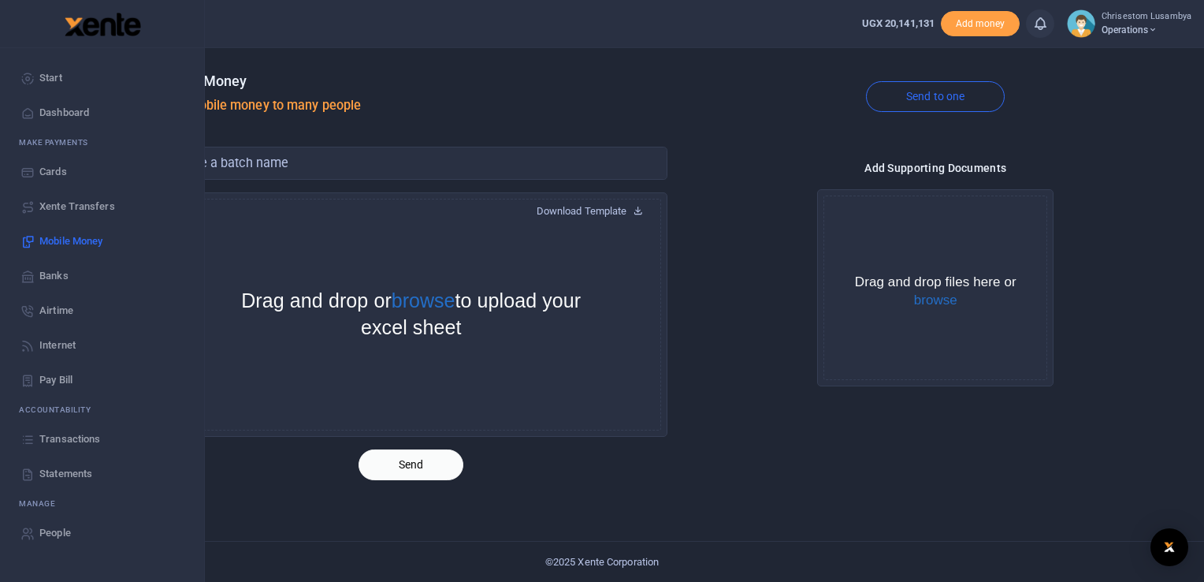
click at [81, 437] on span "Transactions" at bounding box center [69, 439] width 61 height 16
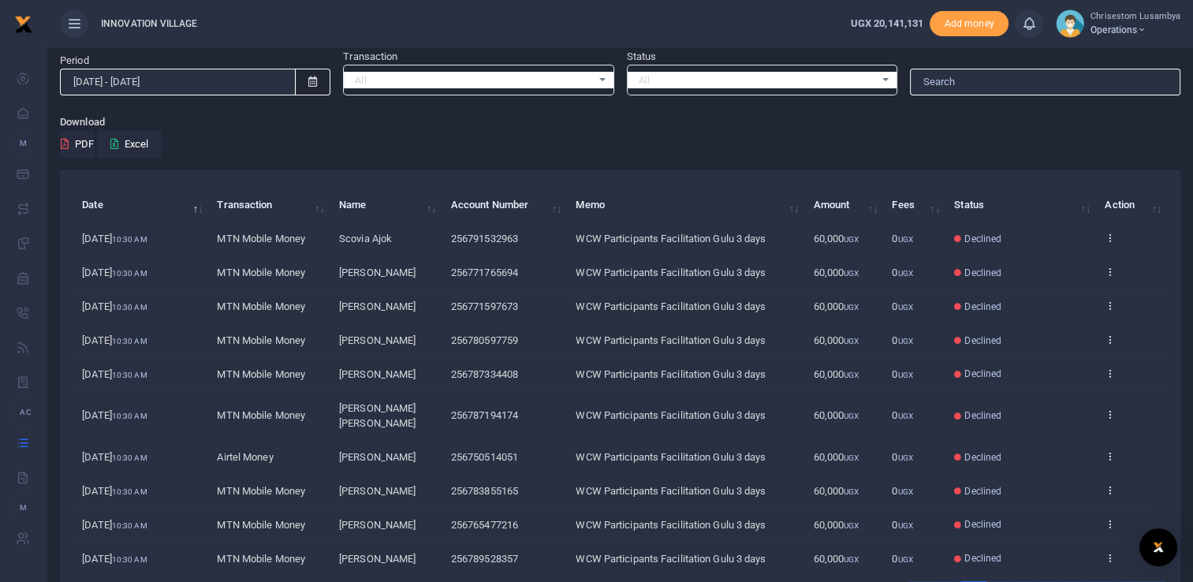
scroll to position [37, 0]
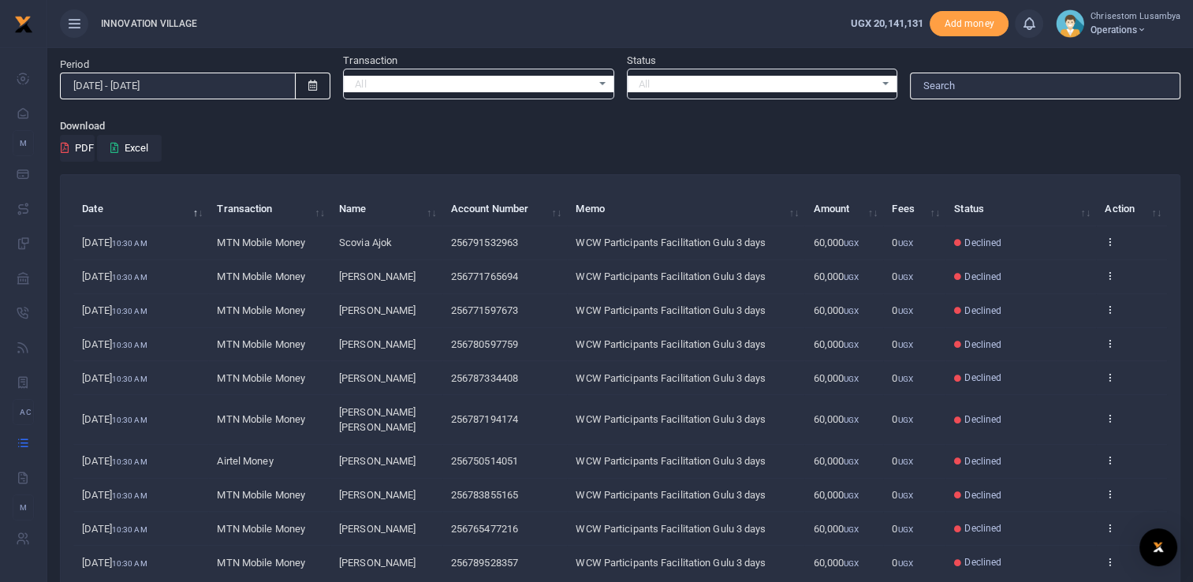
click at [877, 80] on div "All Select an option..." at bounding box center [761, 84] width 269 height 17
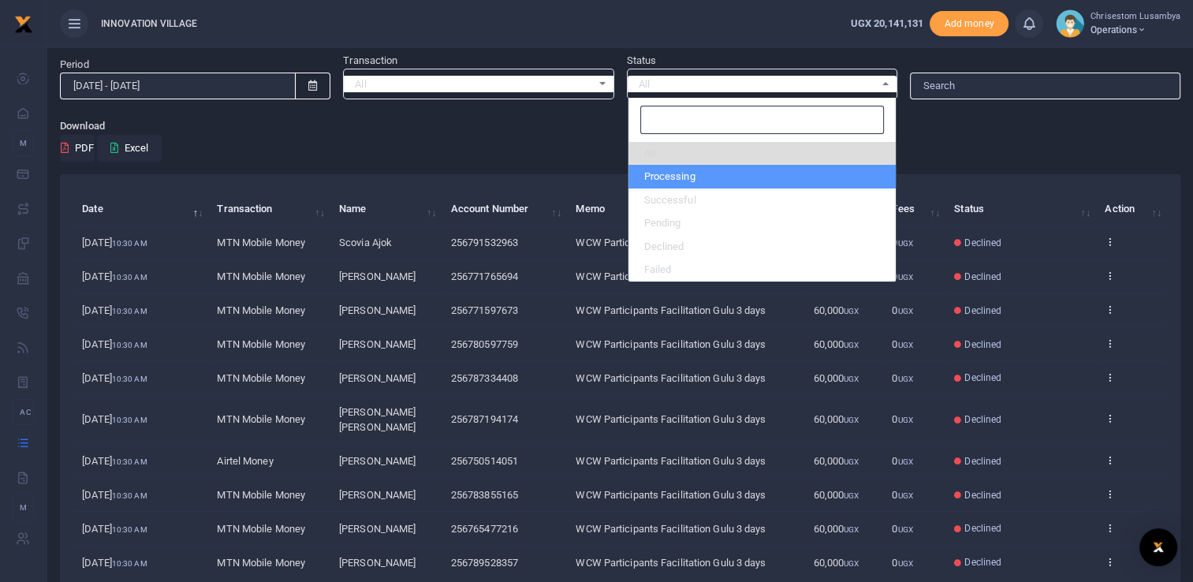
click at [739, 178] on li "Processing" at bounding box center [761, 177] width 267 height 24
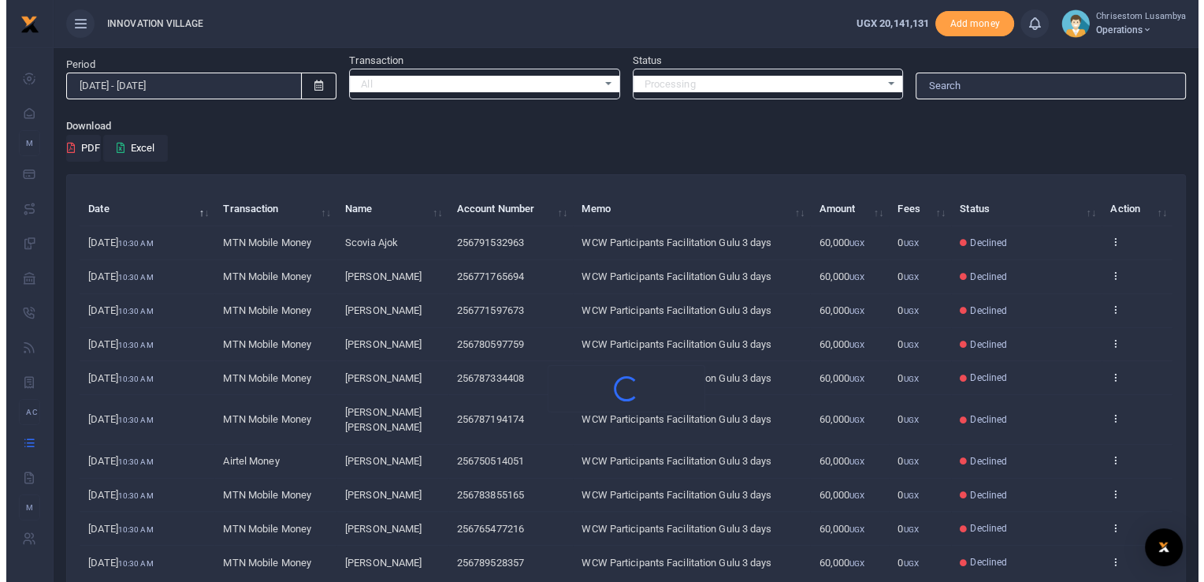
scroll to position [0, 0]
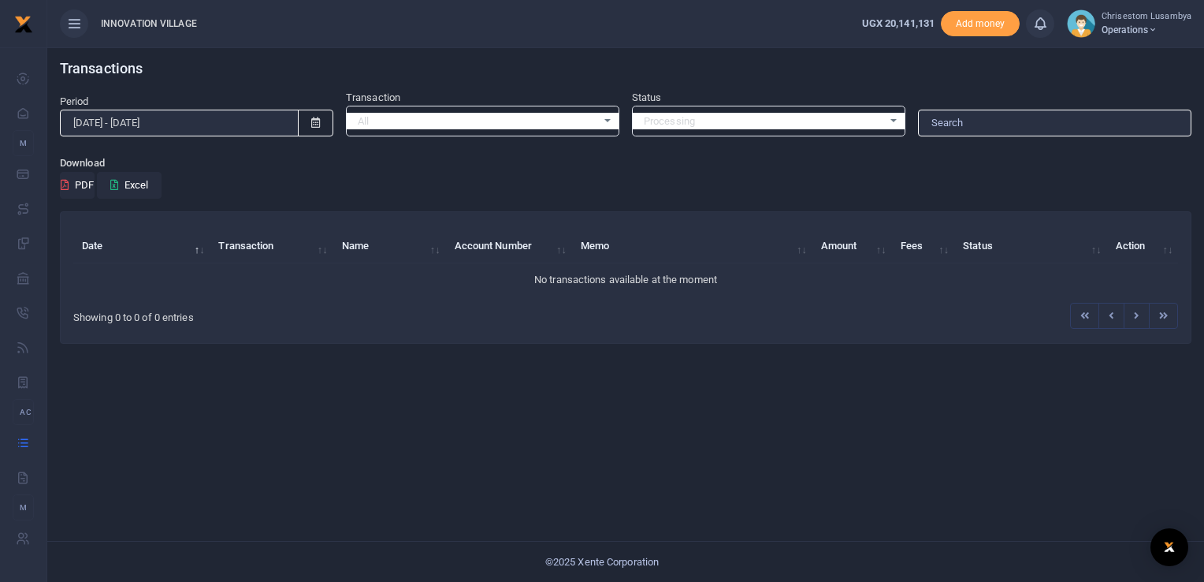
click at [886, 121] on div "Processing Select an option..." at bounding box center [769, 121] width 272 height 17
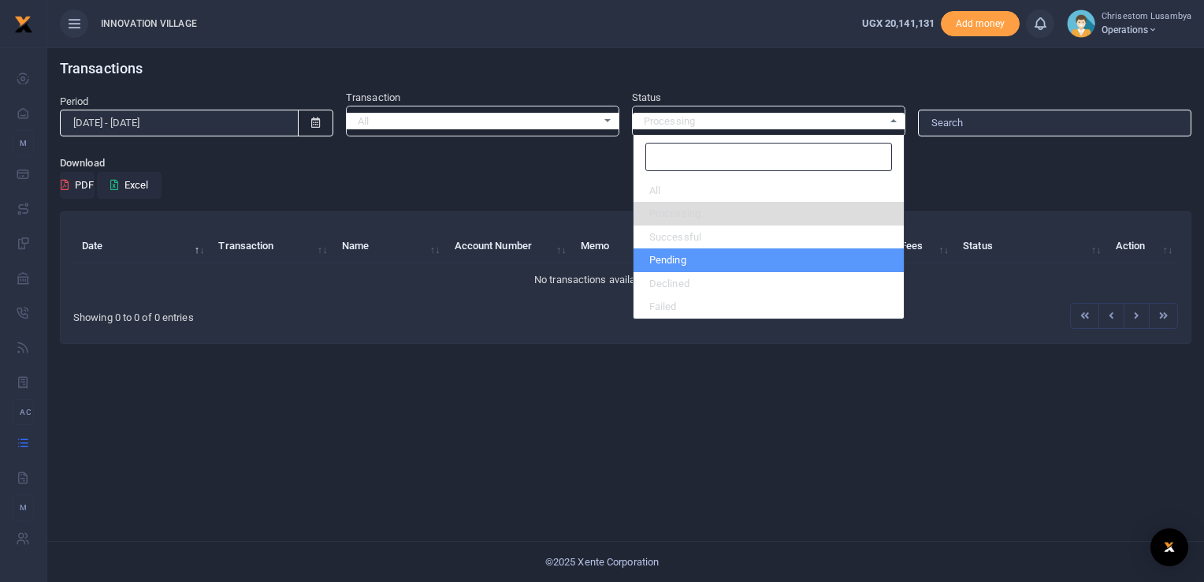
click at [751, 256] on li "Pending" at bounding box center [769, 260] width 270 height 24
select select "PENDING"
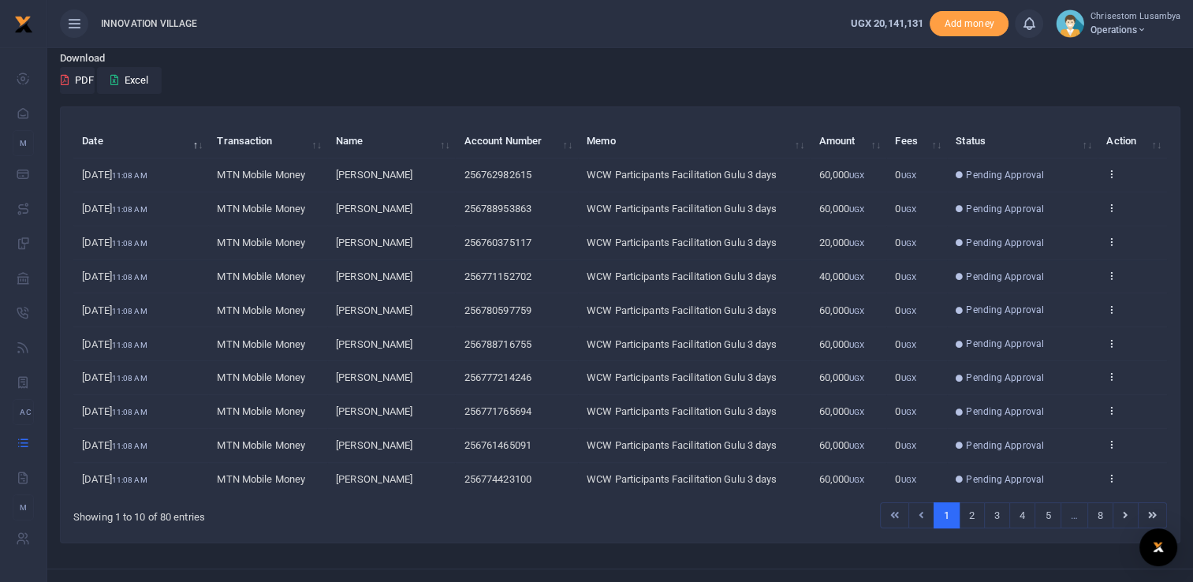
scroll to position [129, 0]
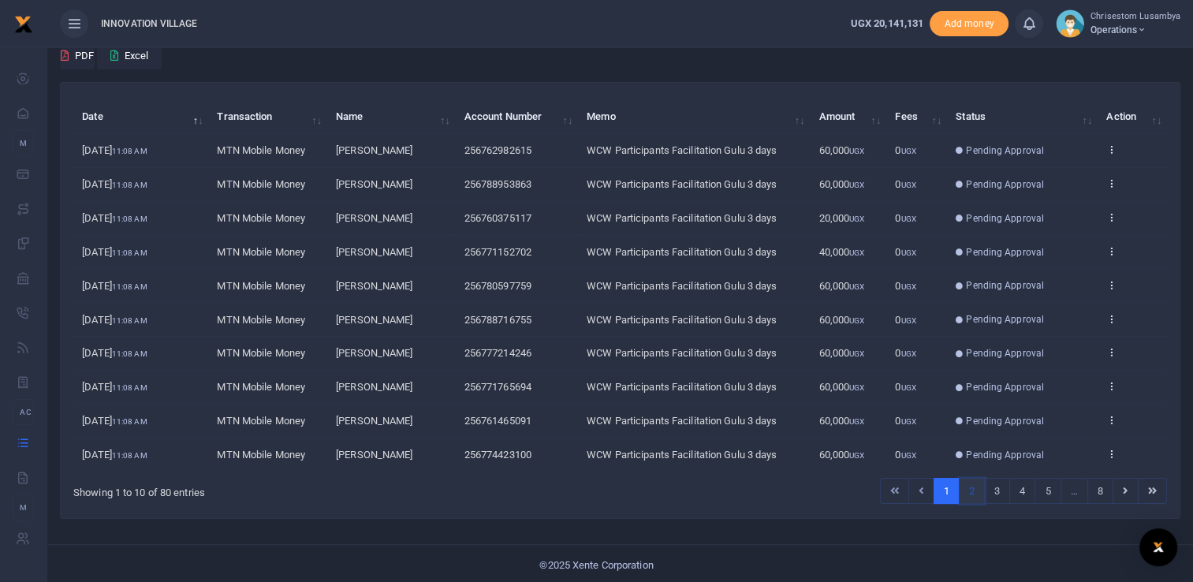
click at [963, 486] on link "2" at bounding box center [971, 491] width 26 height 27
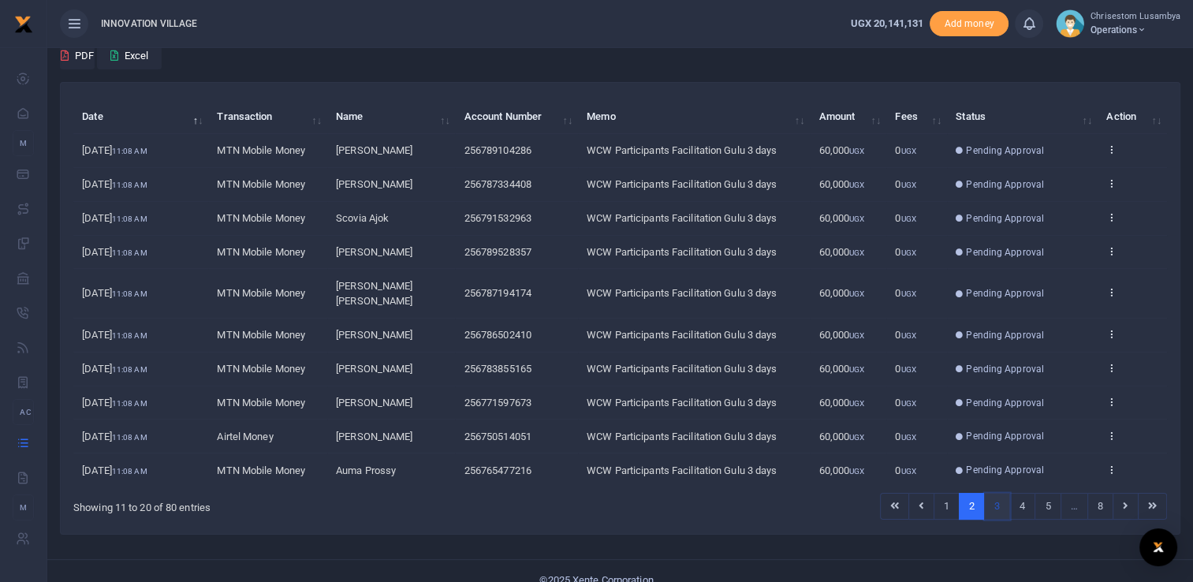
click at [993, 493] on link "3" at bounding box center [997, 506] width 26 height 27
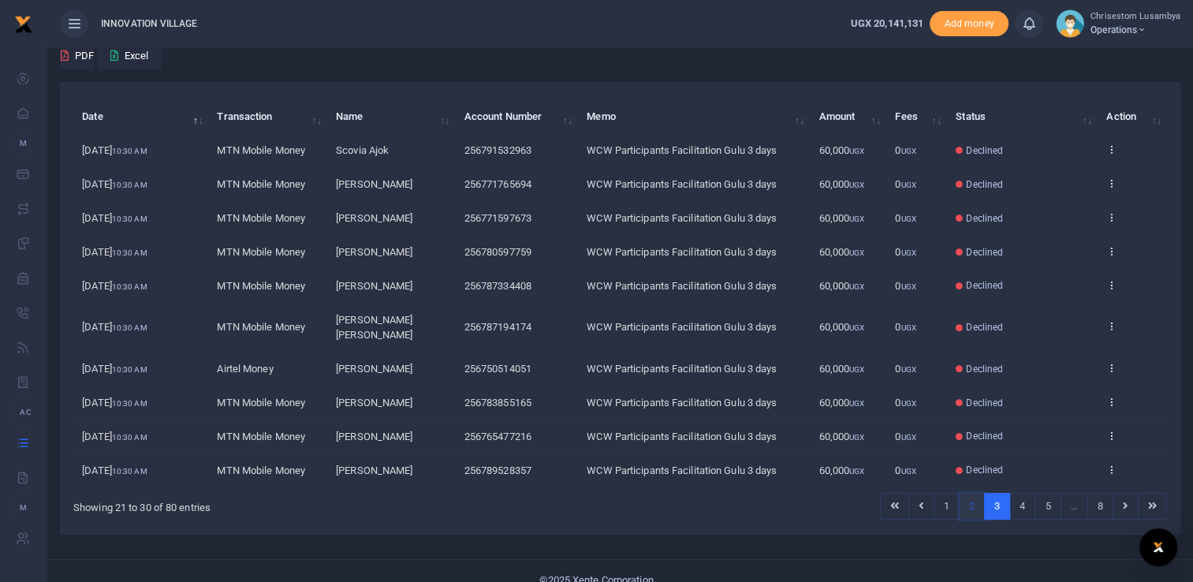
click at [978, 493] on link "2" at bounding box center [971, 506] width 26 height 27
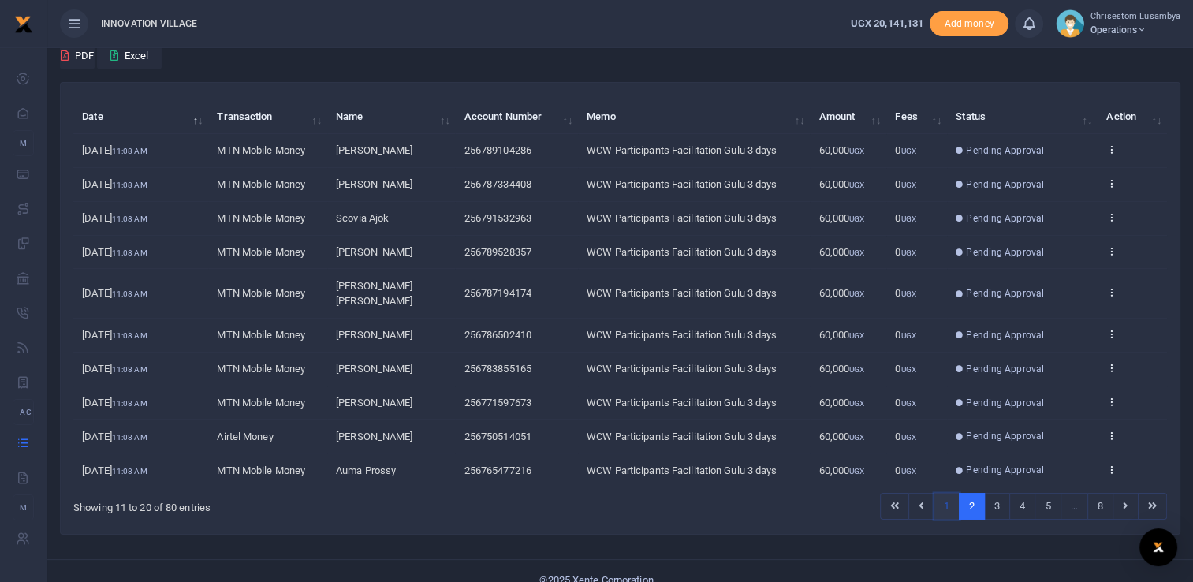
click at [950, 493] on link "1" at bounding box center [946, 506] width 26 height 27
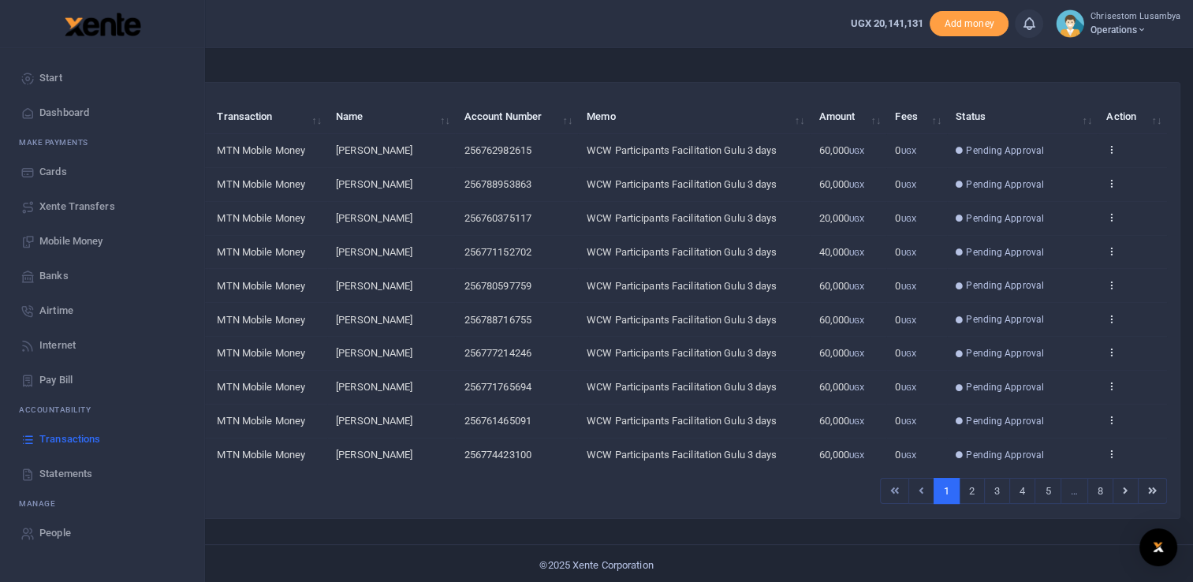
click at [75, 440] on span "Transactions" at bounding box center [69, 439] width 61 height 16
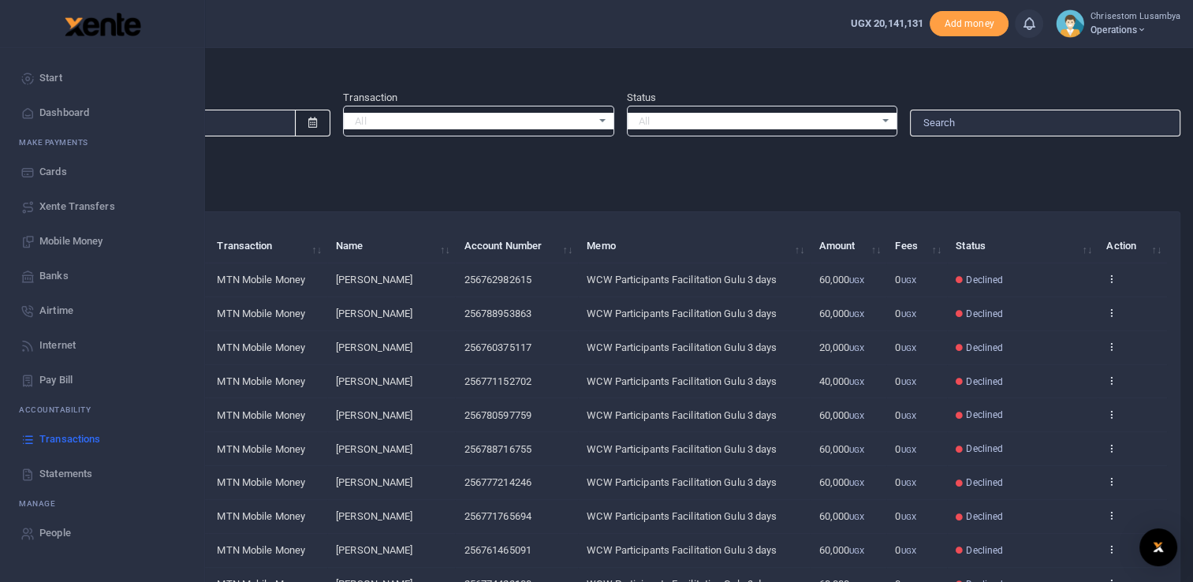
click at [112, 207] on span "Xente Transfers" at bounding box center [77, 207] width 76 height 16
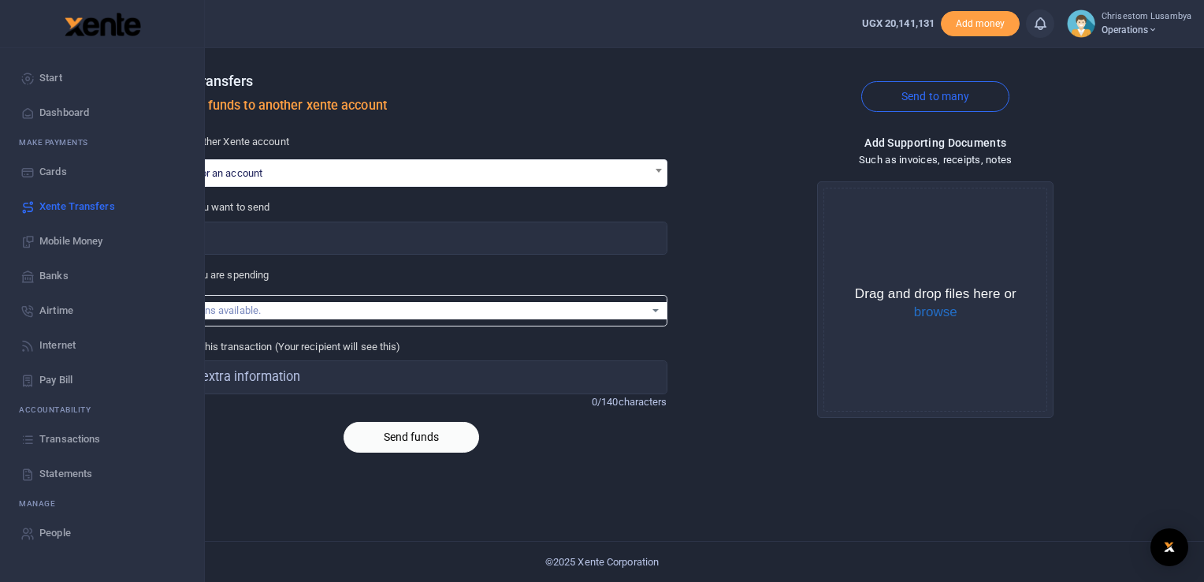
click at [87, 235] on span "Mobile Money" at bounding box center [70, 241] width 63 height 16
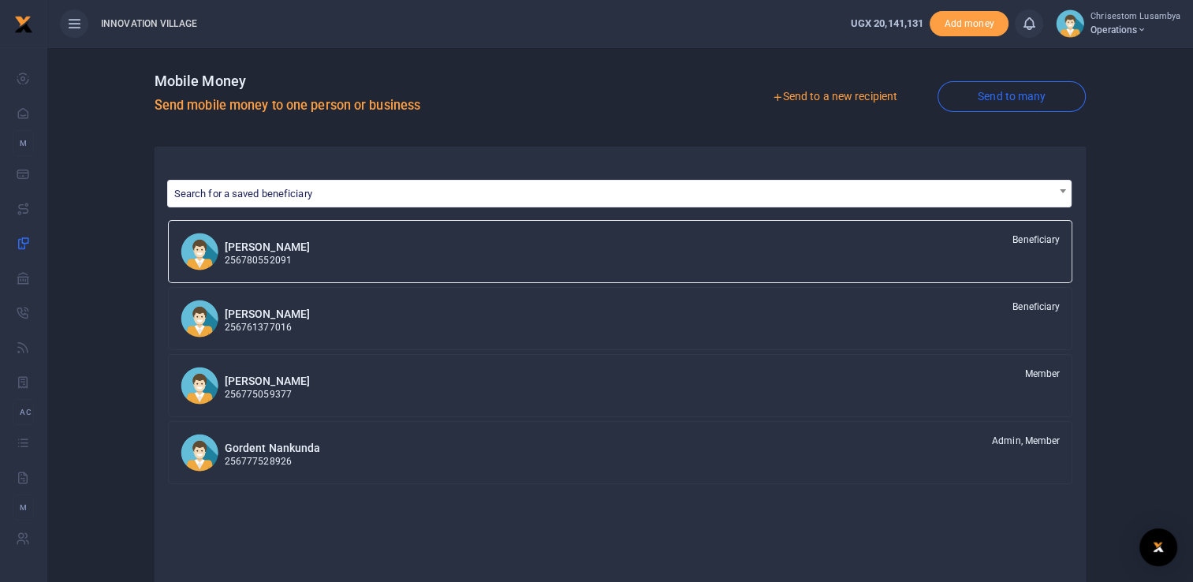
click at [1020, 100] on link "Send to many" at bounding box center [1011, 96] width 148 height 31
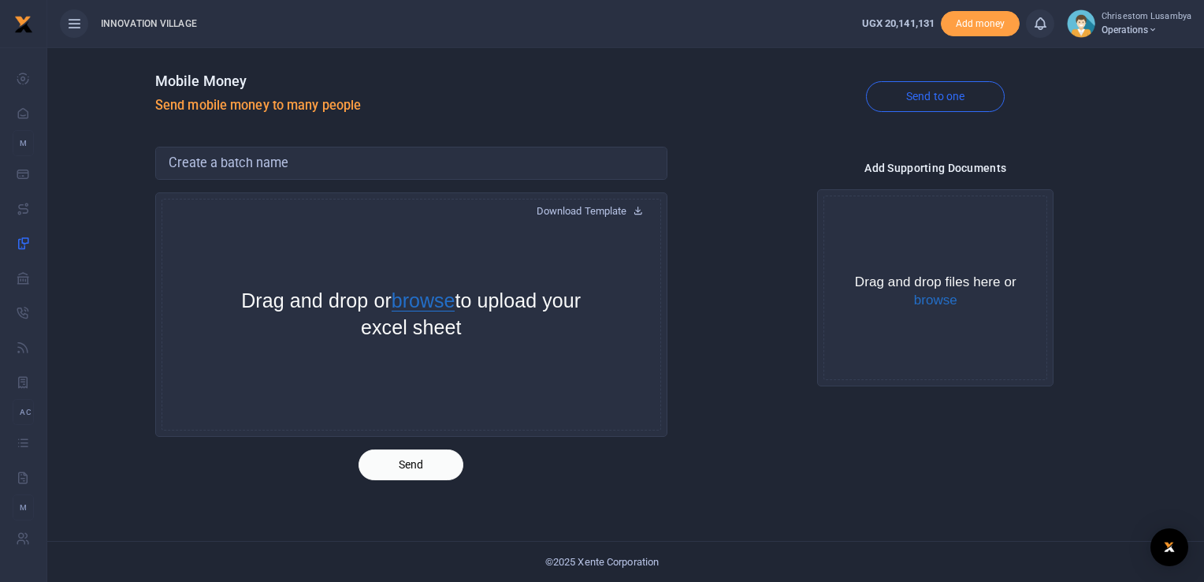
click at [448, 307] on button "browse" at bounding box center [424, 301] width 64 height 20
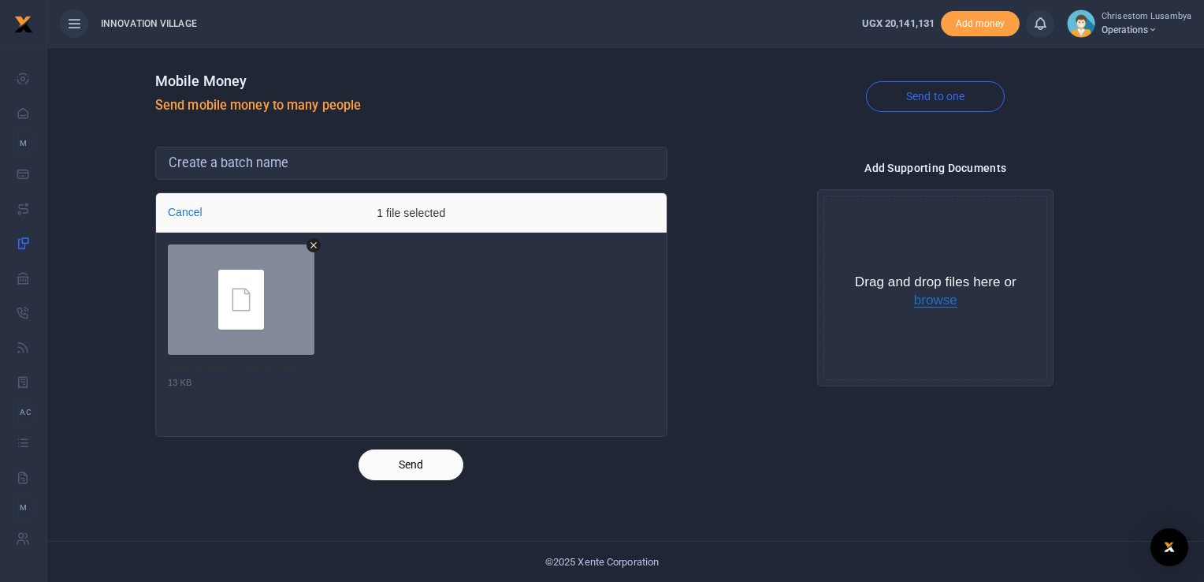
click at [936, 296] on button "browse" at bounding box center [935, 300] width 43 height 14
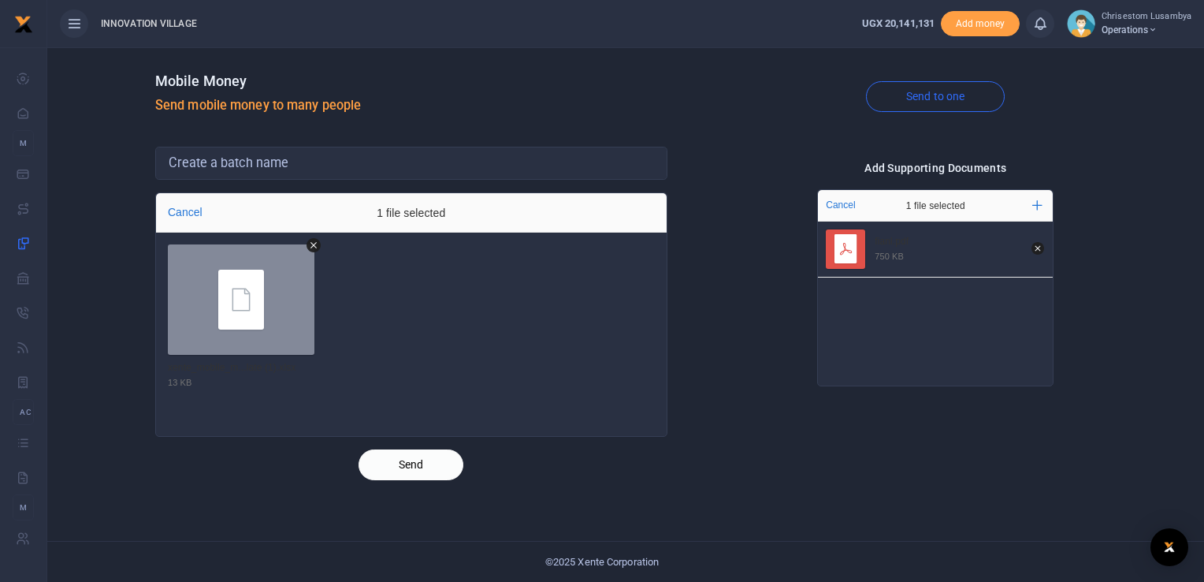
click at [415, 467] on button "Send" at bounding box center [411, 464] width 105 height 31
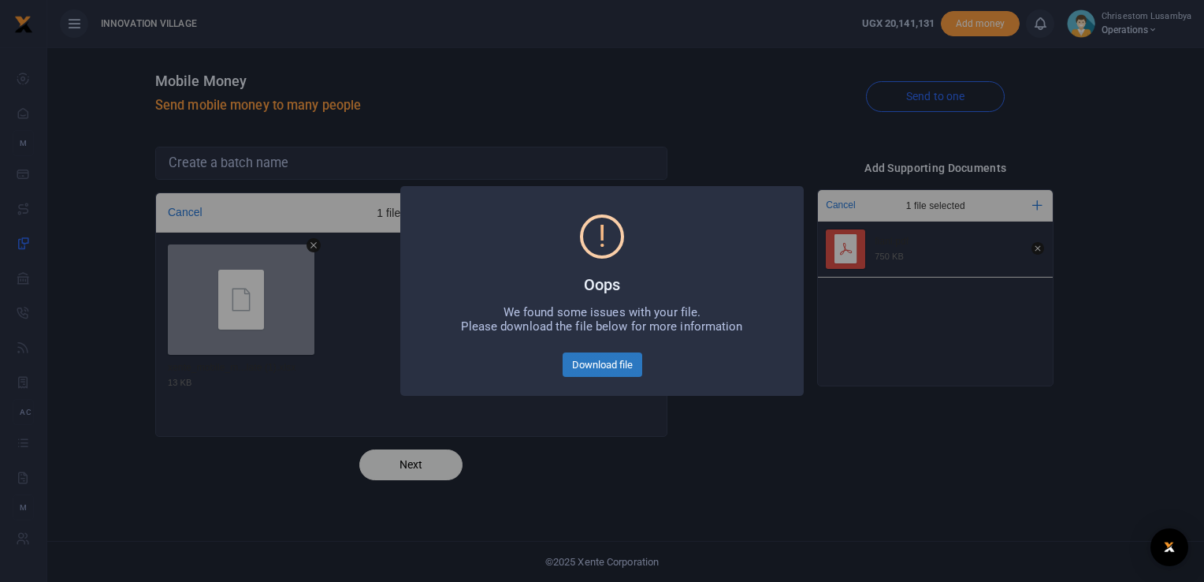
click at [594, 374] on button "Download file" at bounding box center [603, 364] width 80 height 25
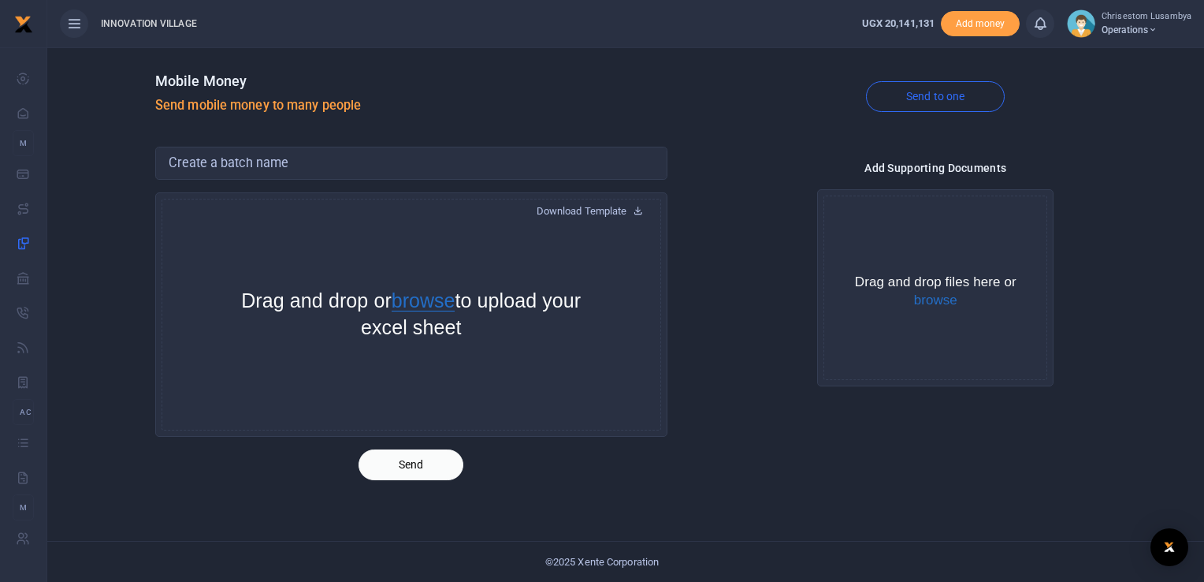
click at [456, 295] on button "browse" at bounding box center [424, 301] width 64 height 20
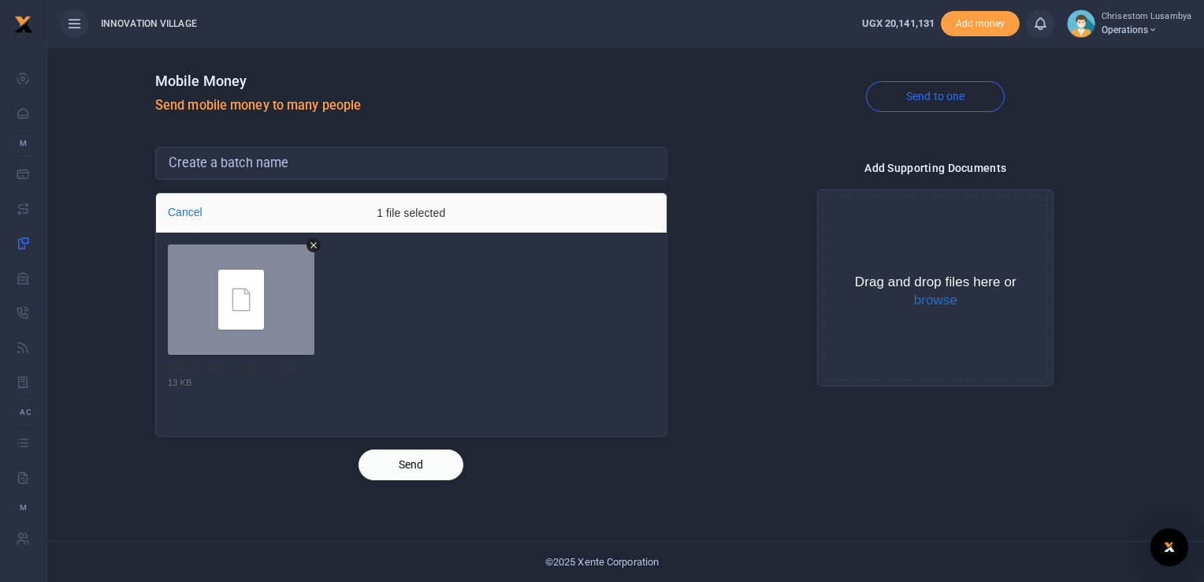
click at [412, 461] on button "Send" at bounding box center [411, 464] width 105 height 31
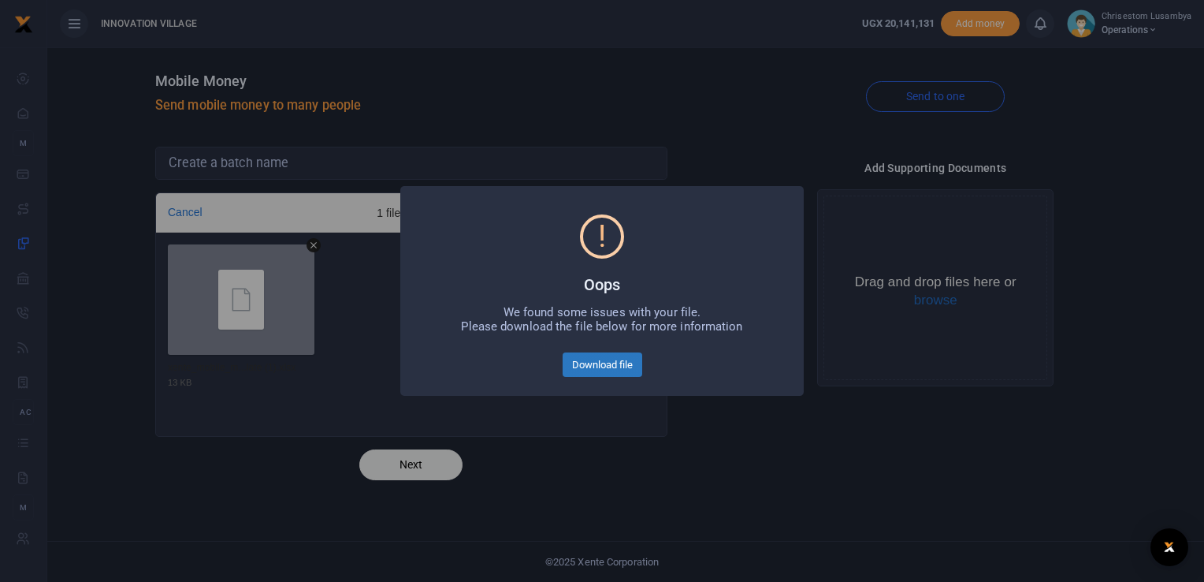
click at [611, 358] on button "Download file" at bounding box center [603, 364] width 80 height 25
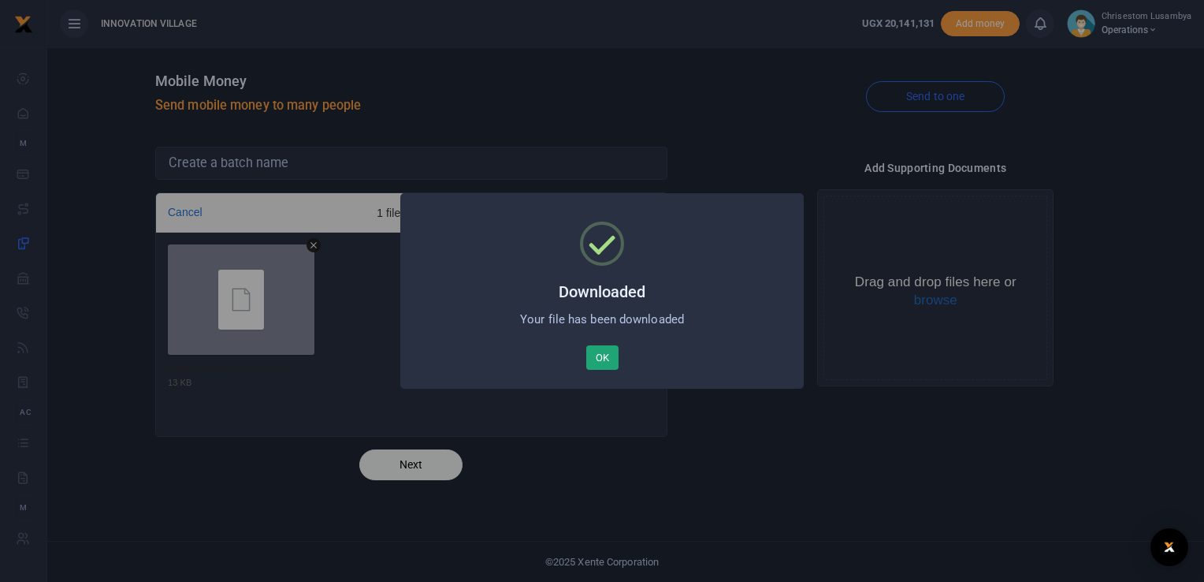
click at [602, 361] on button "OK" at bounding box center [602, 357] width 32 height 25
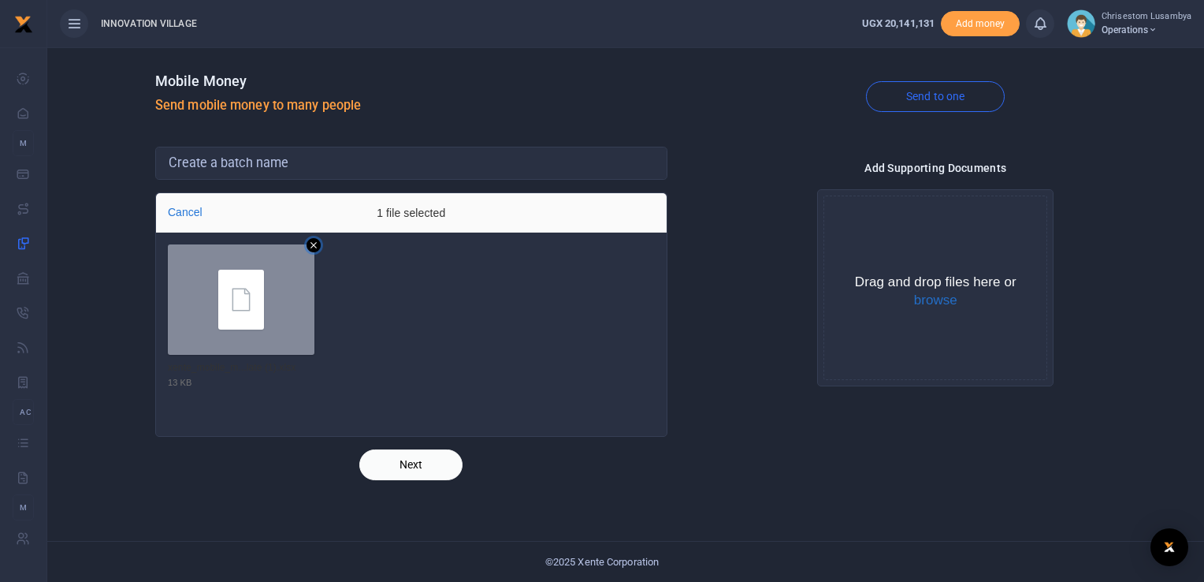
click at [311, 240] on icon "Remove file" at bounding box center [314, 245] width 14 height 14
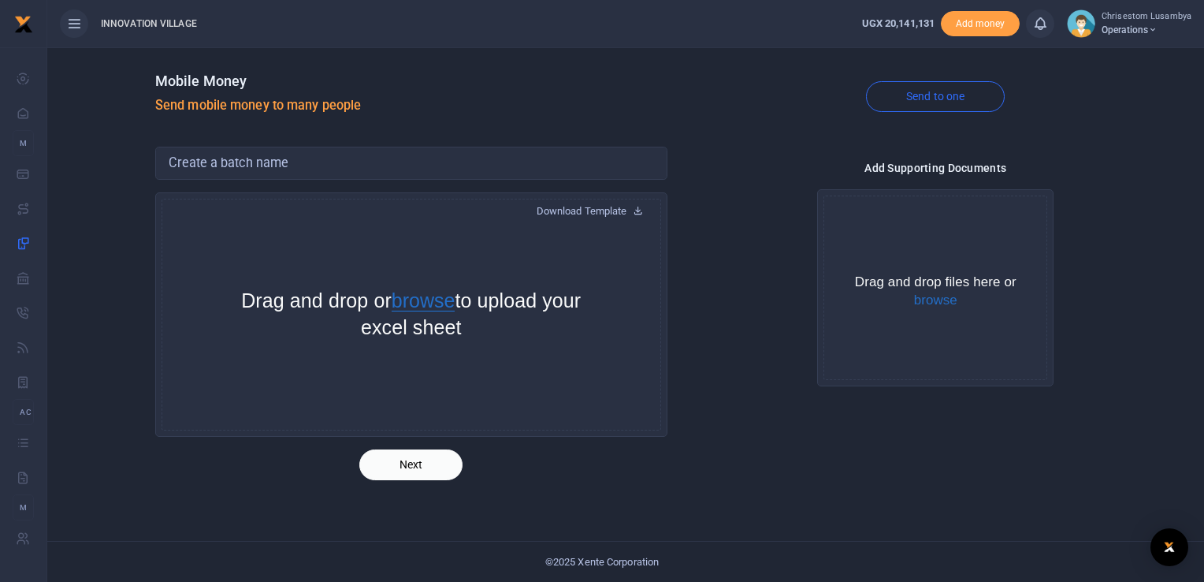
click at [438, 303] on button "browse" at bounding box center [424, 301] width 64 height 20
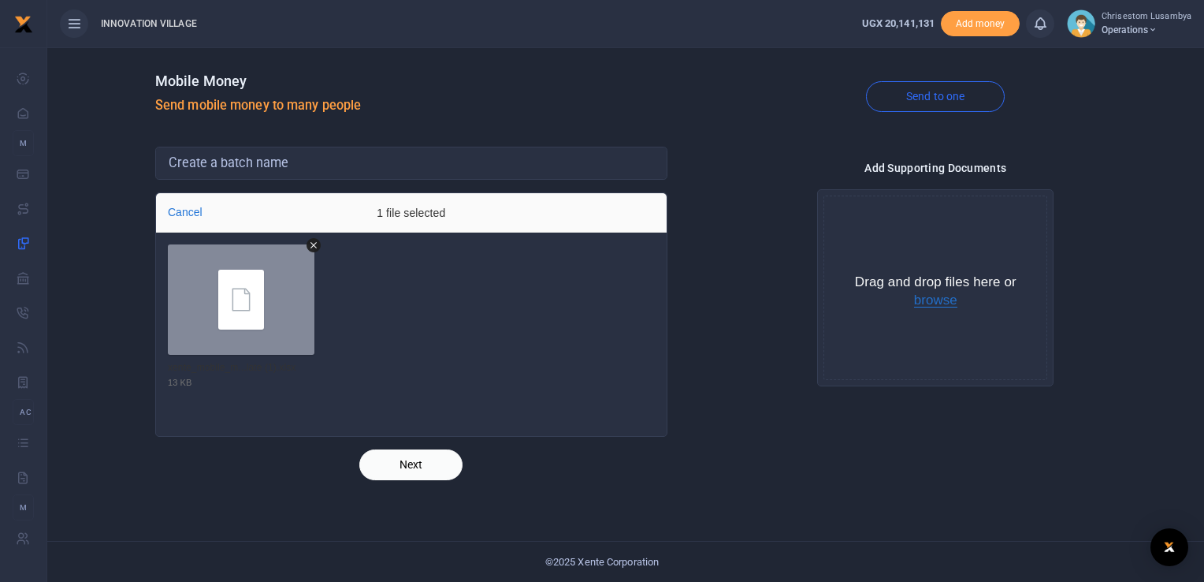
click at [944, 301] on button "browse" at bounding box center [935, 300] width 43 height 14
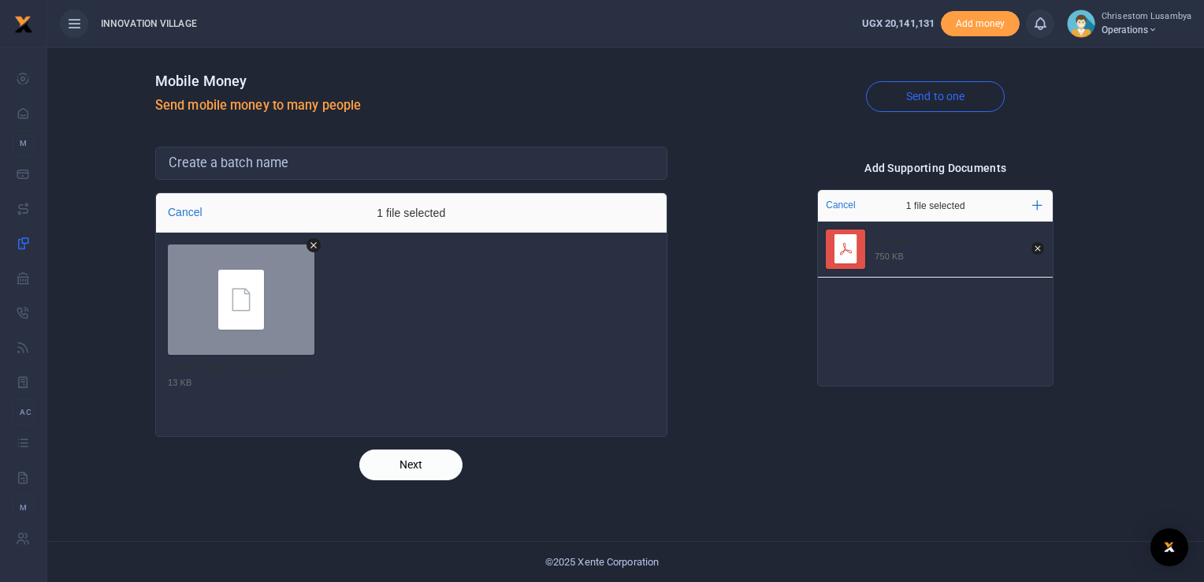
click at [396, 472] on button "Next" at bounding box center [410, 464] width 103 height 31
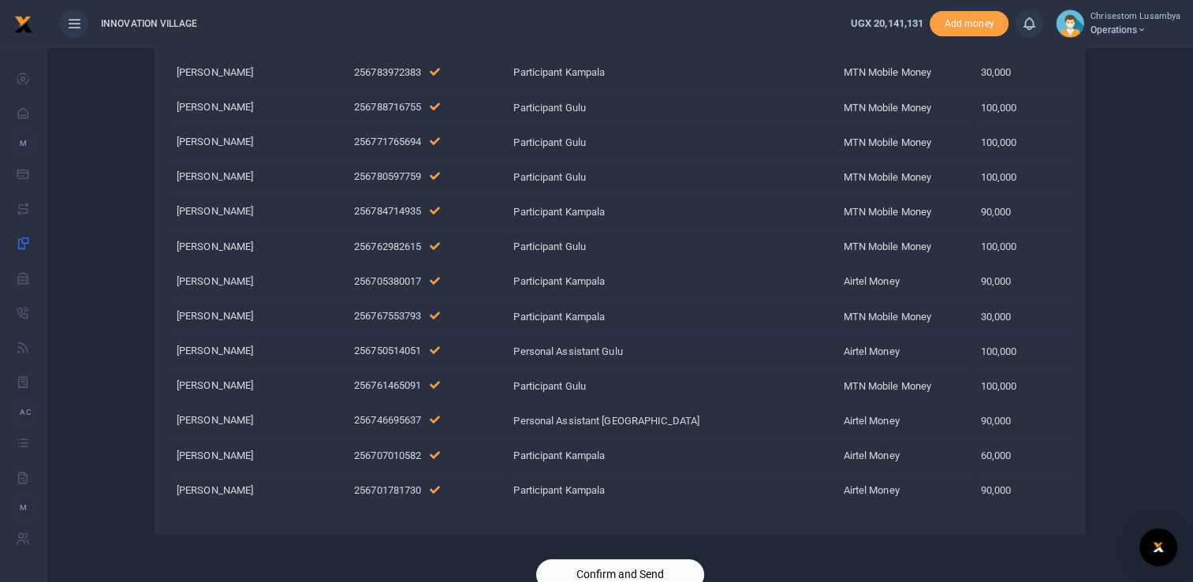
scroll to position [1721, 0]
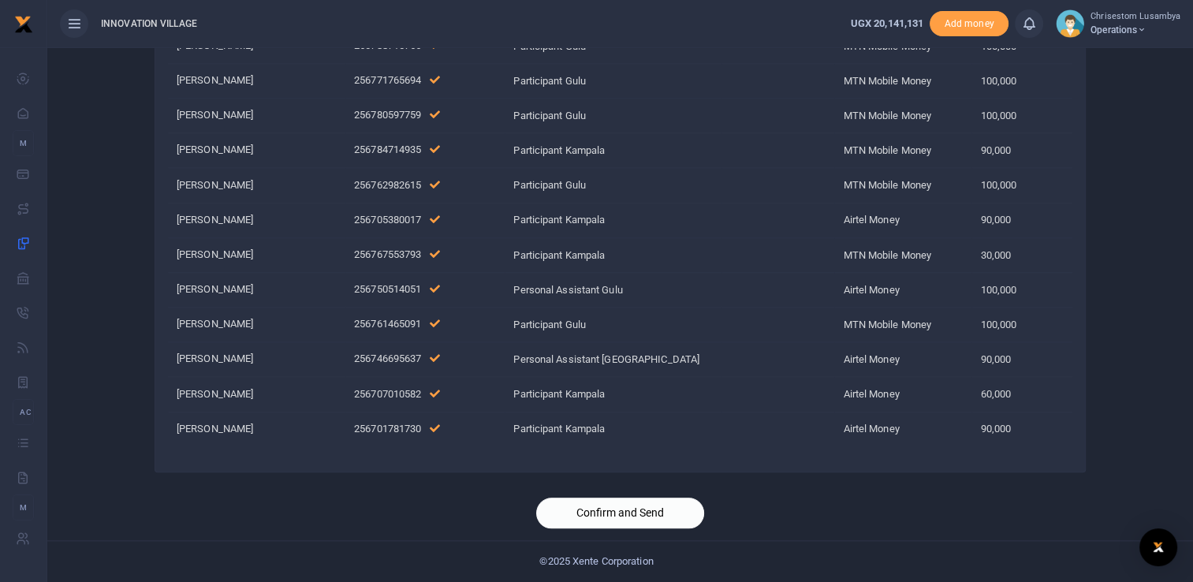
click at [620, 509] on button "Confirm and Send" at bounding box center [620, 512] width 168 height 31
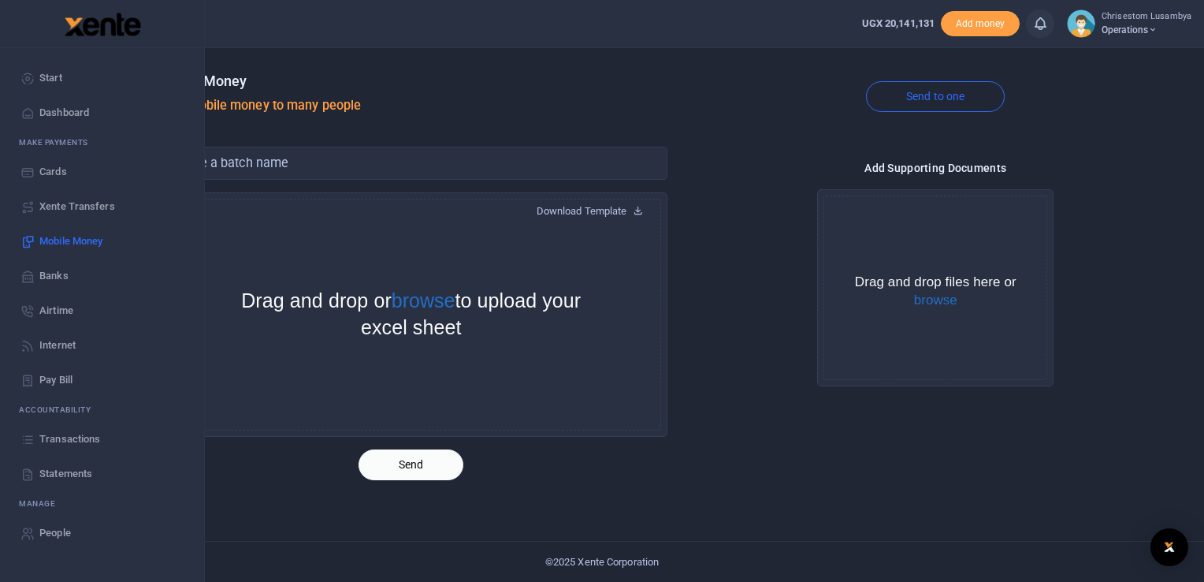
click at [74, 437] on span "Transactions" at bounding box center [69, 439] width 61 height 16
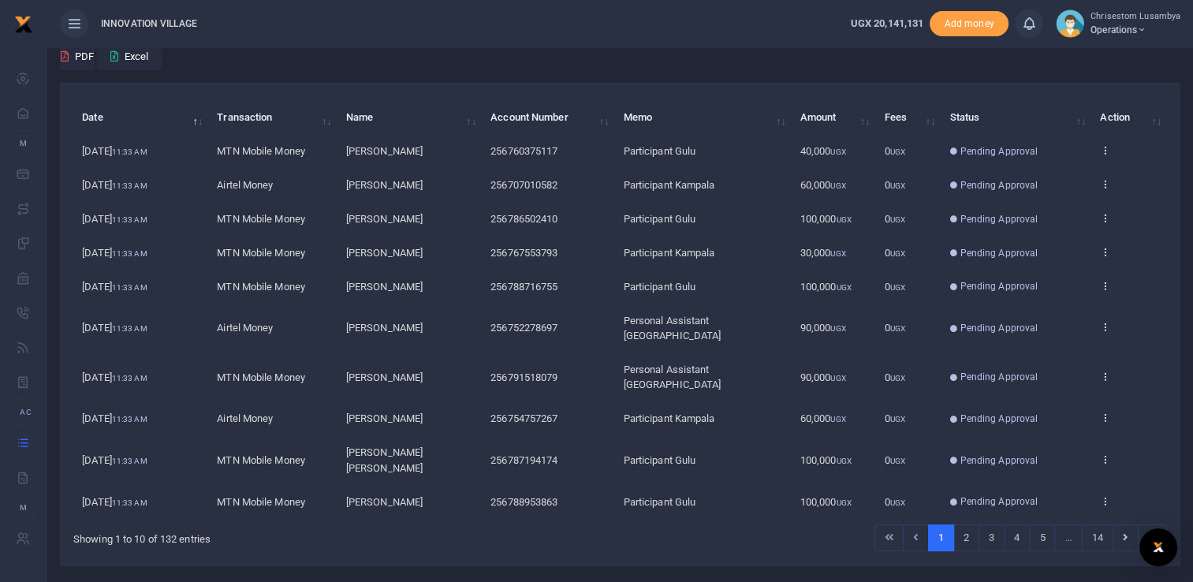
scroll to position [129, 0]
click at [426, 522] on div "Showing 1 to 10 of 132 entries" at bounding box center [297, 534] width 449 height 24
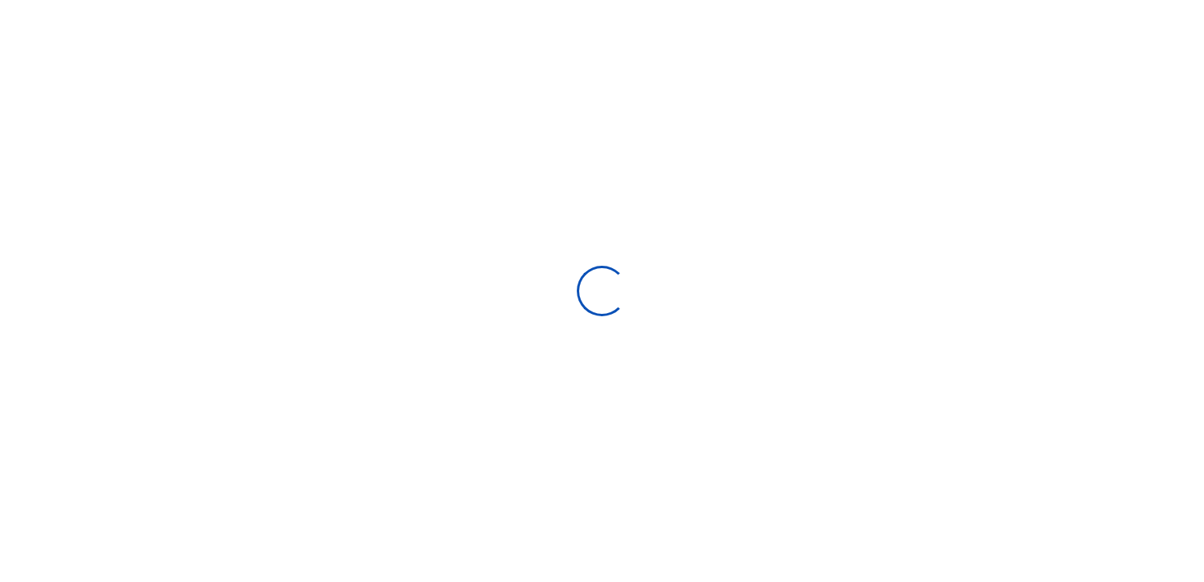
select select
type input "[DATE] - [DATE]"
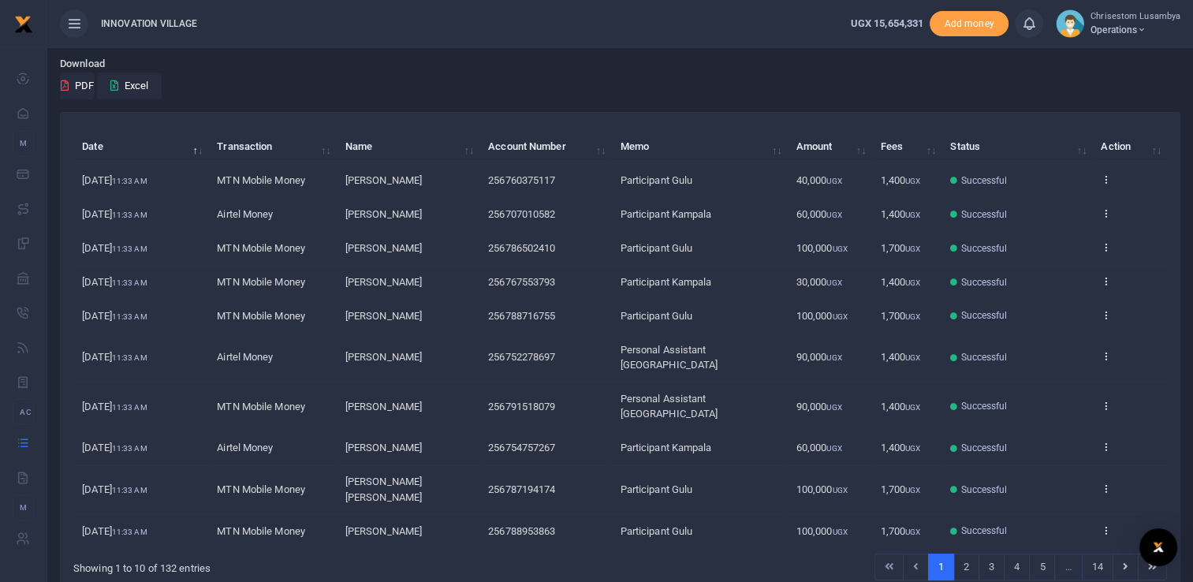
scroll to position [129, 0]
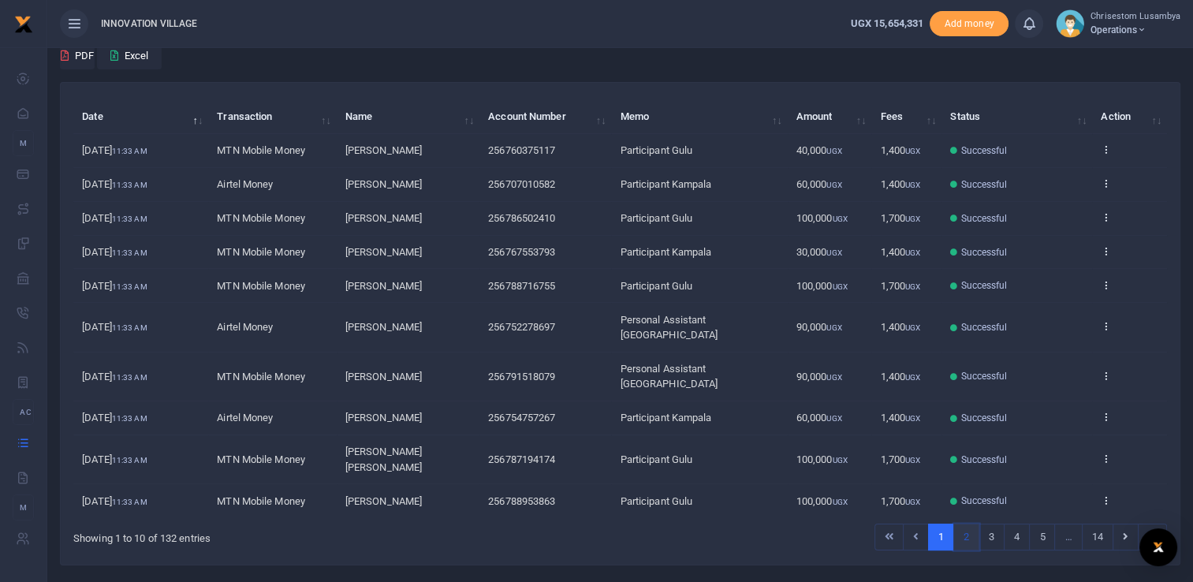
click at [962, 523] on link "2" at bounding box center [966, 536] width 26 height 27
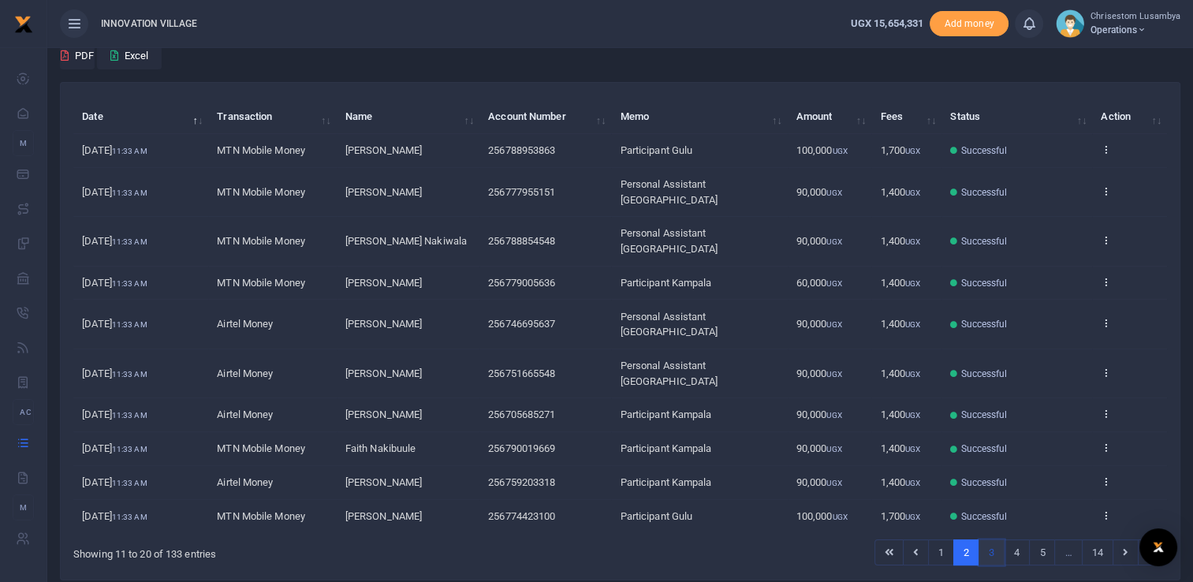
click at [987, 539] on link "3" at bounding box center [991, 552] width 26 height 27
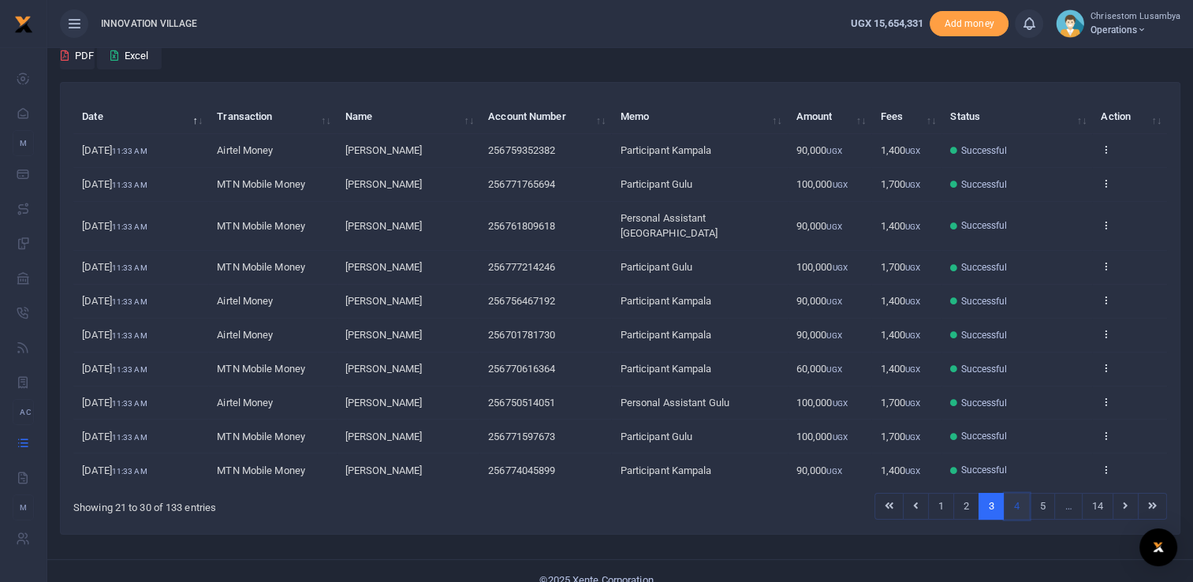
click at [1021, 493] on link "4" at bounding box center [1016, 506] width 26 height 27
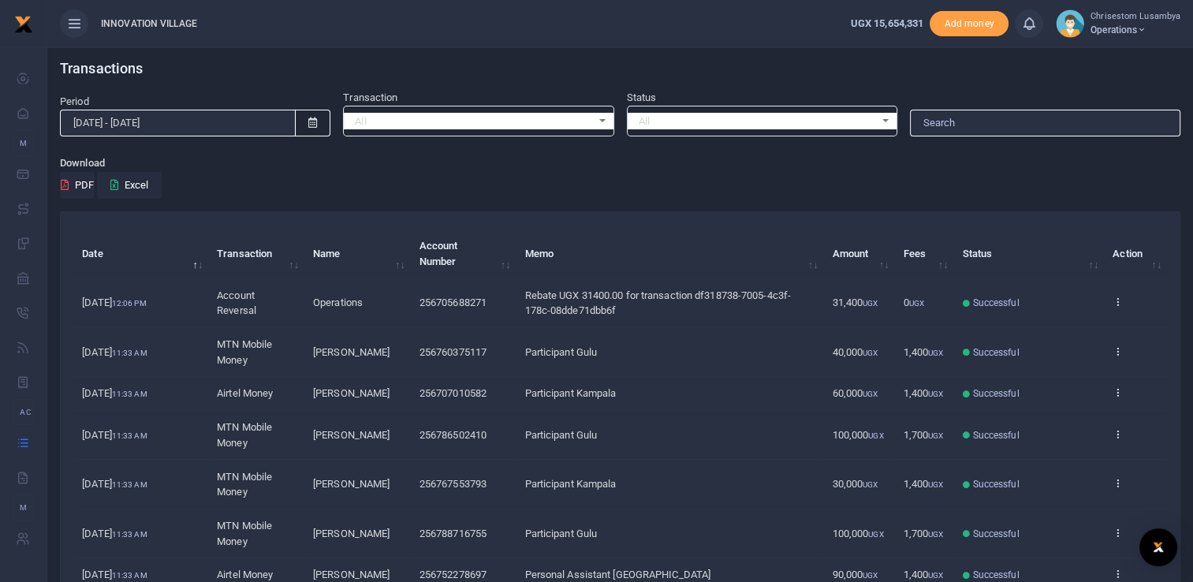
click at [892, 113] on div "All Select an option..." at bounding box center [761, 121] width 269 height 17
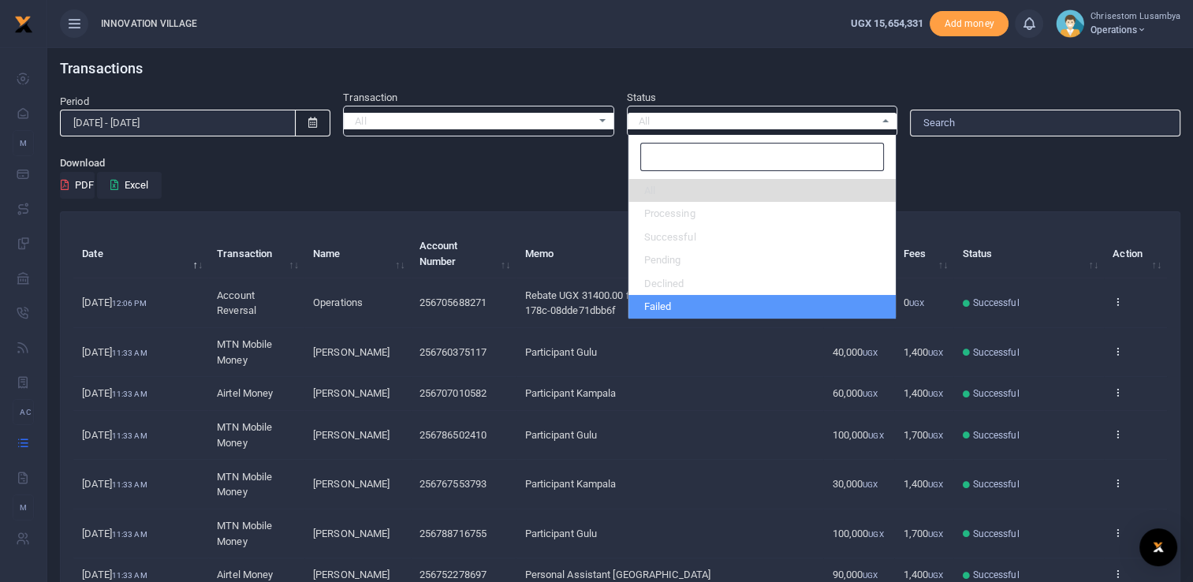
click at [793, 304] on li "Failed" at bounding box center [761, 307] width 267 height 24
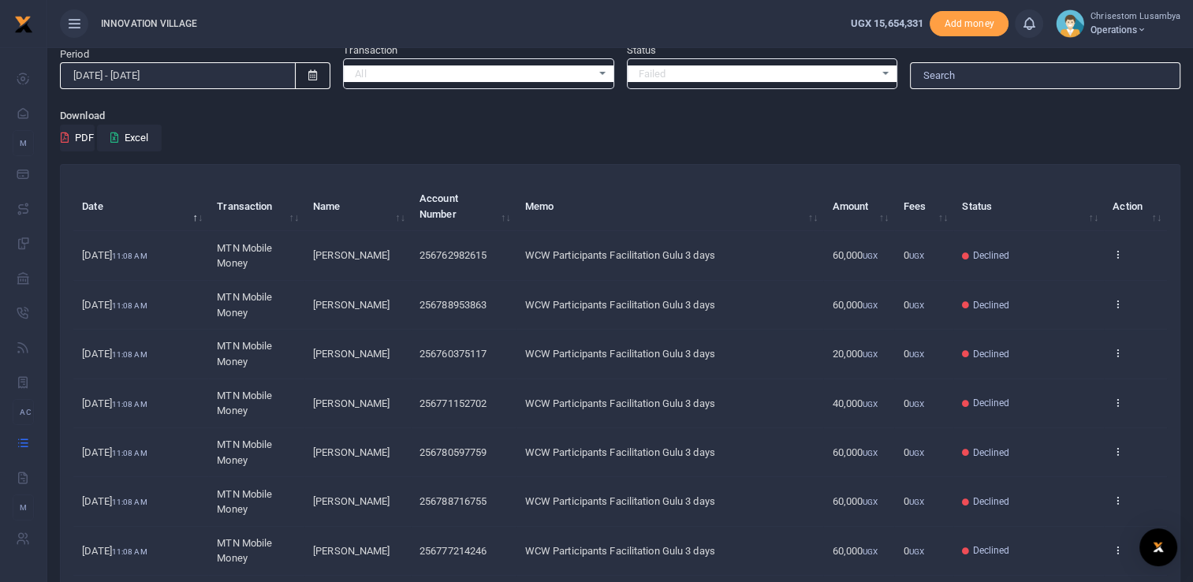
scroll to position [47, 0]
click at [886, 73] on div "Failed Select an option..." at bounding box center [761, 73] width 269 height 17
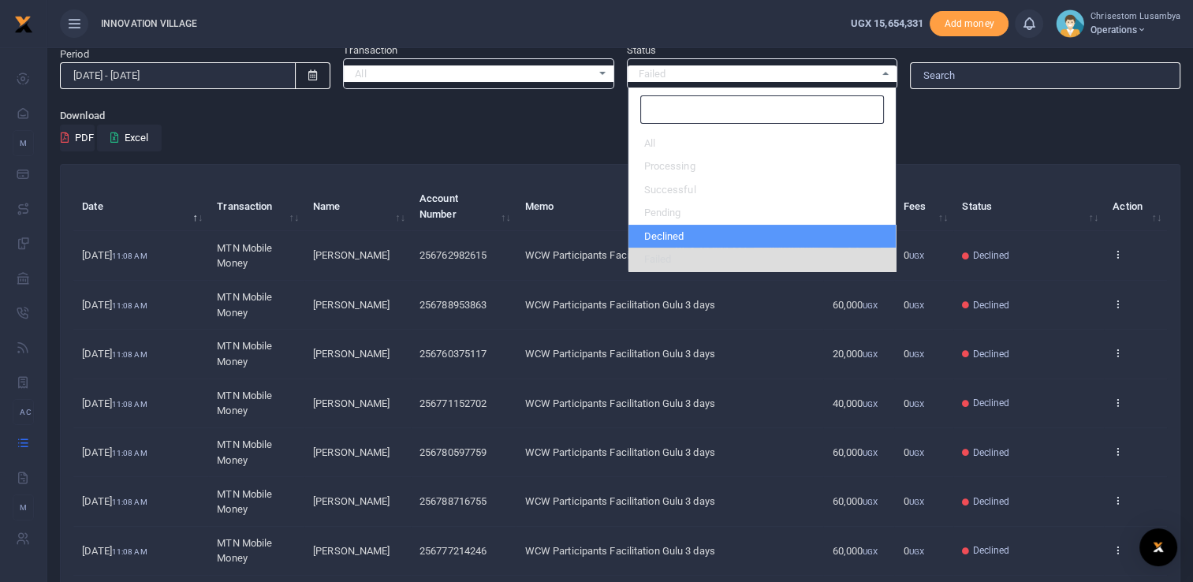
click at [757, 230] on li "Declined" at bounding box center [761, 237] width 267 height 24
select select "DECLINED"
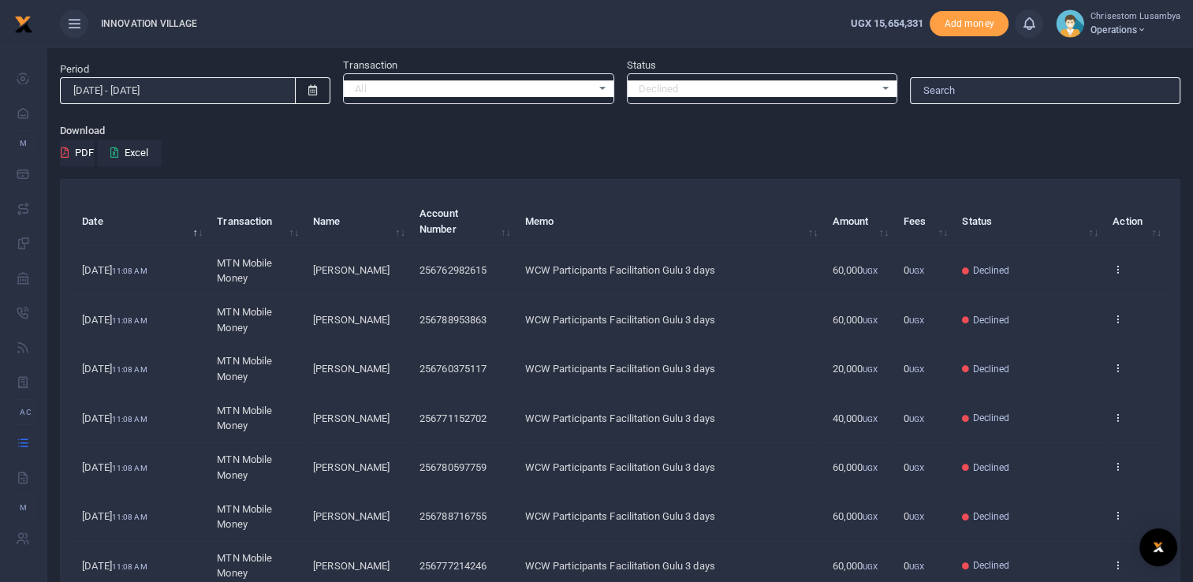
scroll to position [0, 0]
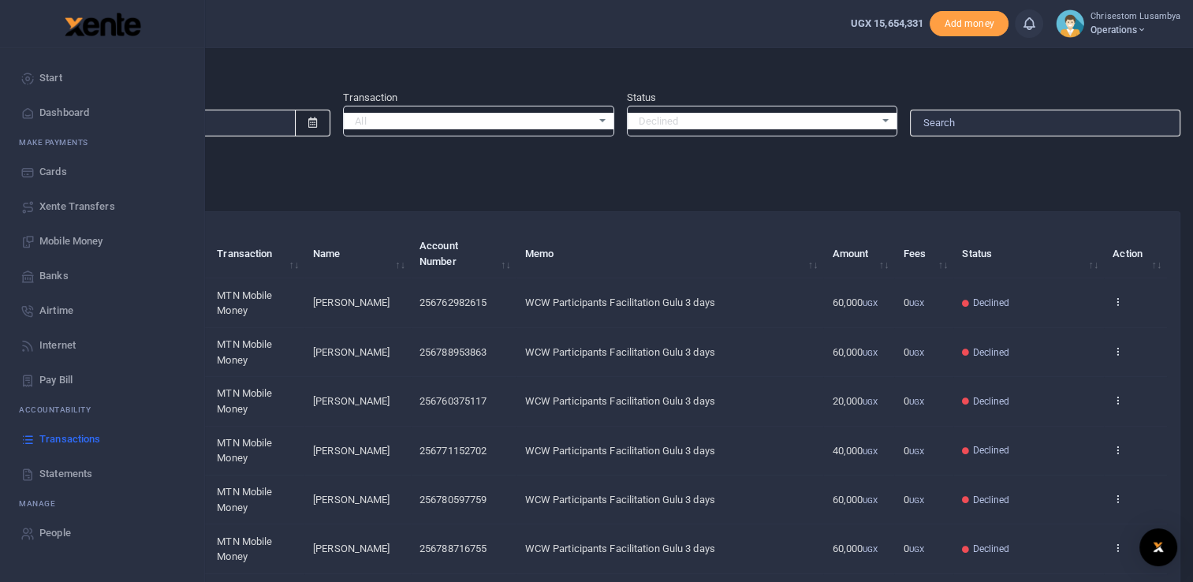
click at [88, 234] on span "Mobile Money" at bounding box center [70, 241] width 63 height 16
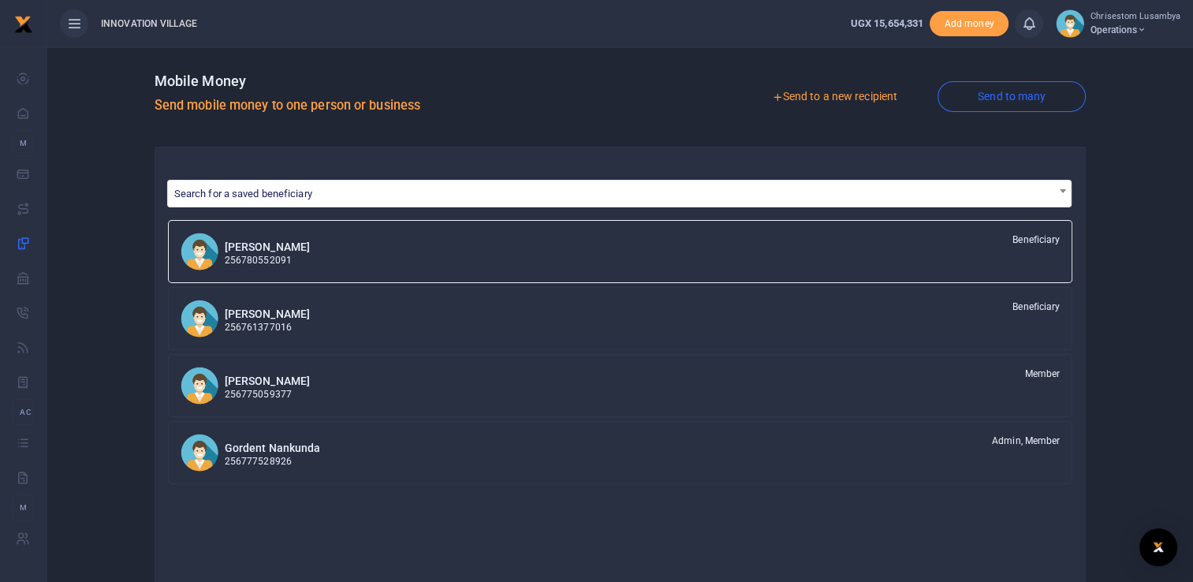
click at [1028, 96] on link "Send to many" at bounding box center [1011, 96] width 148 height 31
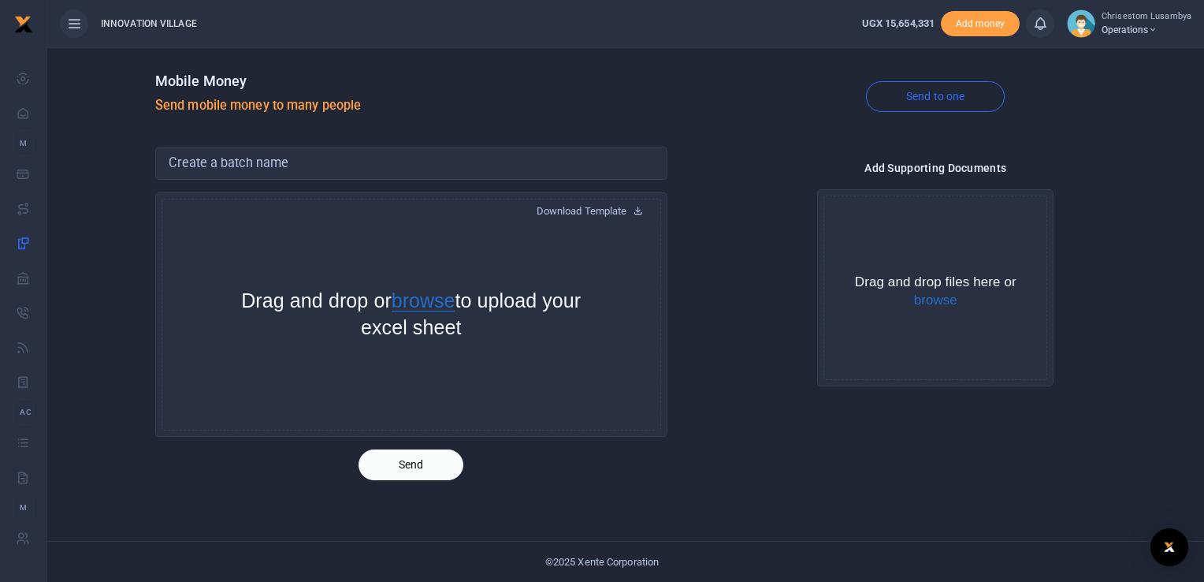
click at [455, 302] on button "browse" at bounding box center [424, 301] width 64 height 20
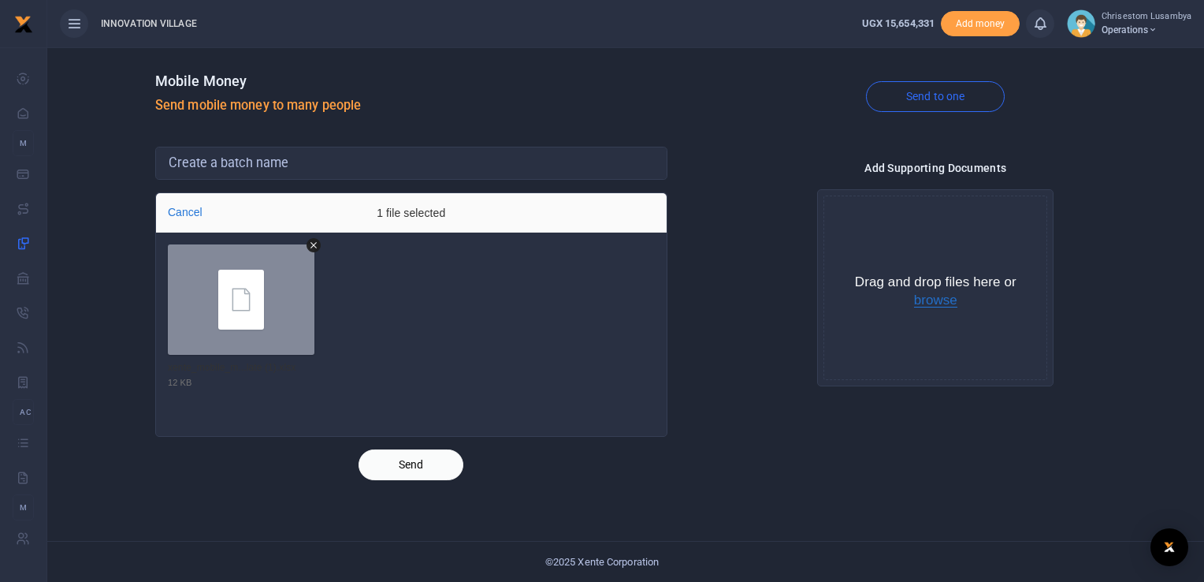
click at [921, 306] on button "browse" at bounding box center [935, 300] width 43 height 14
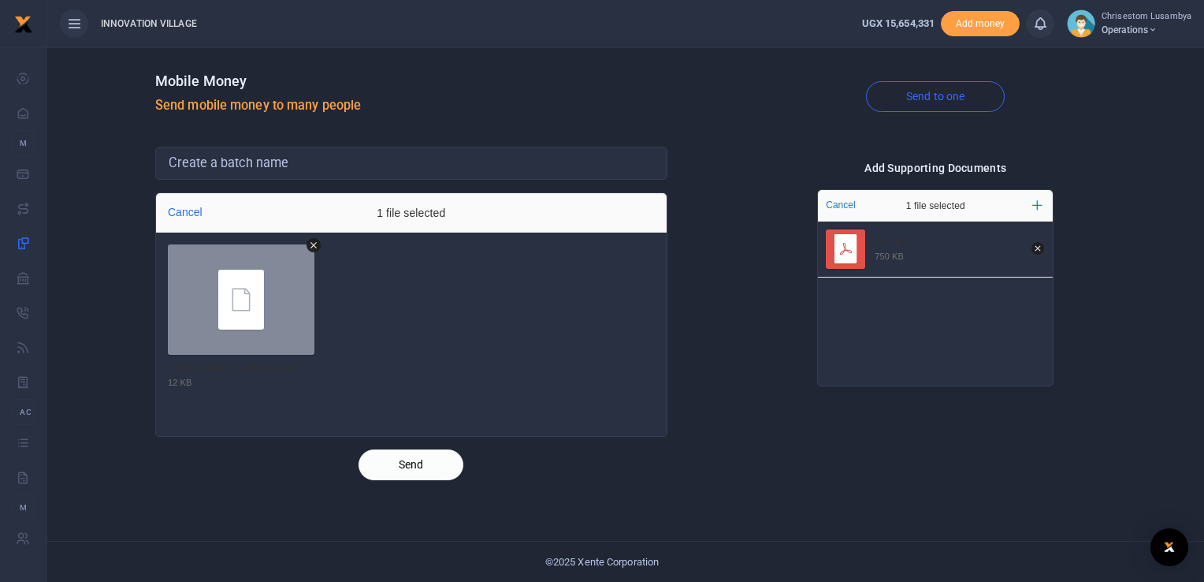
click at [411, 458] on button "Send" at bounding box center [411, 464] width 105 height 31
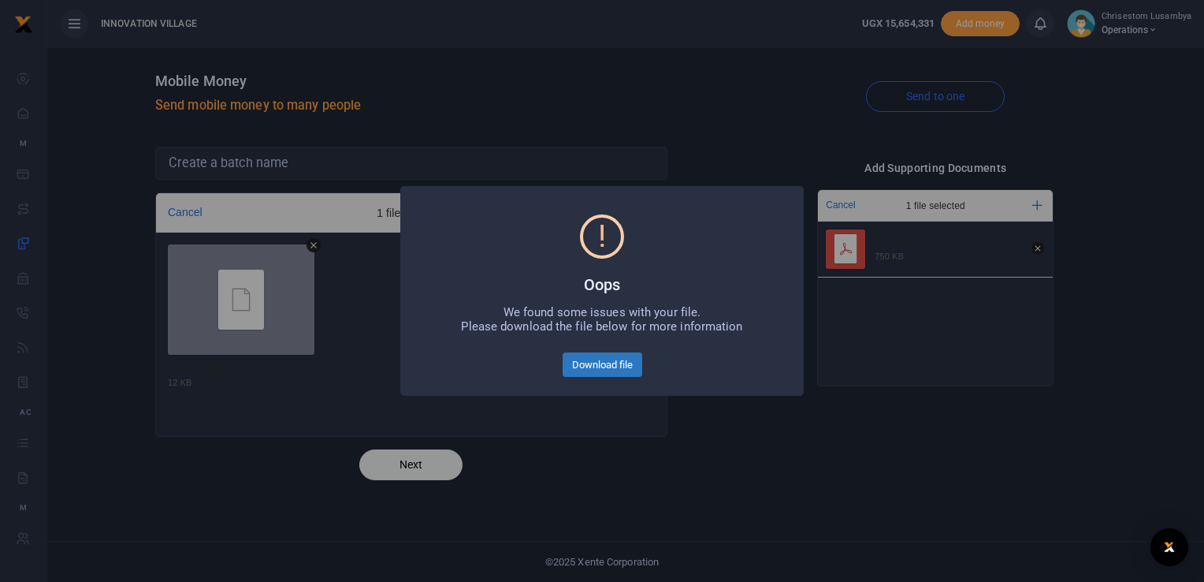
click at [599, 366] on button "Download file" at bounding box center [603, 364] width 80 height 25
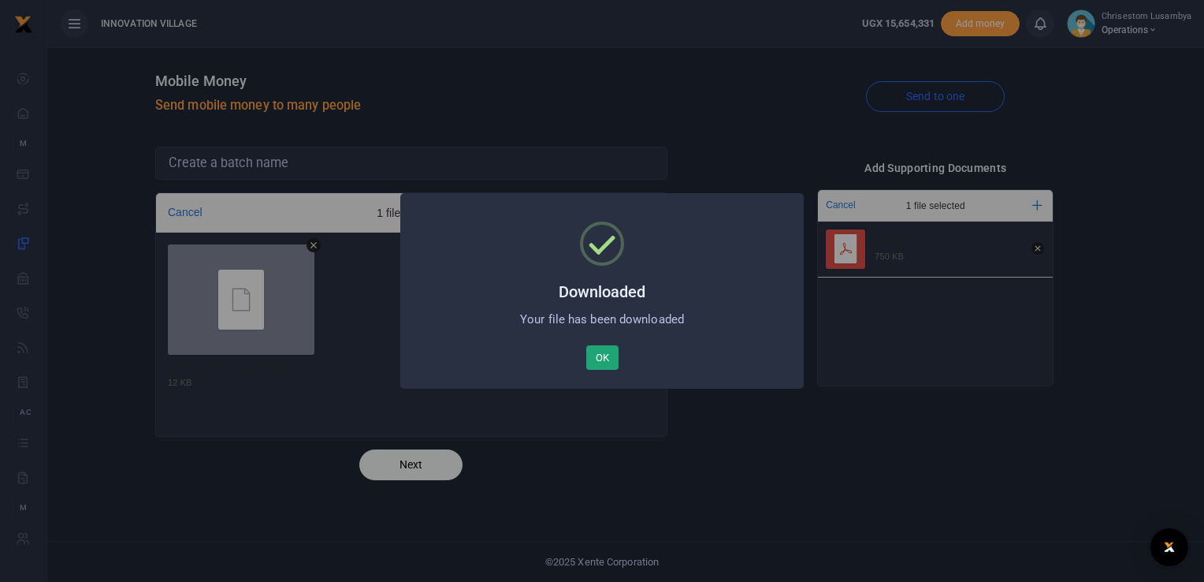
click at [609, 356] on button "OK" at bounding box center [602, 357] width 32 height 25
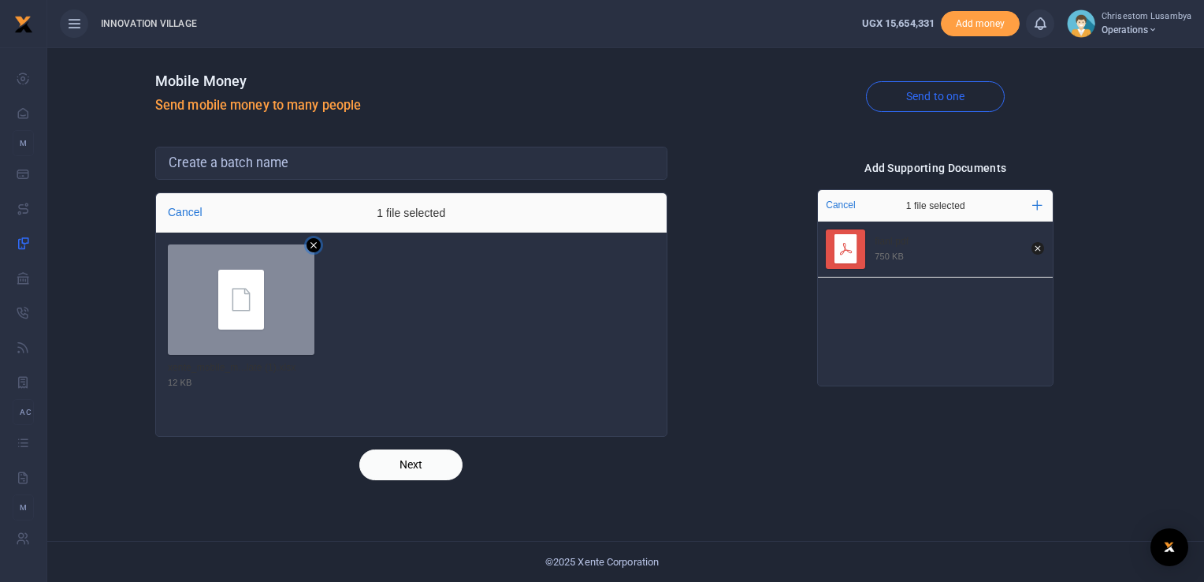
click at [312, 240] on icon "Remove file" at bounding box center [314, 245] width 14 height 14
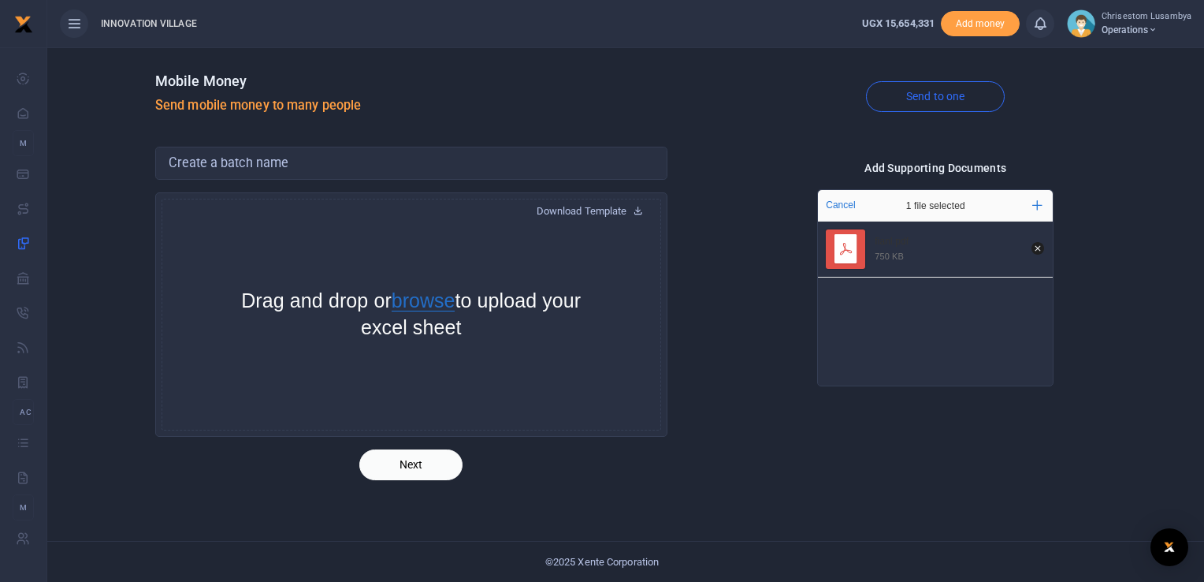
click at [445, 294] on button "browse" at bounding box center [424, 301] width 64 height 20
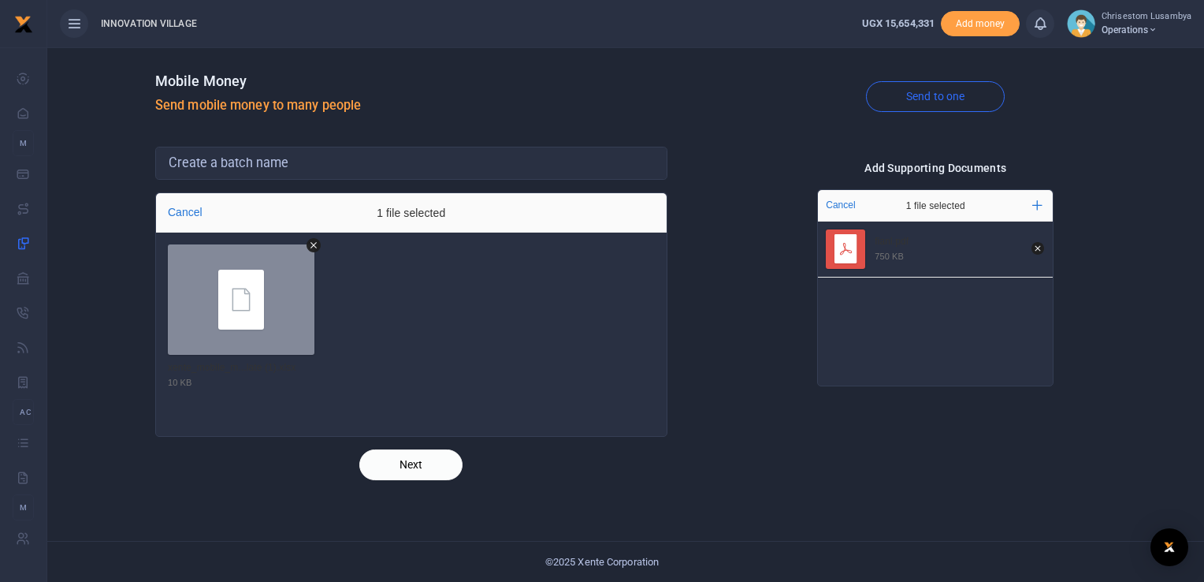
click at [418, 470] on button "Next" at bounding box center [410, 464] width 103 height 31
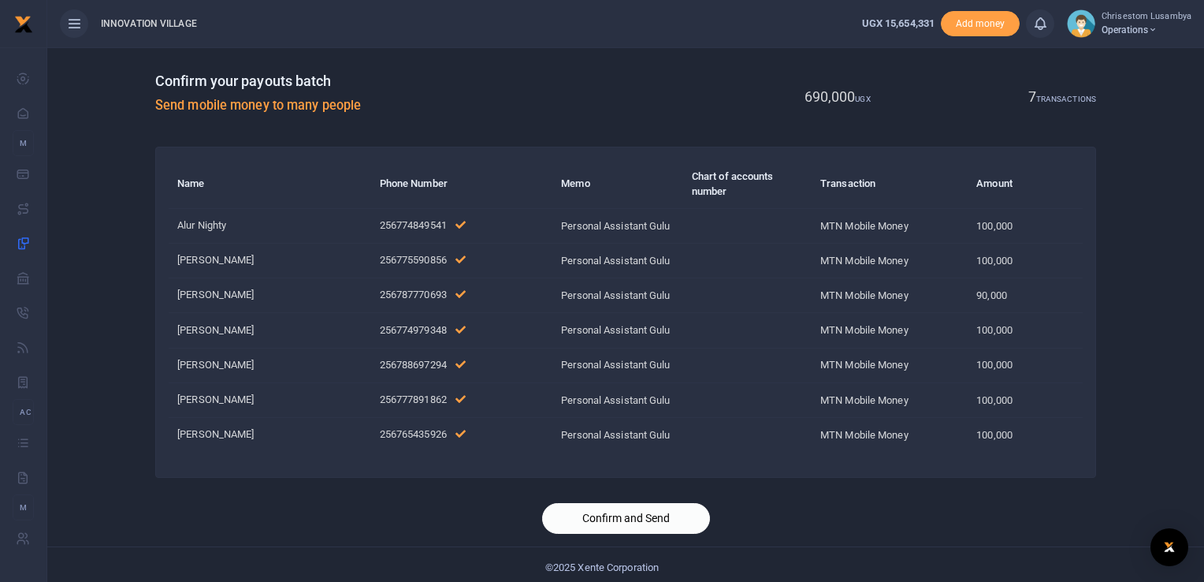
click at [606, 504] on button "Confirm and Send" at bounding box center [626, 518] width 168 height 31
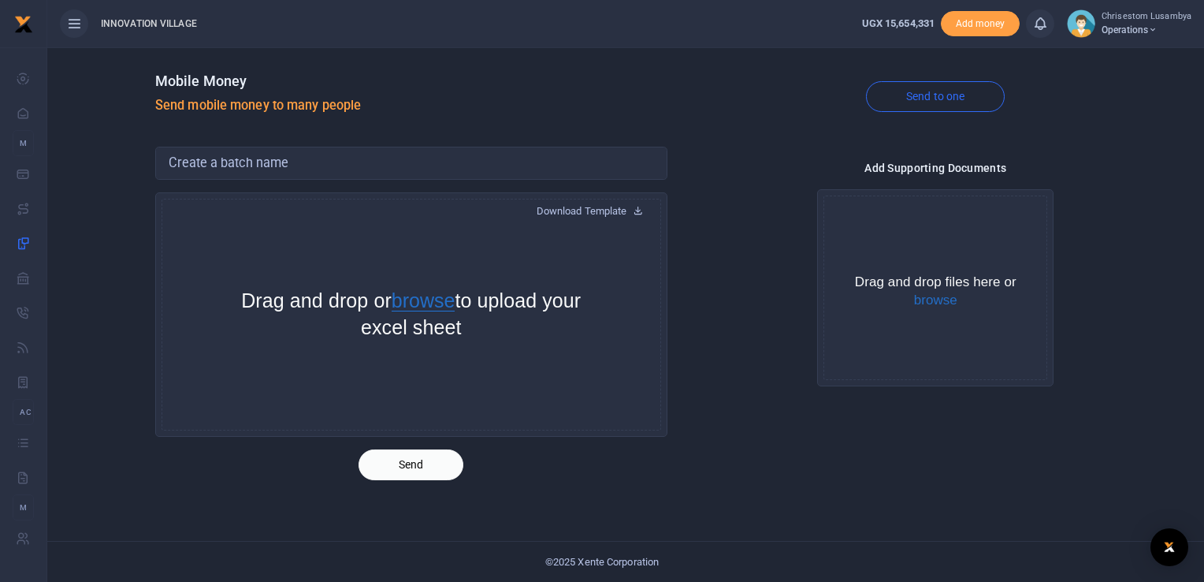
click at [452, 301] on button "browse" at bounding box center [424, 301] width 64 height 20
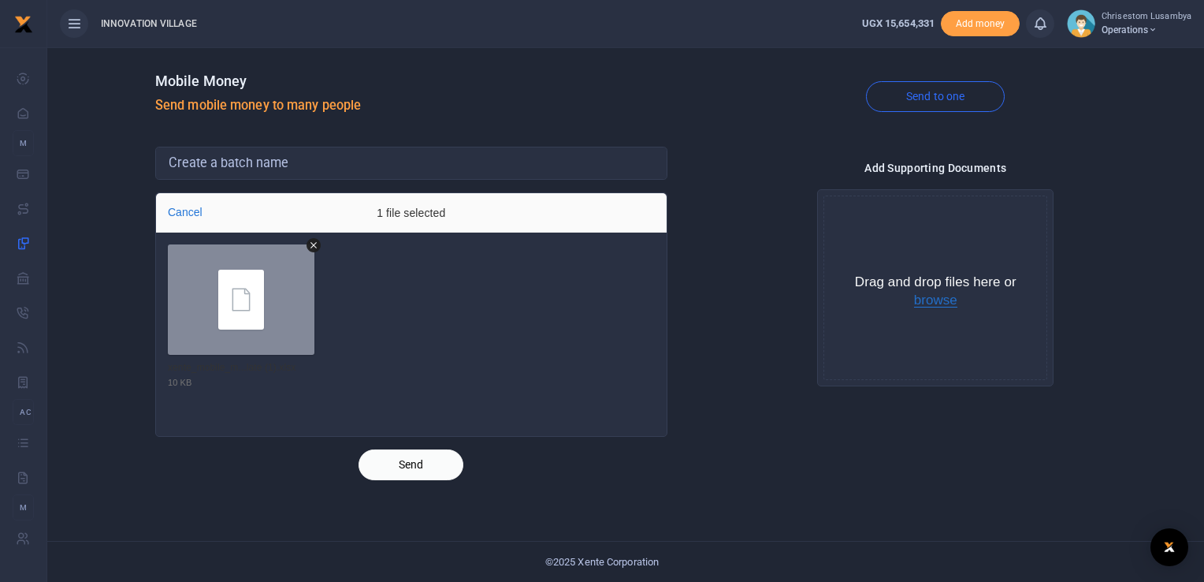
click at [936, 298] on button "browse" at bounding box center [935, 300] width 43 height 14
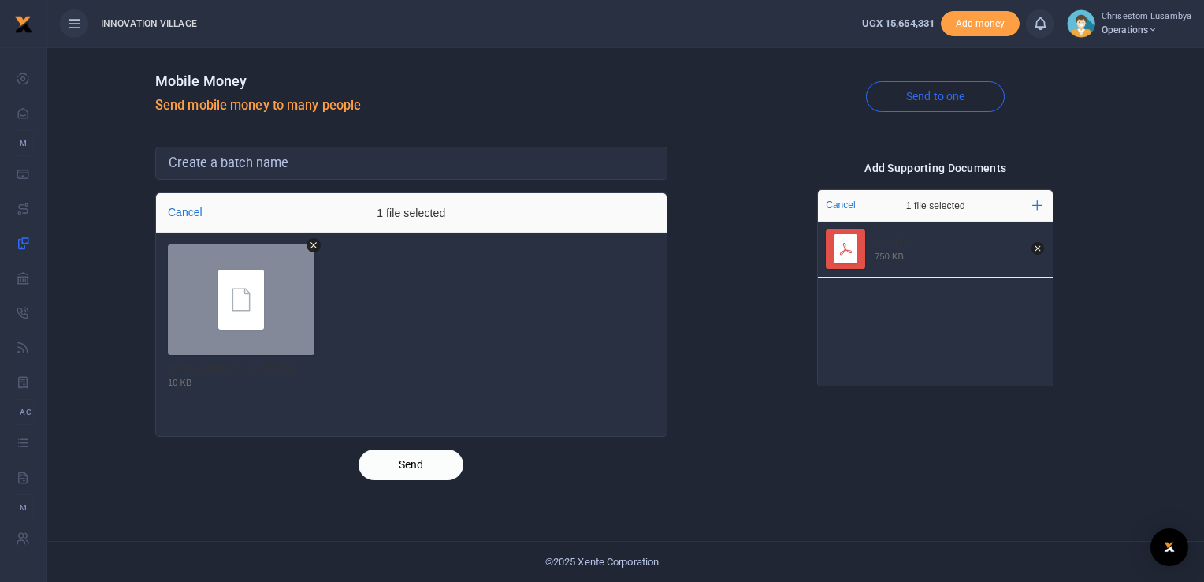
click at [432, 456] on button "Send" at bounding box center [411, 464] width 105 height 31
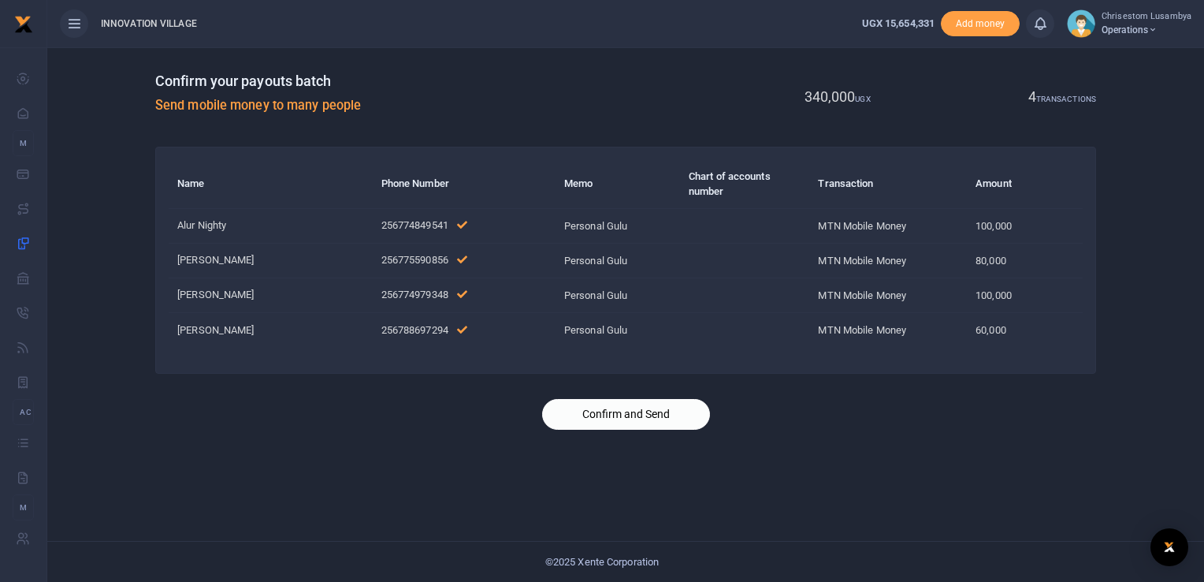
click at [632, 402] on button "Confirm and Send" at bounding box center [626, 414] width 168 height 31
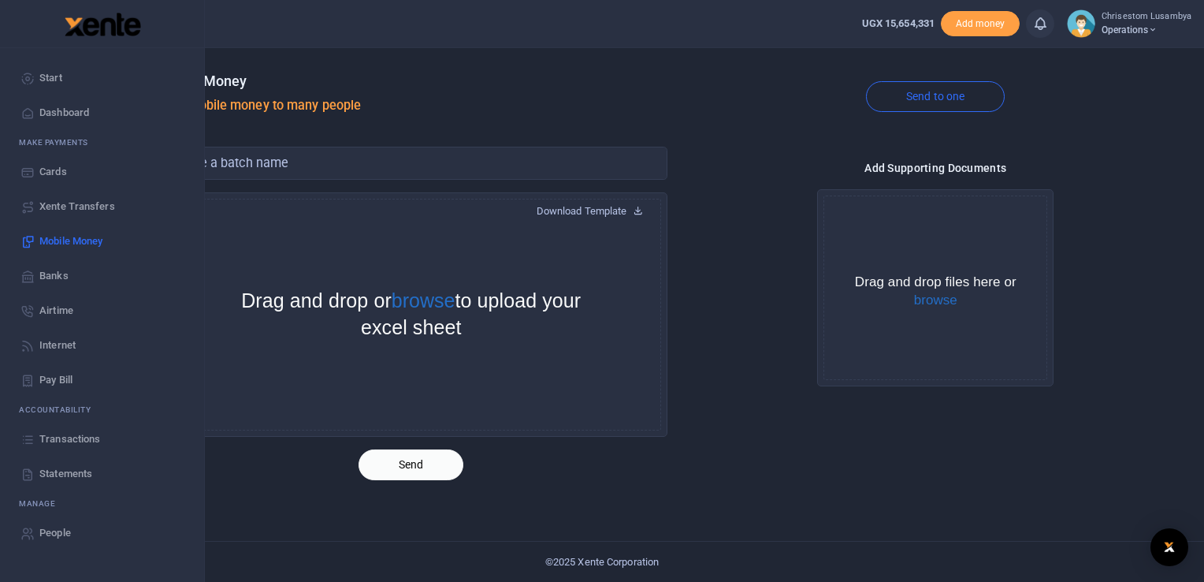
click at [82, 437] on span "Transactions" at bounding box center [69, 439] width 61 height 16
